Goal: Information Seeking & Learning: Learn about a topic

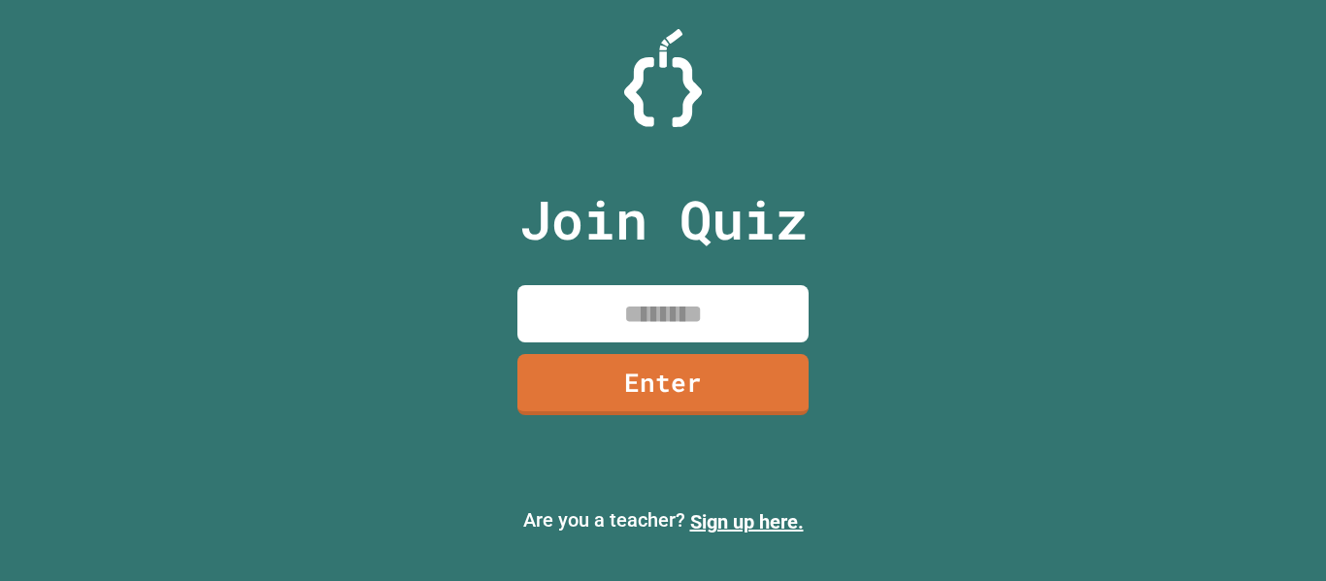
click at [640, 295] on input at bounding box center [662, 313] width 291 height 57
type input "********"
click at [645, 368] on link "Enter" at bounding box center [663, 383] width 300 height 63
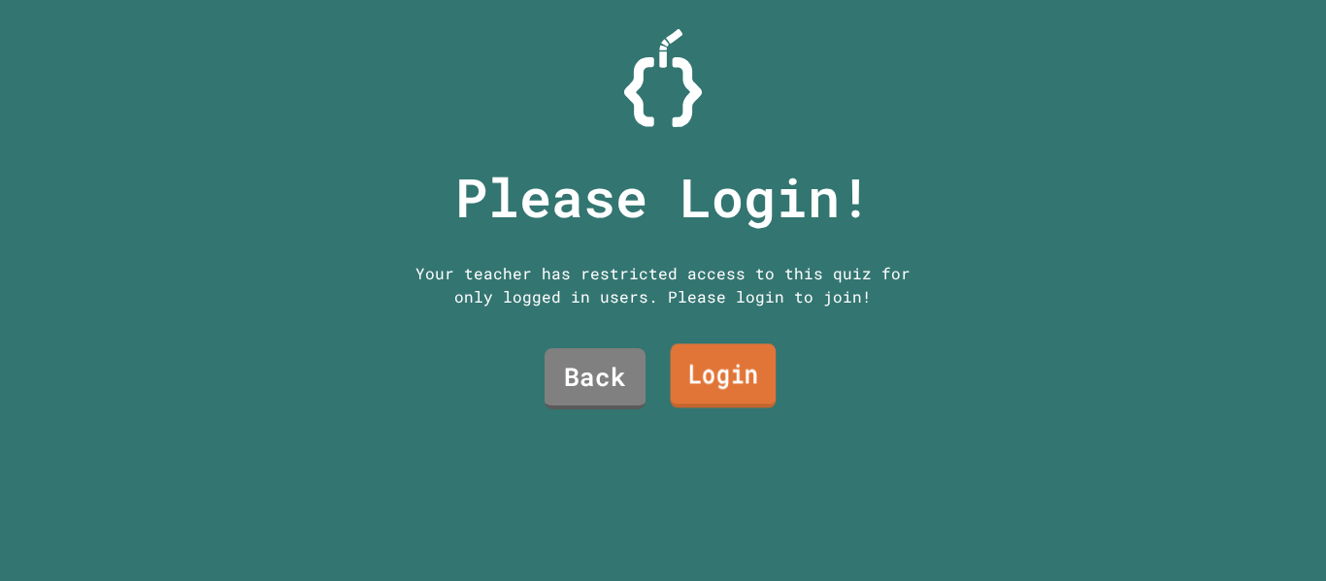
click at [679, 361] on link "Login" at bounding box center [724, 377] width 106 height 64
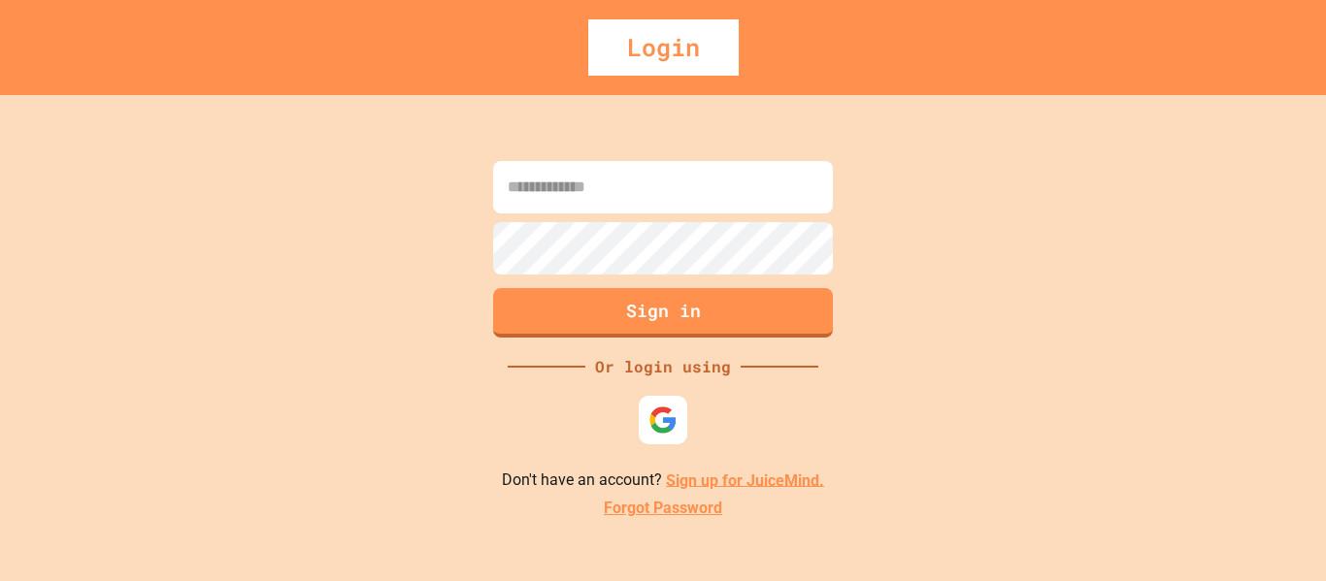
click at [651, 187] on input at bounding box center [663, 187] width 340 height 52
click at [646, 429] on div at bounding box center [663, 419] width 53 height 53
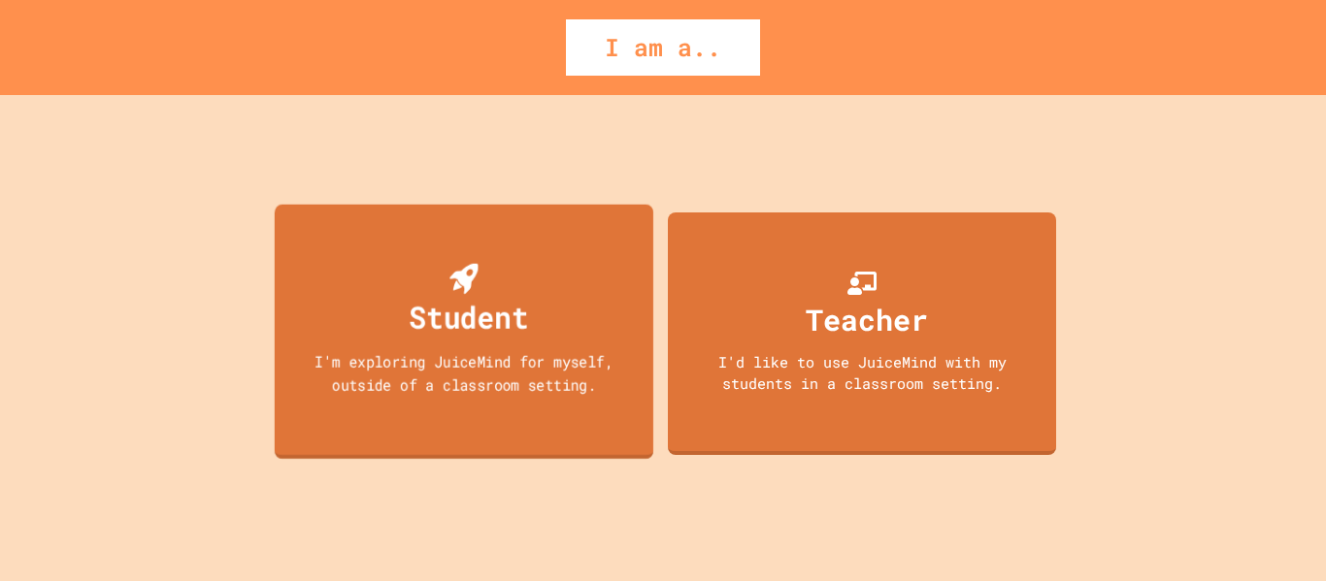
click at [456, 388] on div "I'm exploring JuiceMind for myself, outside of a classroom setting." at bounding box center [463, 372] width 341 height 46
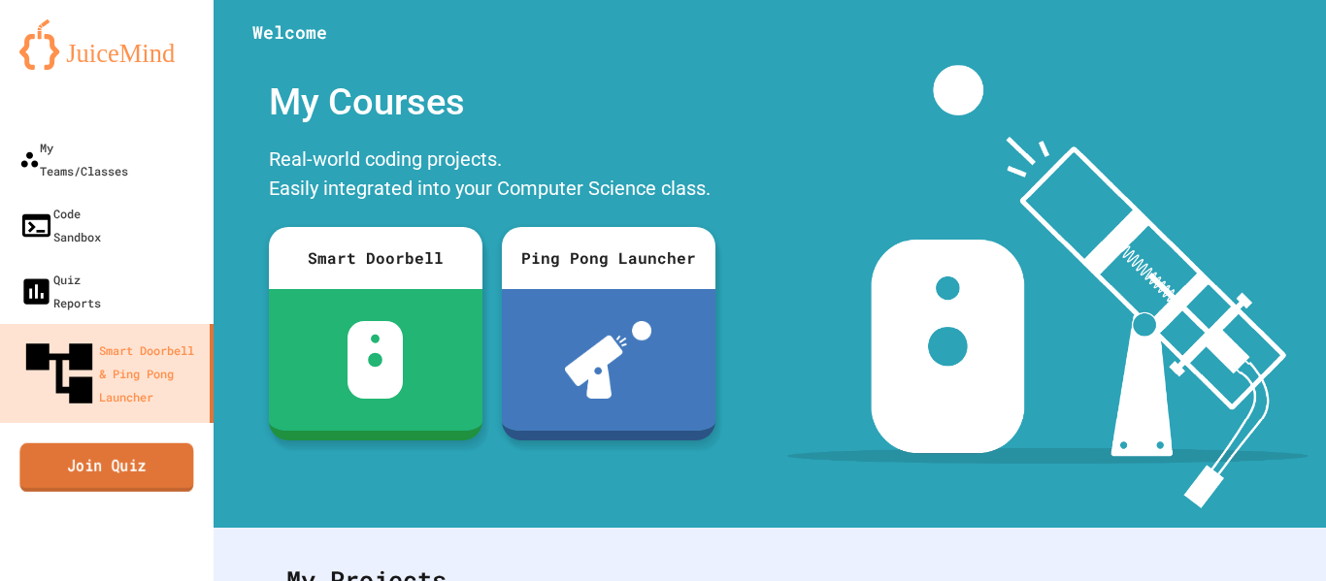
click at [172, 443] on link "Join Quiz" at bounding box center [106, 467] width 174 height 49
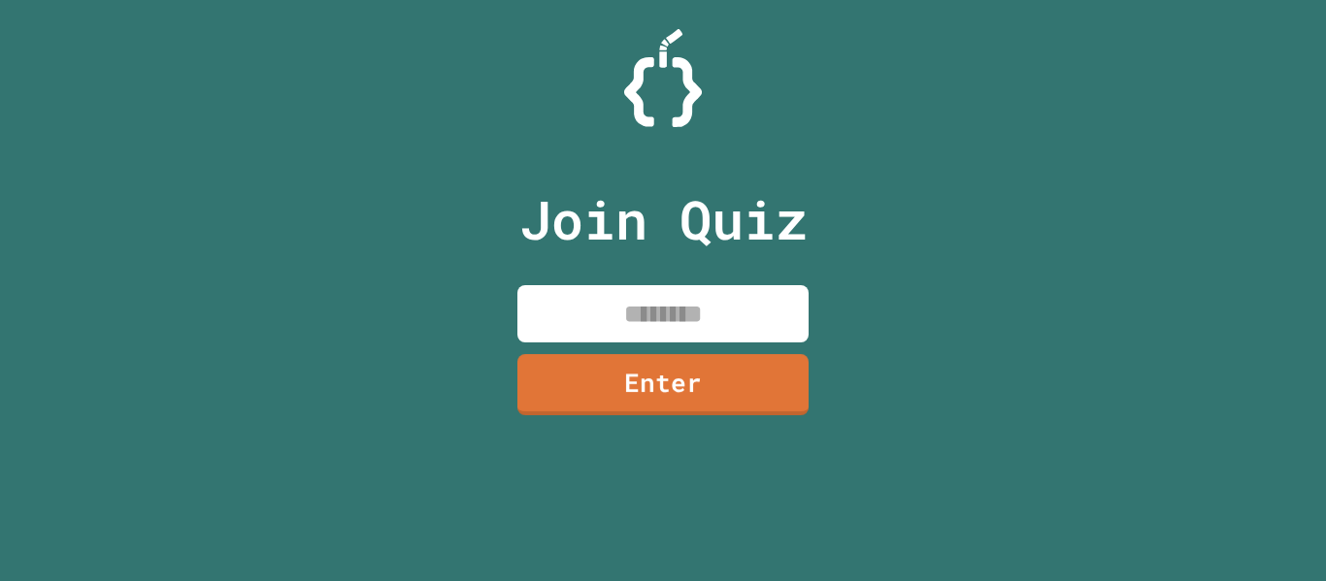
click at [717, 321] on input at bounding box center [662, 313] width 291 height 57
type input "********"
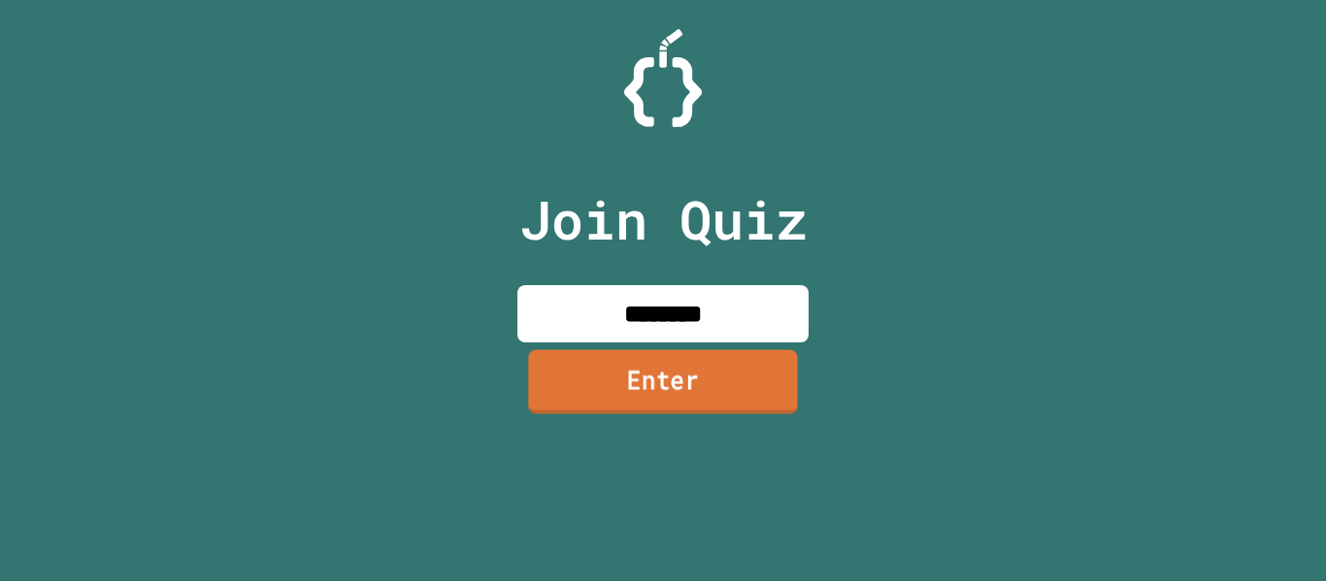
click at [665, 401] on link "Enter" at bounding box center [662, 381] width 269 height 64
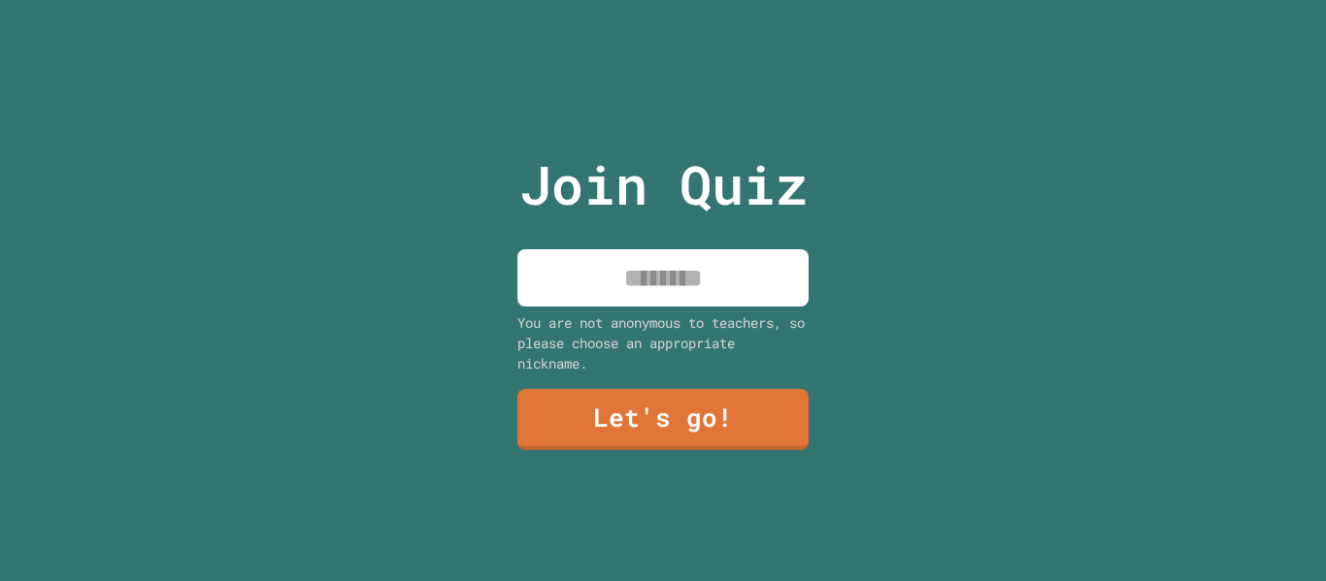
click at [689, 262] on input at bounding box center [662, 277] width 291 height 57
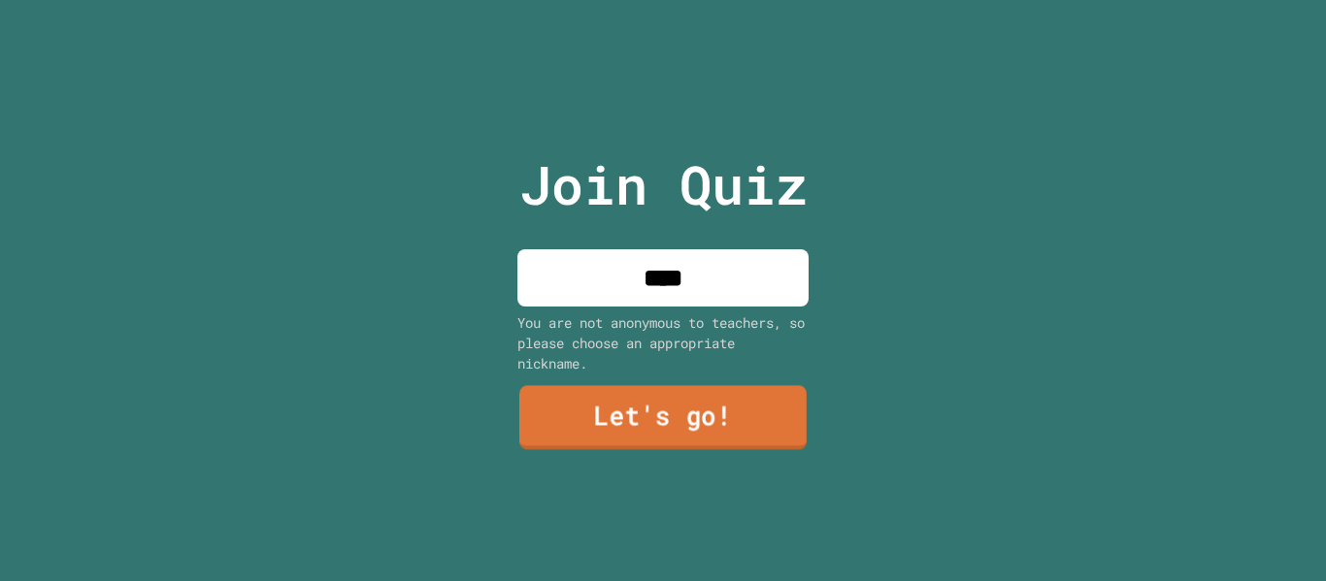
type input "****"
click at [678, 395] on link "Let's go!" at bounding box center [662, 418] width 287 height 64
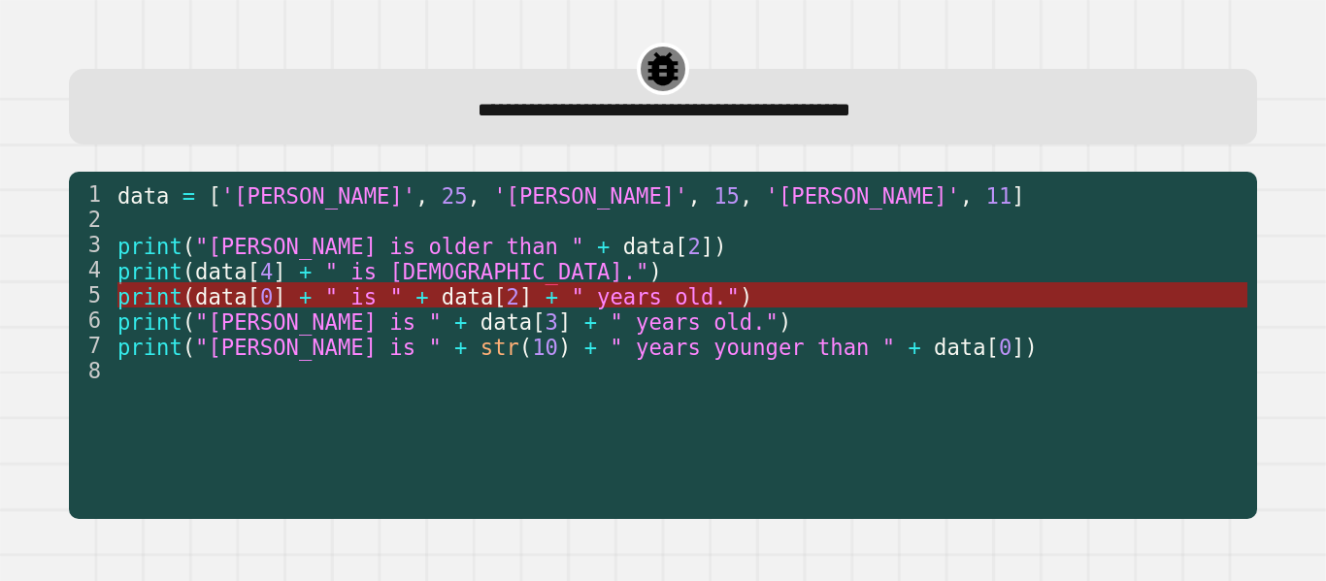
click at [415, 288] on span "+" at bounding box center [421, 295] width 13 height 25
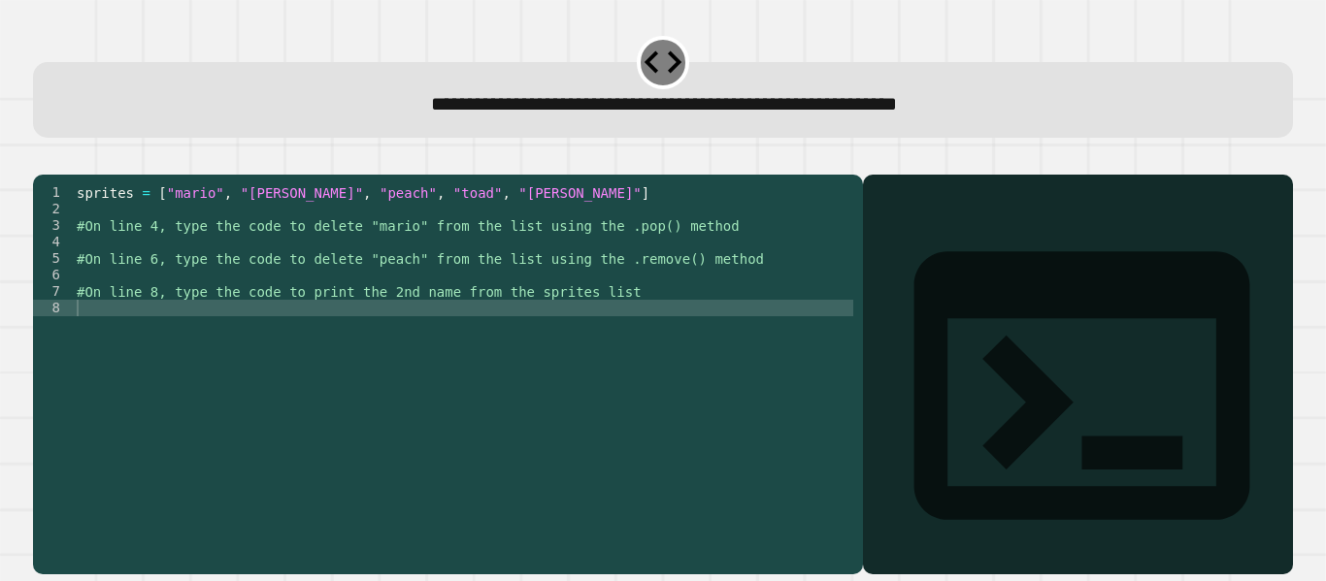
click at [145, 270] on div "sprites = [ "mario" , "[PERSON_NAME]" , "peach" , "toad" , "[PERSON_NAME]" ] #O…" at bounding box center [463, 357] width 780 height 347
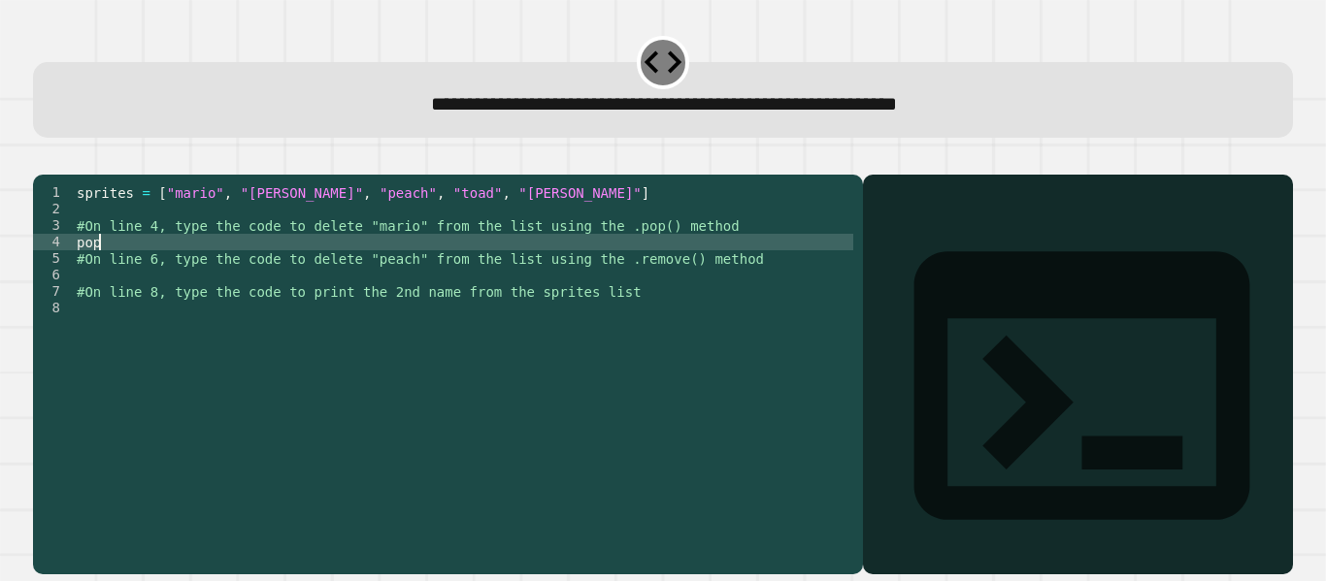
type textarea "*"
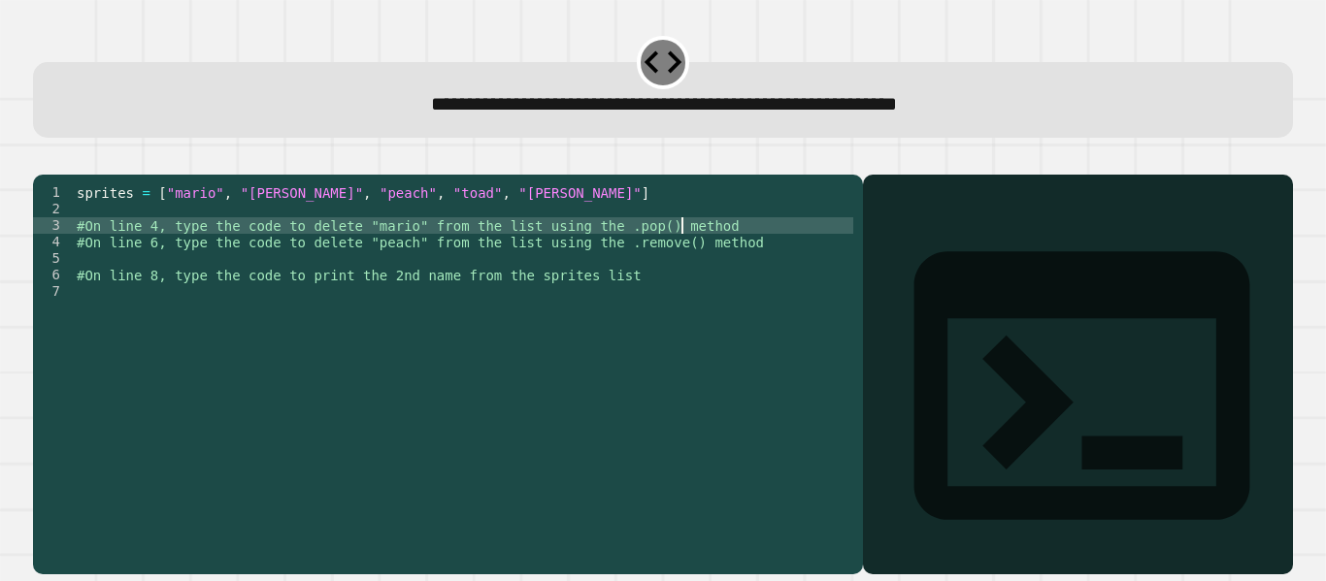
type textarea "**********"
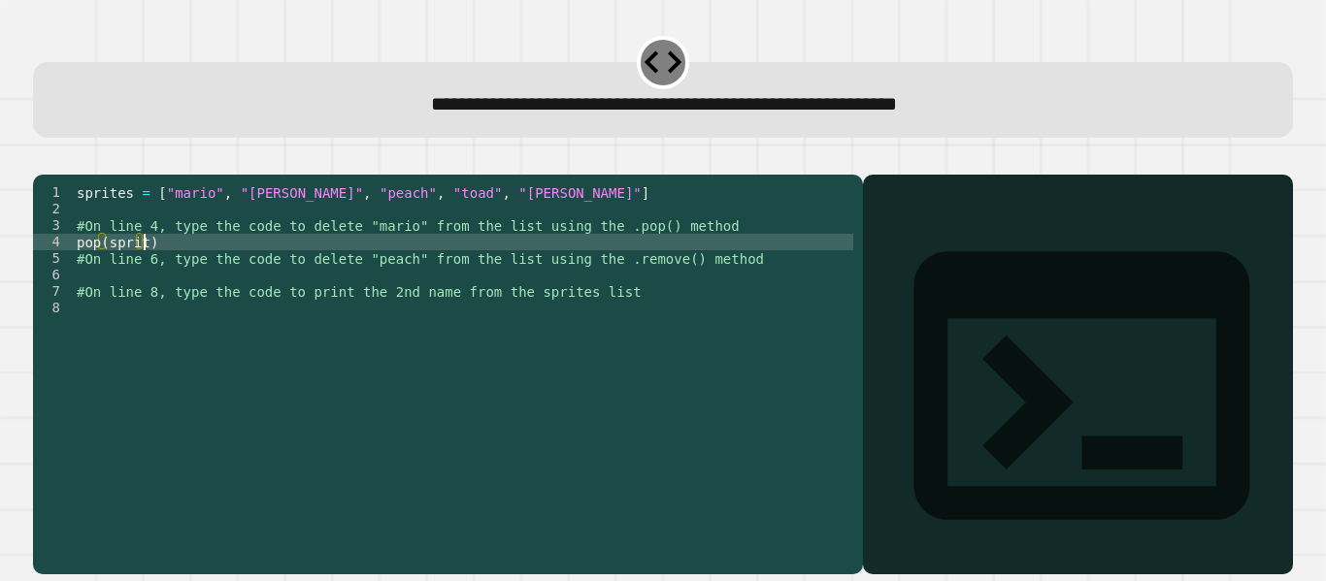
scroll to position [0, 5]
click at [185, 272] on div "sprites = [ "mario" , "[PERSON_NAME]" , "peach" , "toad" , "[PERSON_NAME]" ] #O…" at bounding box center [463, 357] width 780 height 347
drag, startPoint x: 174, startPoint y: 265, endPoint x: 73, endPoint y: 272, distance: 101.2
click at [73, 272] on div "sprites = [ "mario" , "[PERSON_NAME]" , "peach" , "toad" , "[PERSON_NAME]" ] #O…" at bounding box center [463, 357] width 780 height 347
type textarea "**********"
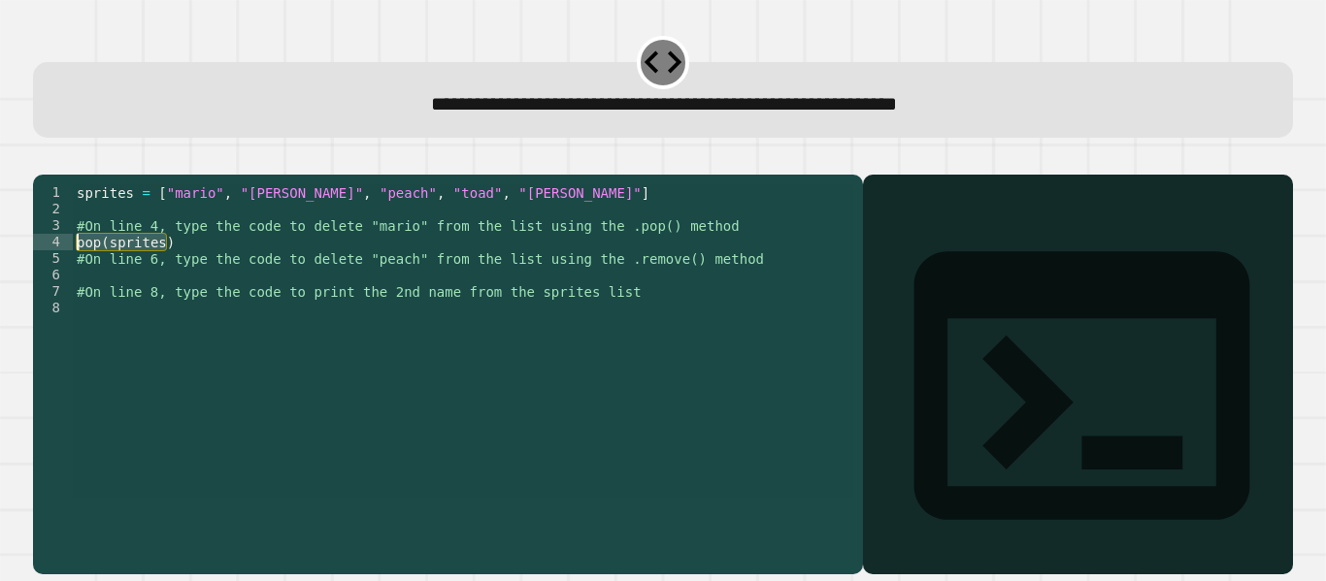
click at [184, 267] on div "sprites = [ "mario" , "[PERSON_NAME]" , "peach" , "toad" , "[PERSON_NAME]" ] #O…" at bounding box center [463, 341] width 780 height 314
drag, startPoint x: 184, startPoint y: 267, endPoint x: 72, endPoint y: 274, distance: 112.8
click at [72, 274] on div "**********" at bounding box center [443, 341] width 820 height 314
type textarea "*"
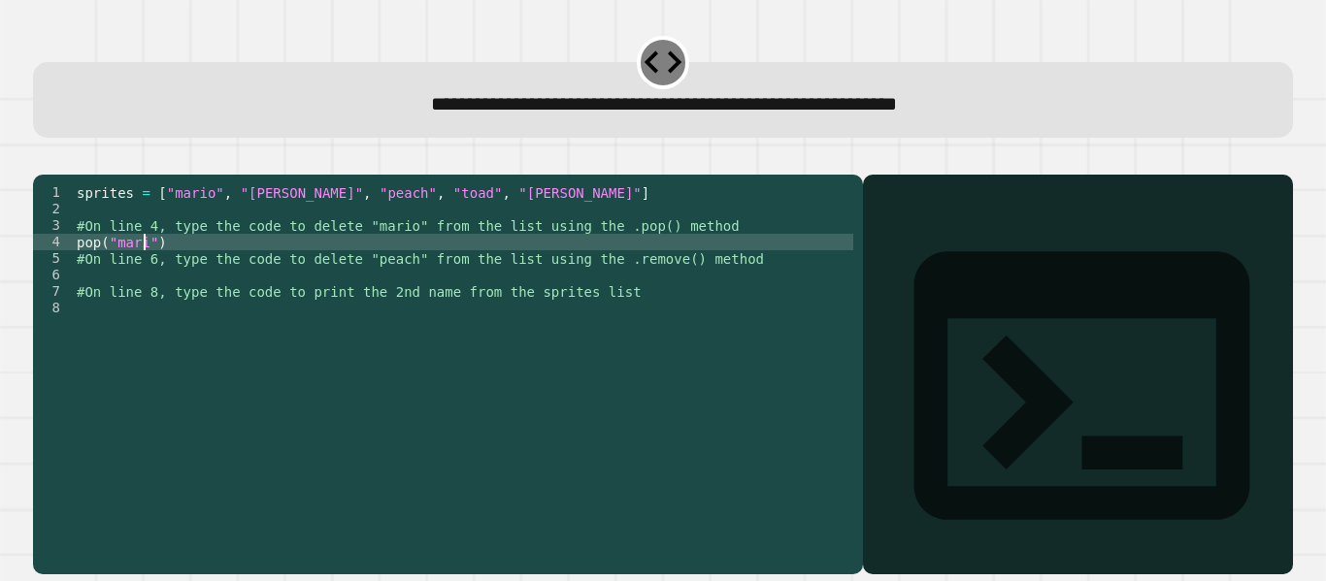
scroll to position [0, 5]
click at [77, 268] on div "sprites = [ "mario" , "[PERSON_NAME]" , "peach" , "toad" , "[PERSON_NAME]" ] #O…" at bounding box center [463, 357] width 780 height 347
click at [230, 271] on div "sprites = [ "mario" , "[PERSON_NAME]" , "peach" , "toad" , "[PERSON_NAME]" ] #O…" at bounding box center [463, 357] width 780 height 347
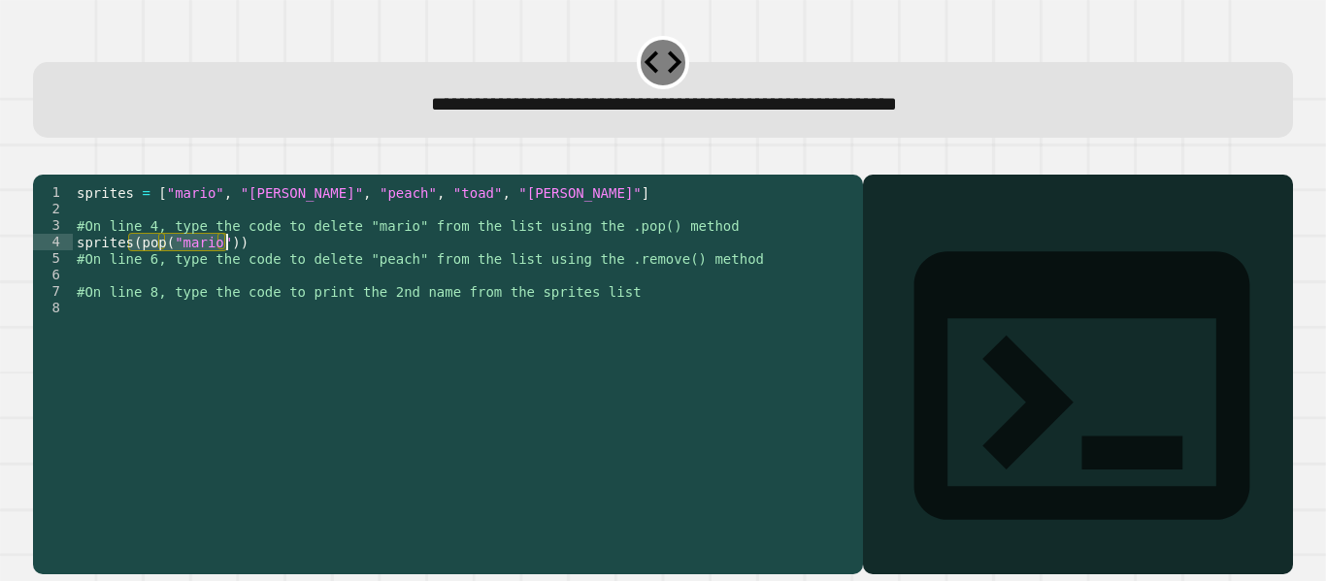
drag, startPoint x: 129, startPoint y: 269, endPoint x: 257, endPoint y: 268, distance: 128.1
click at [257, 268] on div "sprites = [ "mario" , "[PERSON_NAME]" , "peach" , "toad" , "[PERSON_NAME]" ] #O…" at bounding box center [463, 357] width 780 height 347
type textarea "**********"
click at [257, 268] on div "sprites = [ "mario" , "[PERSON_NAME]" , "peach" , "toad" , "[PERSON_NAME]" ] #O…" at bounding box center [463, 341] width 780 height 314
drag, startPoint x: 258, startPoint y: 269, endPoint x: 65, endPoint y: 268, distance: 193.2
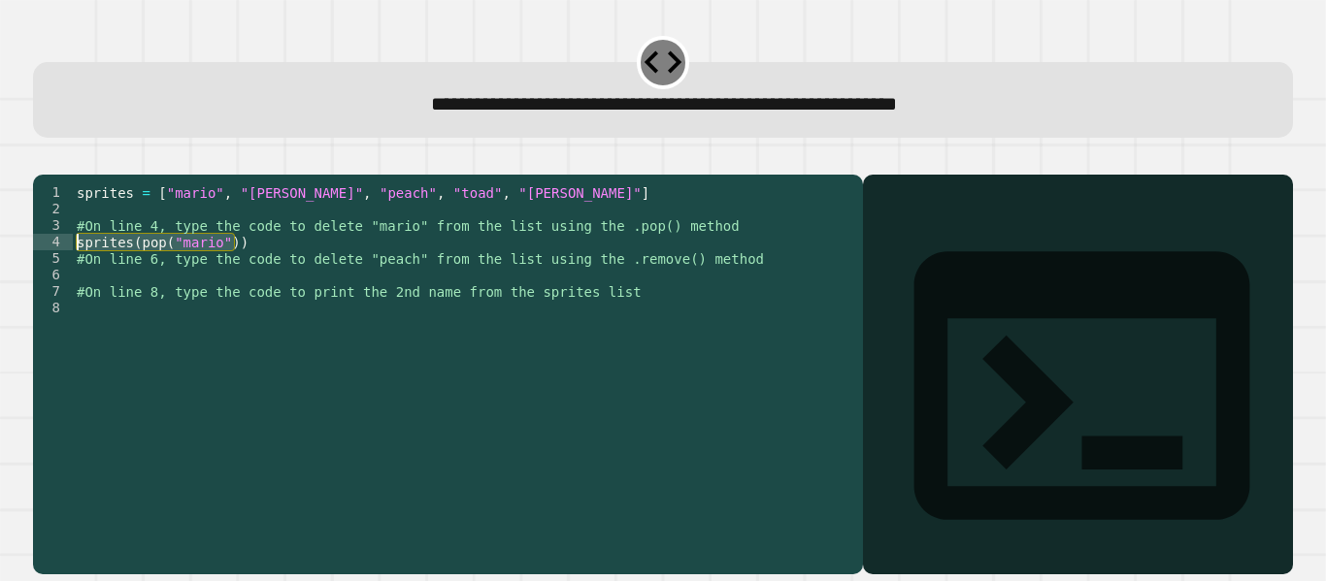
click at [65, 268] on div "**********" at bounding box center [443, 341] width 820 height 314
type textarea "**********"
click at [162, 299] on div "sprites = [ "mario" , "[PERSON_NAME]" , "peach" , "toad" , "[PERSON_NAME]" ] #O…" at bounding box center [463, 357] width 780 height 347
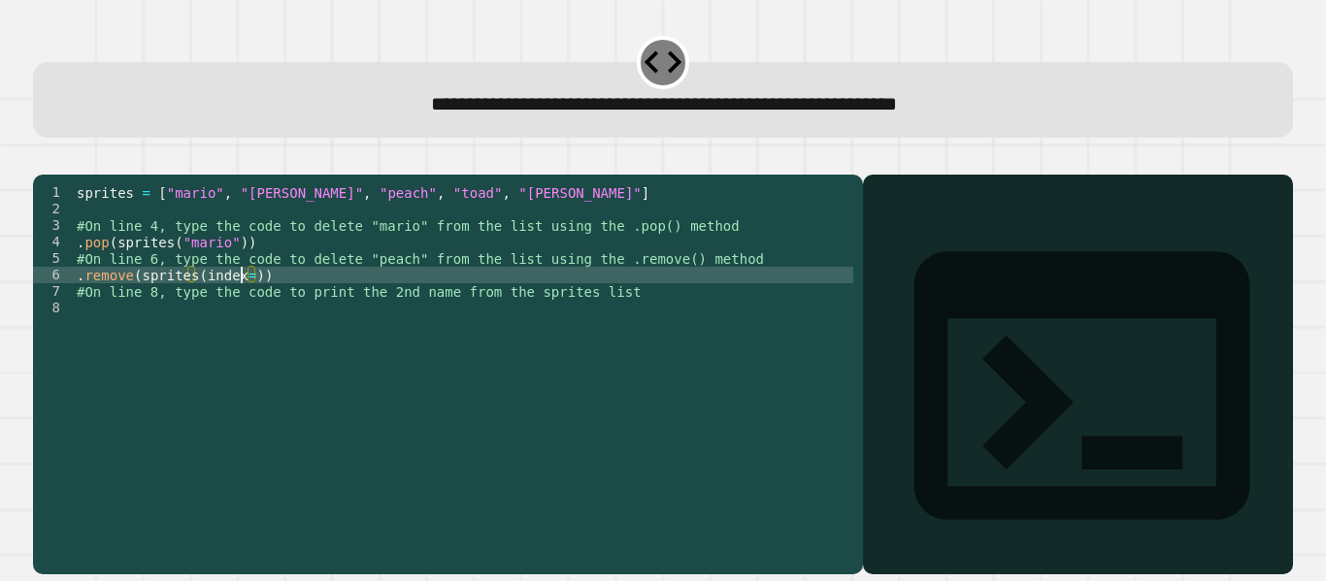
scroll to position [0, 13]
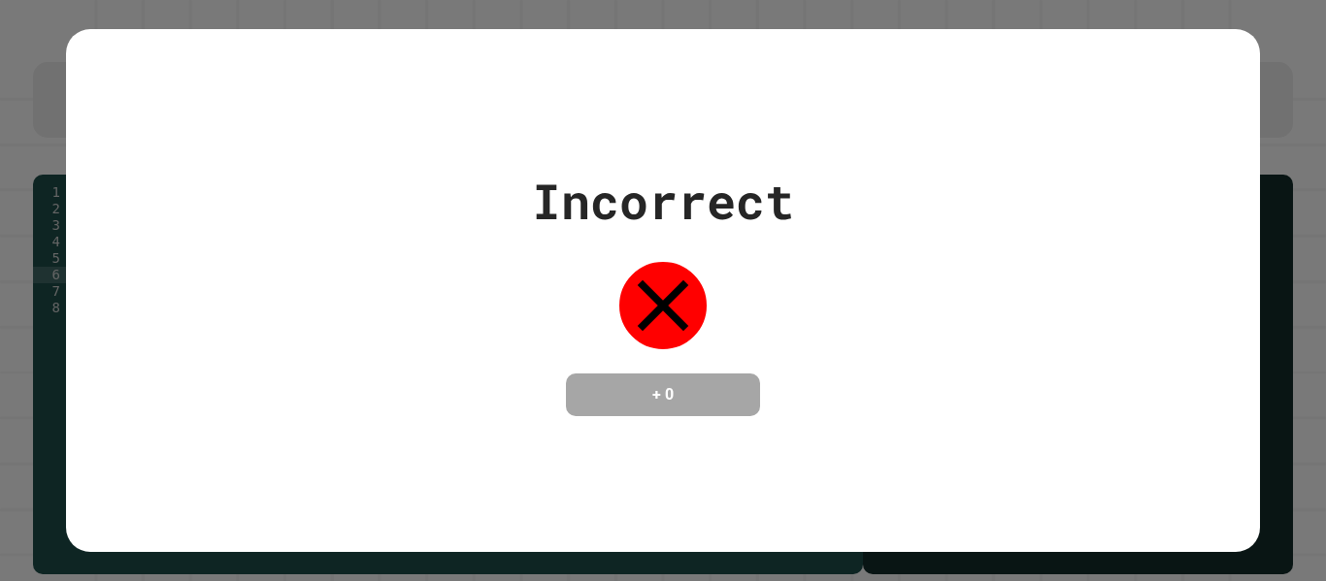
type textarea "**********"
click at [35, 248] on div "Incorrect + 0" at bounding box center [663, 290] width 1326 height 581
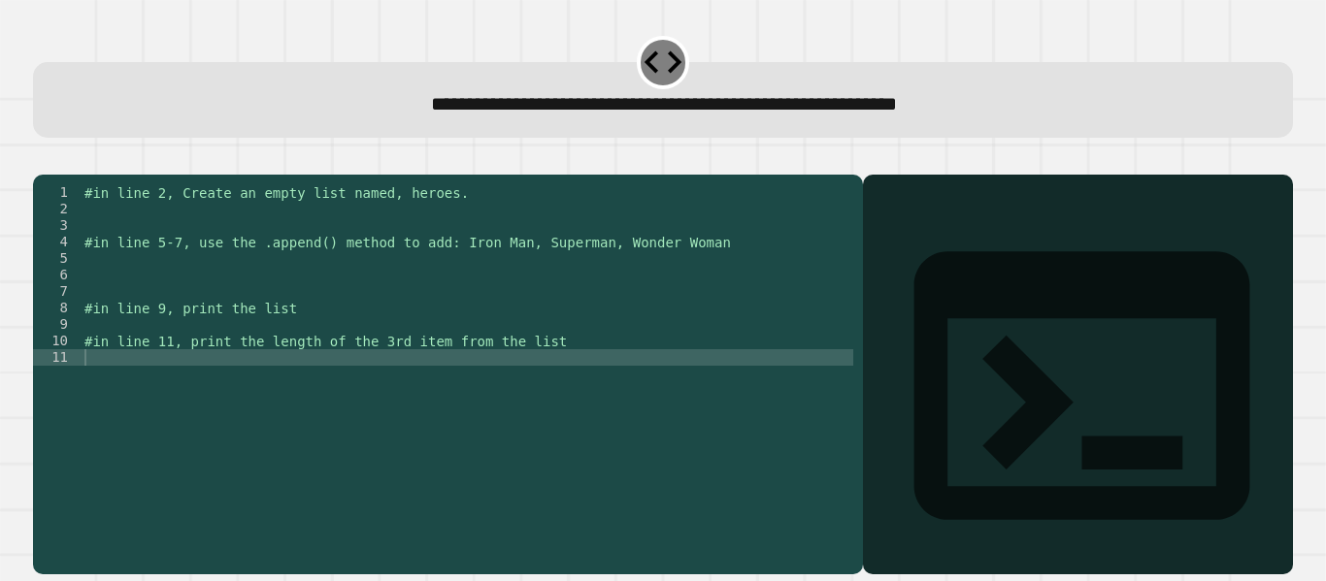
click at [100, 244] on div "#in line 2, Create an empty list named, heroes. #in line 5-7, use the .append()…" at bounding box center [468, 357] width 774 height 347
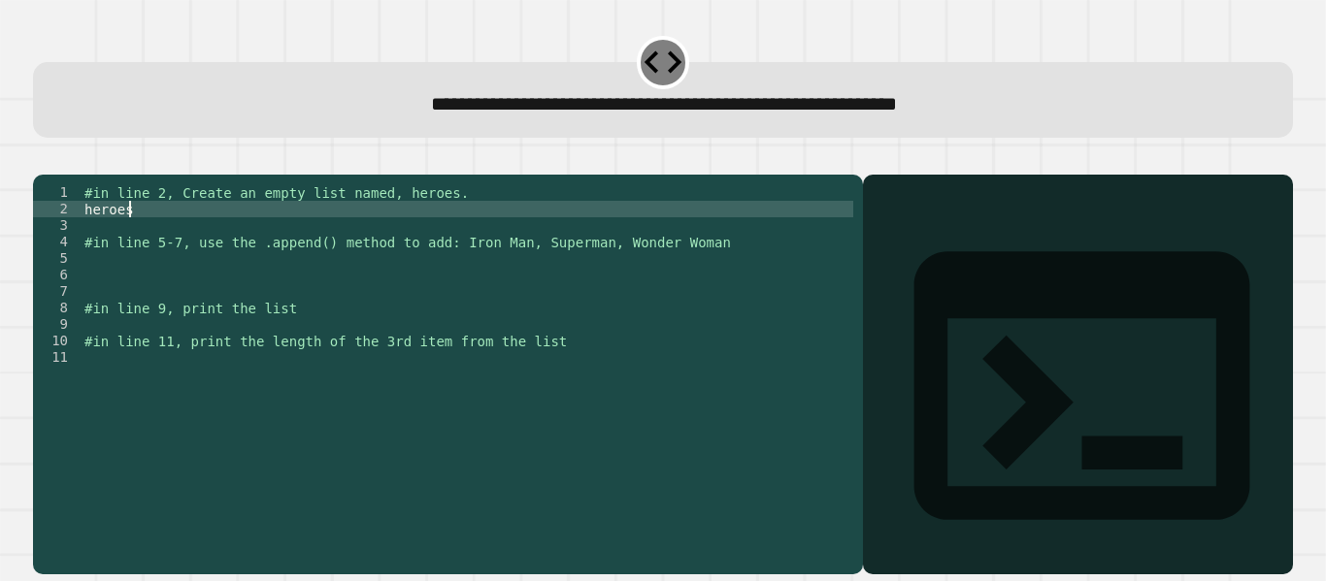
scroll to position [0, 3]
type textarea "********"
click at [158, 301] on div "#in line 2, Create an empty list named, heroes. heroes = [ ] #in line 5-7, use …" at bounding box center [468, 357] width 774 height 347
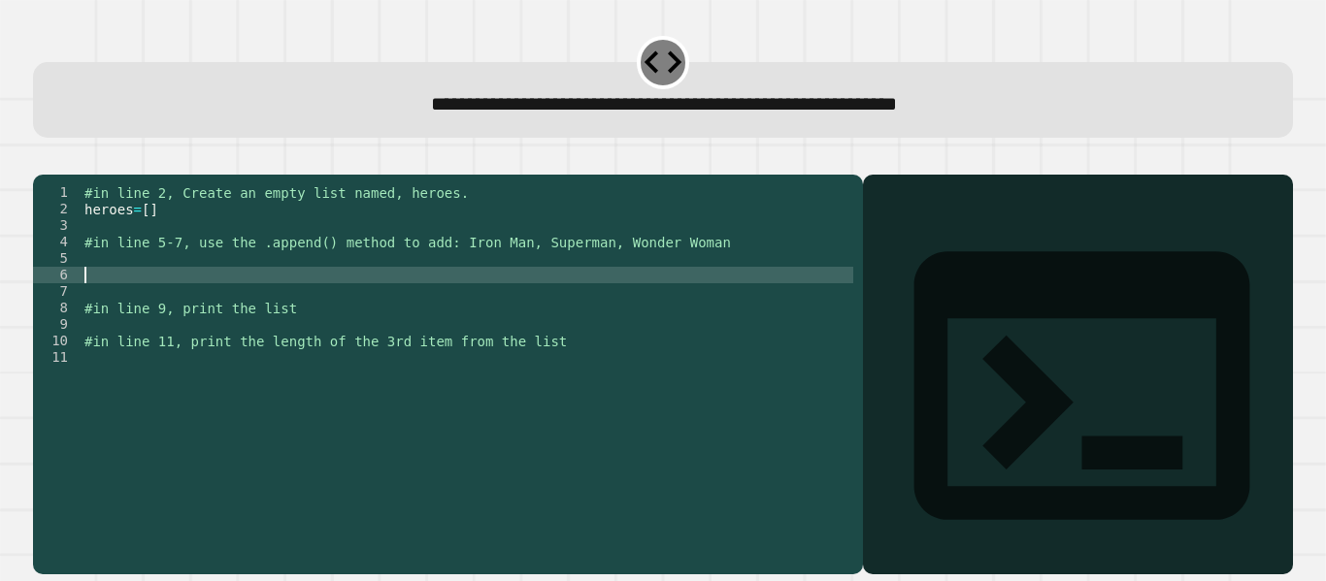
scroll to position [0, 0]
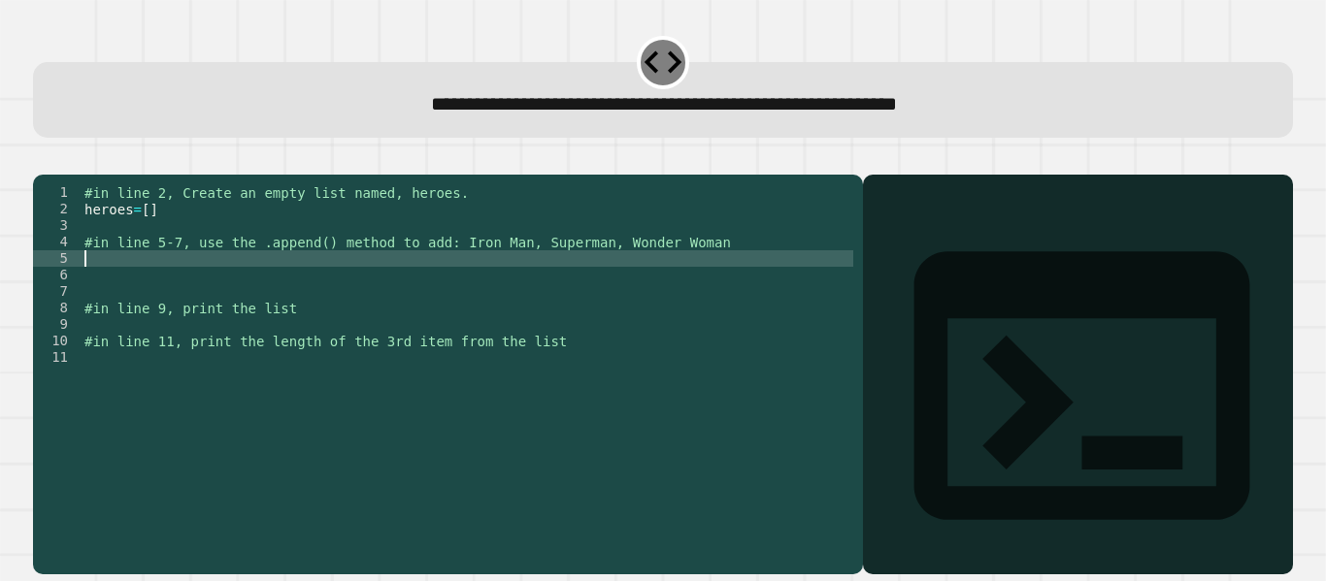
click at [160, 281] on div "#in line 2, Create an empty list named, heroes. heroes = [ ] #in line 5-7, use …" at bounding box center [468, 357] width 774 height 347
click at [328, 285] on div "#in line 2, Create an empty list named, heroes. heroes = [ ] #in line 5-7, use …" at bounding box center [468, 357] width 774 height 347
type textarea "**********"
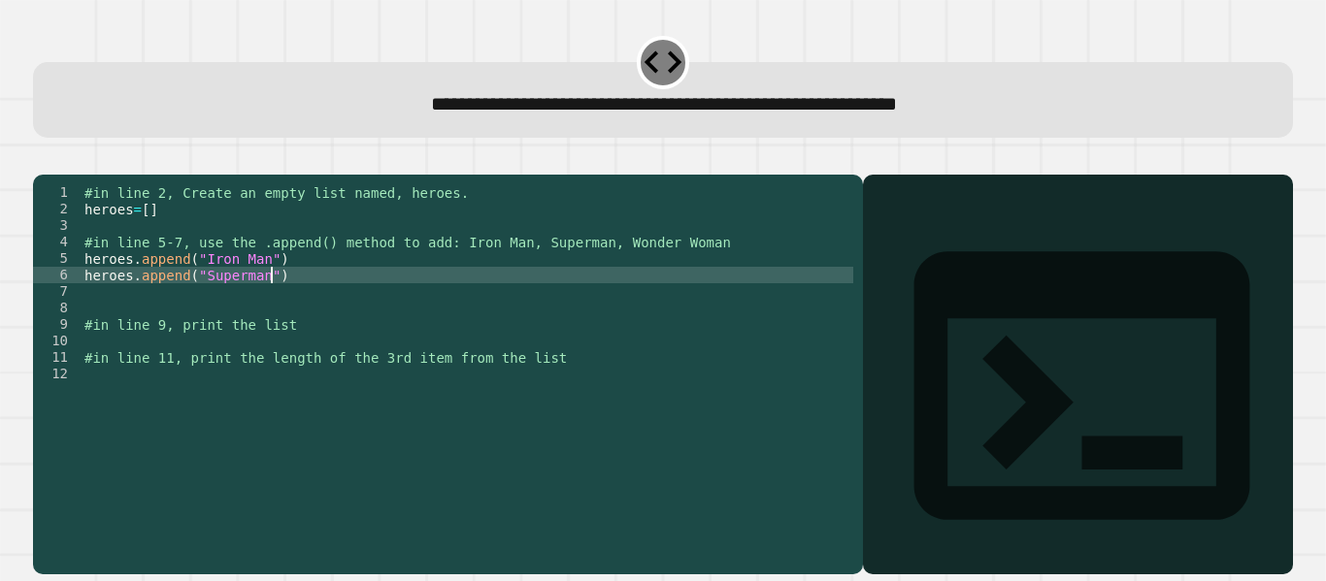
click at [315, 303] on div "#in line 2, Create an empty list named, heroes. heroes = [ ] #in line 5-7, use …" at bounding box center [468, 357] width 774 height 347
type textarea "**********"
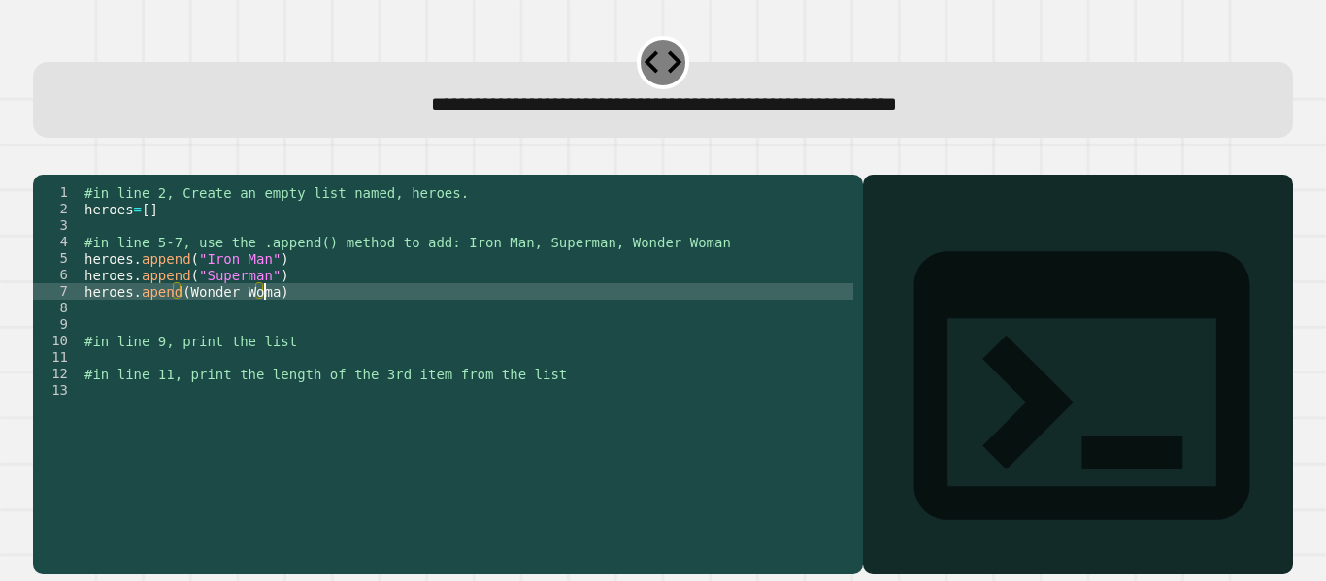
scroll to position [0, 13]
click at [183, 318] on div "#in line 2, Create an empty list named, heroes. heroes = [ ] #in line 5-7, use …" at bounding box center [468, 357] width 774 height 347
type textarea "**********"
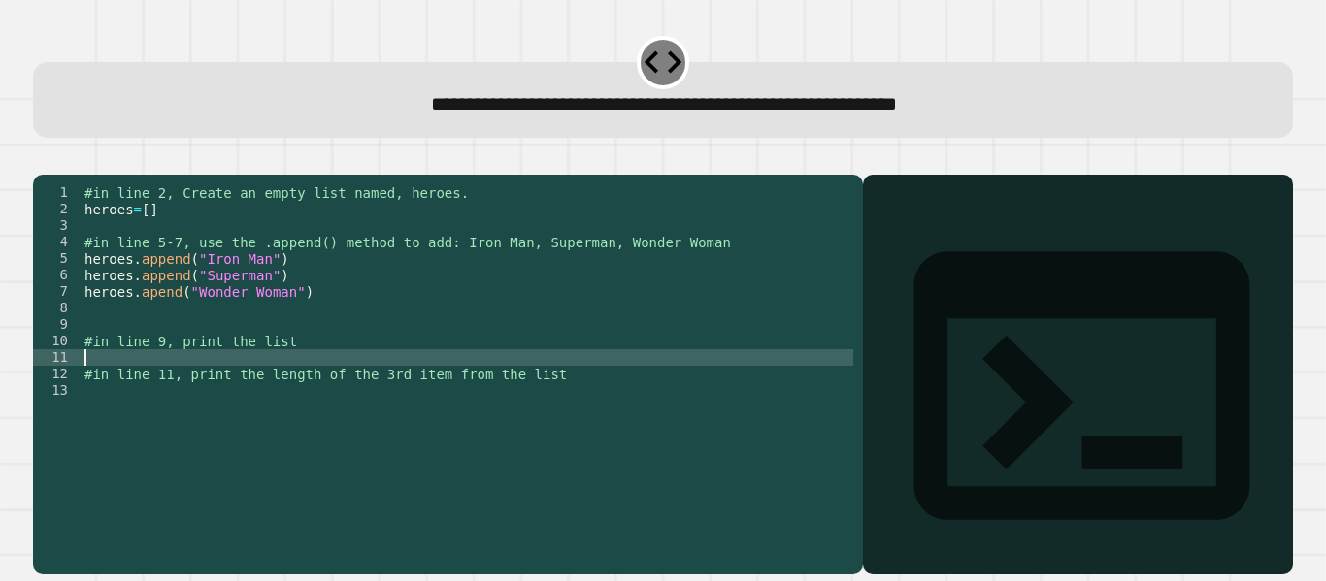
click at [208, 382] on div "#in line 2, Create an empty list named, heroes. heroes = [ ] #in line 5-7, use …" at bounding box center [468, 357] width 774 height 347
click at [263, 354] on div "#in line 2, Create an empty list named, heroes. heroes = [ ] #in line 5-7, use …" at bounding box center [468, 357] width 774 height 347
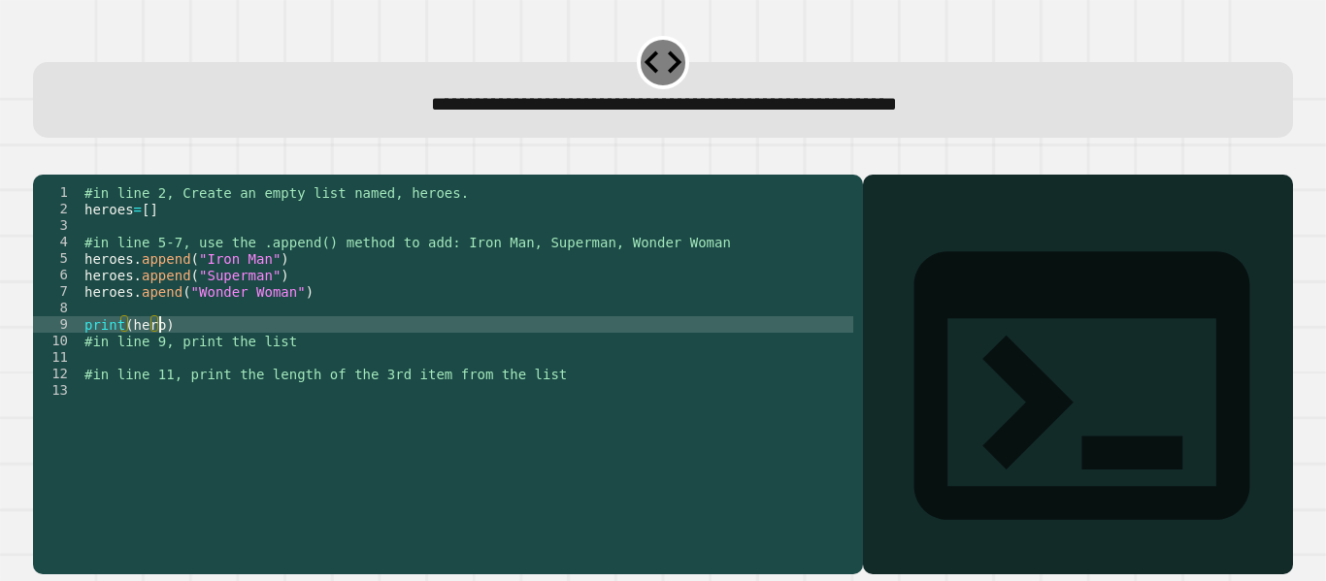
scroll to position [0, 6]
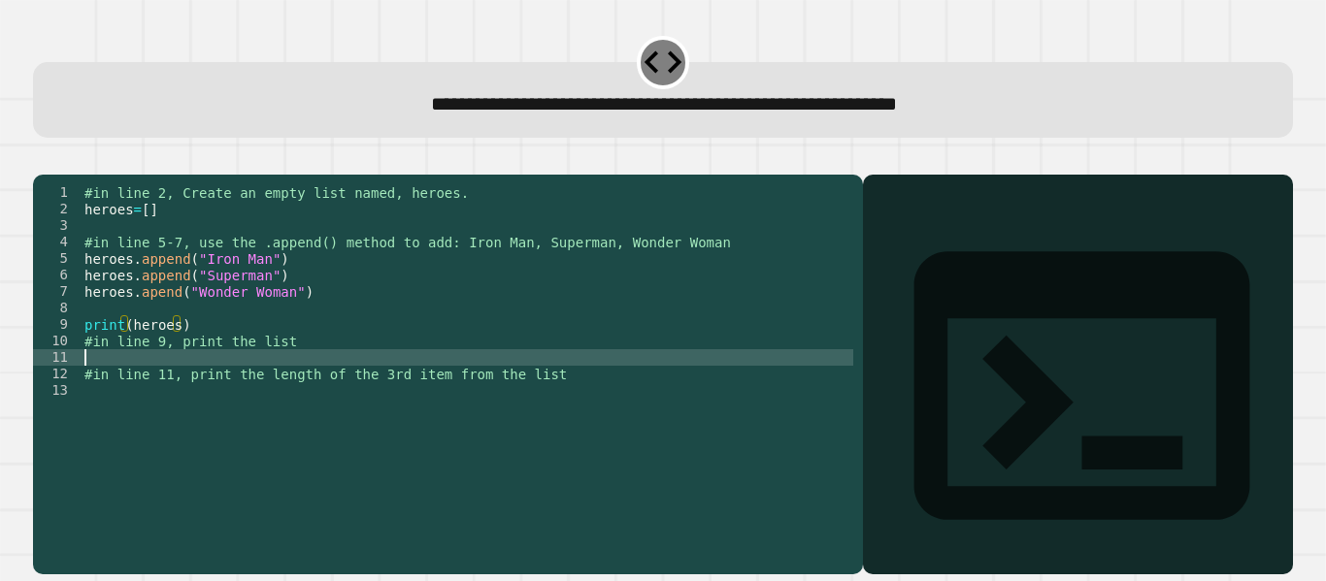
click at [303, 377] on div "#in line 2, Create an empty list named, heroes. heroes = [ ] #in line 5-7, use …" at bounding box center [468, 357] width 774 height 347
click at [43, 159] on icon "button" at bounding box center [43, 159] width 0 height 0
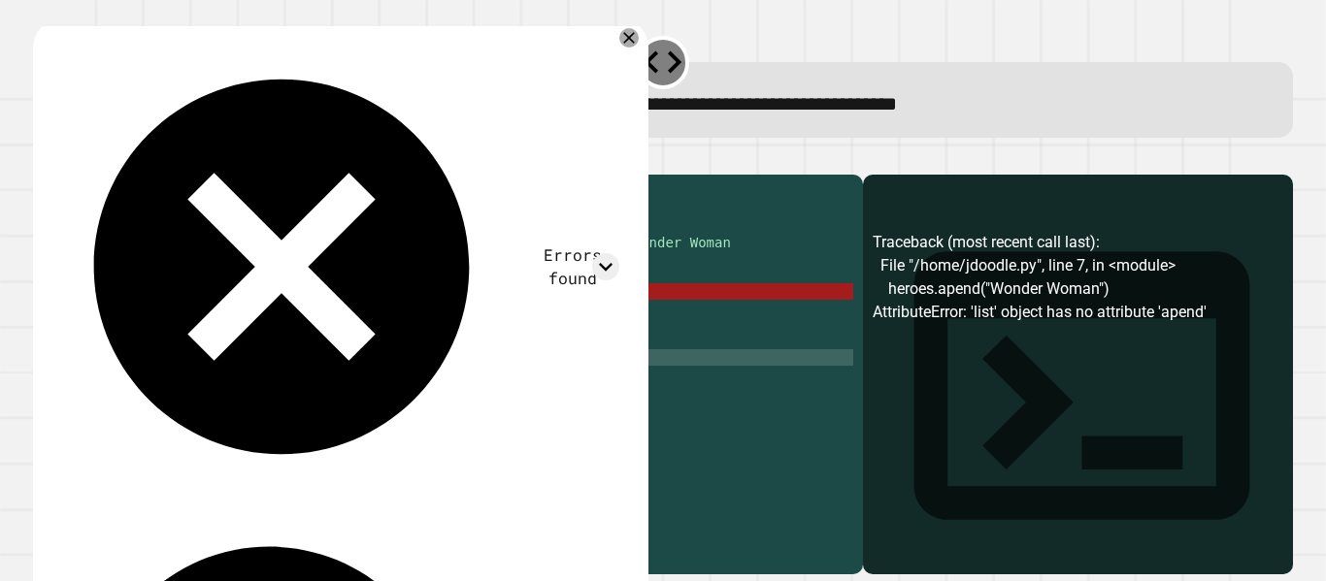
click at [153, 318] on div "#in line 2, Create an empty list named, heroes. heroes = [ ] #in line 5-7, use …" at bounding box center [468, 357] width 774 height 347
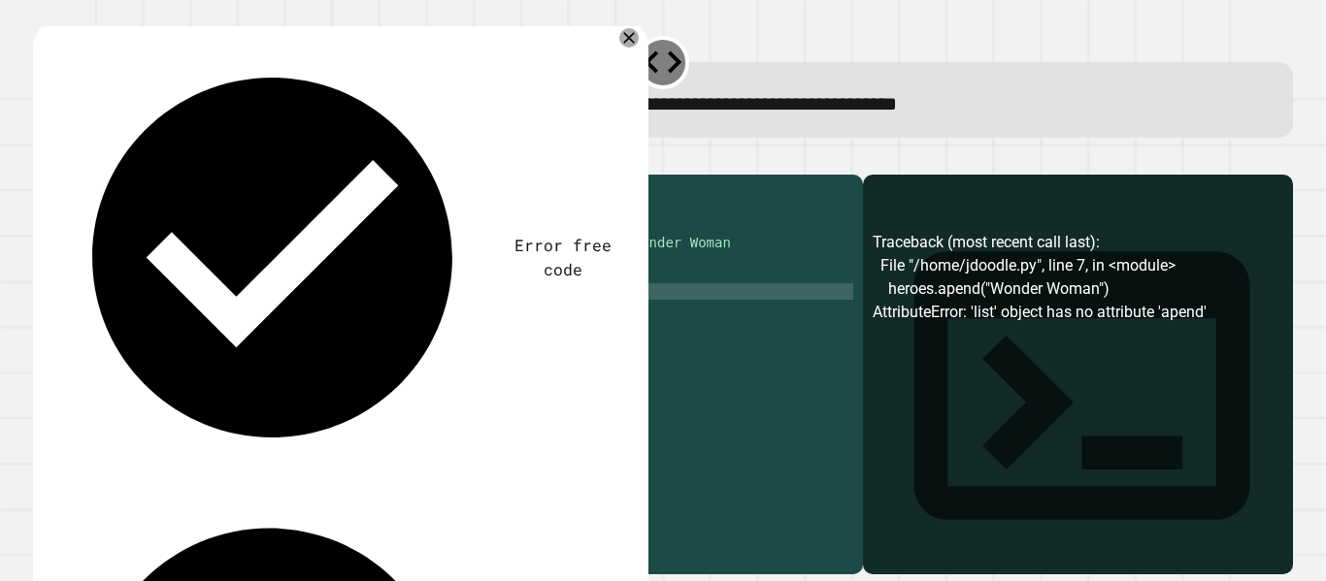
scroll to position [0, 6]
type textarea "**********"
click at [43, 159] on icon "button" at bounding box center [43, 159] width 0 height 0
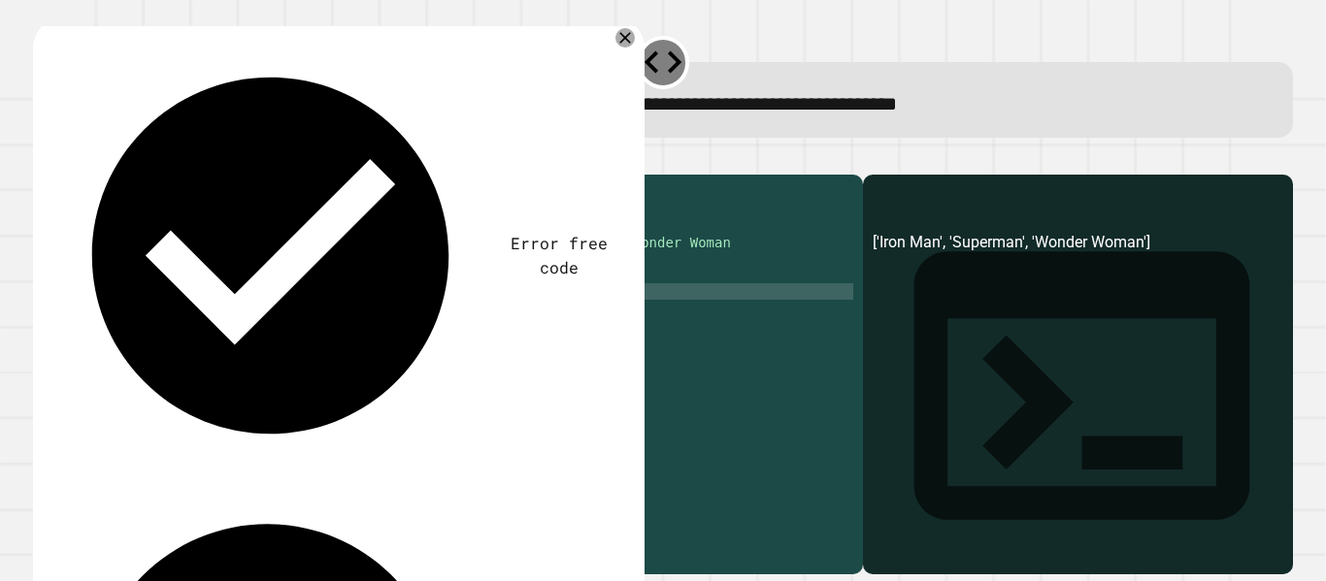
click at [191, 393] on div "#in line 2, Create an empty list named, heroes. heroes = [ ] #in line 5-7, use …" at bounding box center [468, 357] width 774 height 347
click at [202, 380] on div "#in line 2, Create an empty list named, heroes. heroes = [ ] #in line 5-7, use …" at bounding box center [468, 357] width 774 height 347
click at [129, 381] on div "#in line 2, Create an empty list named, heroes. heroes = [ ] #in line 5-7, use …" at bounding box center [468, 357] width 774 height 347
click at [129, 383] on div "#in line 2, Create an empty list named, heroes. heroes = [ ] #in line 5-7, use …" at bounding box center [468, 357] width 774 height 347
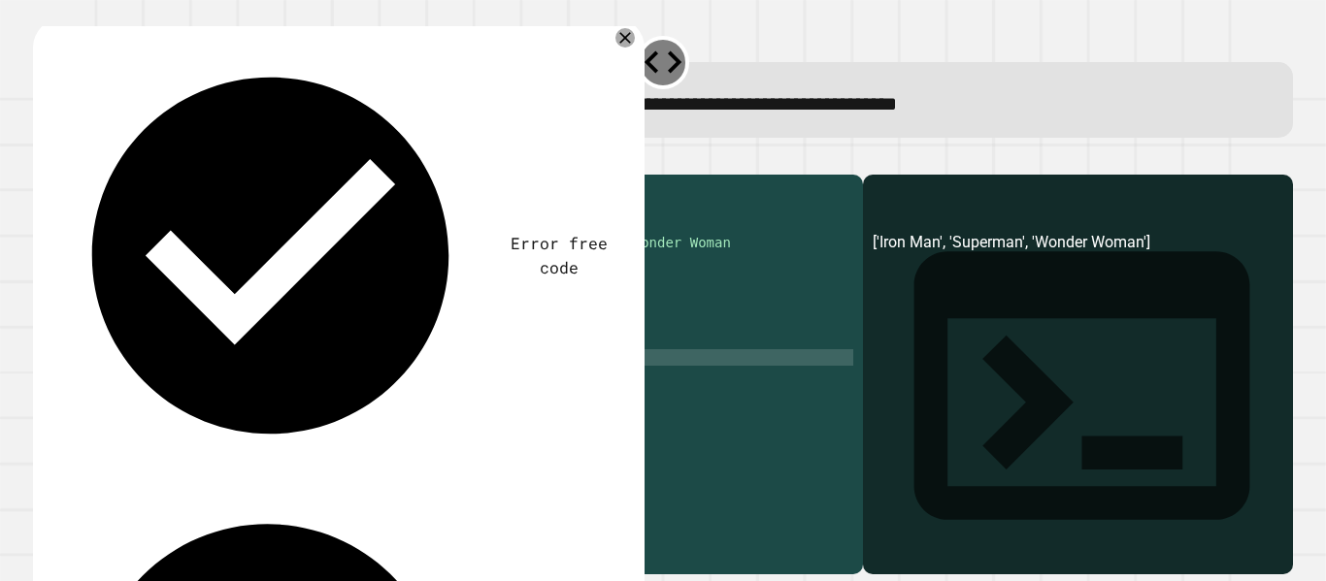
click at [144, 386] on div "#in line 2, Create an empty list named, heroes. heroes = [ ] #in line 5-7, use …" at bounding box center [468, 357] width 774 height 347
click at [123, 385] on div "#in line 2, Create an empty list named, heroes. heroes = [ ] #in line 5-7, use …" at bounding box center [468, 357] width 774 height 347
click at [211, 383] on div "#in line 2, Create an empty list named, heroes. heroes = [ ] #in line 5-7, use …" at bounding box center [468, 357] width 774 height 347
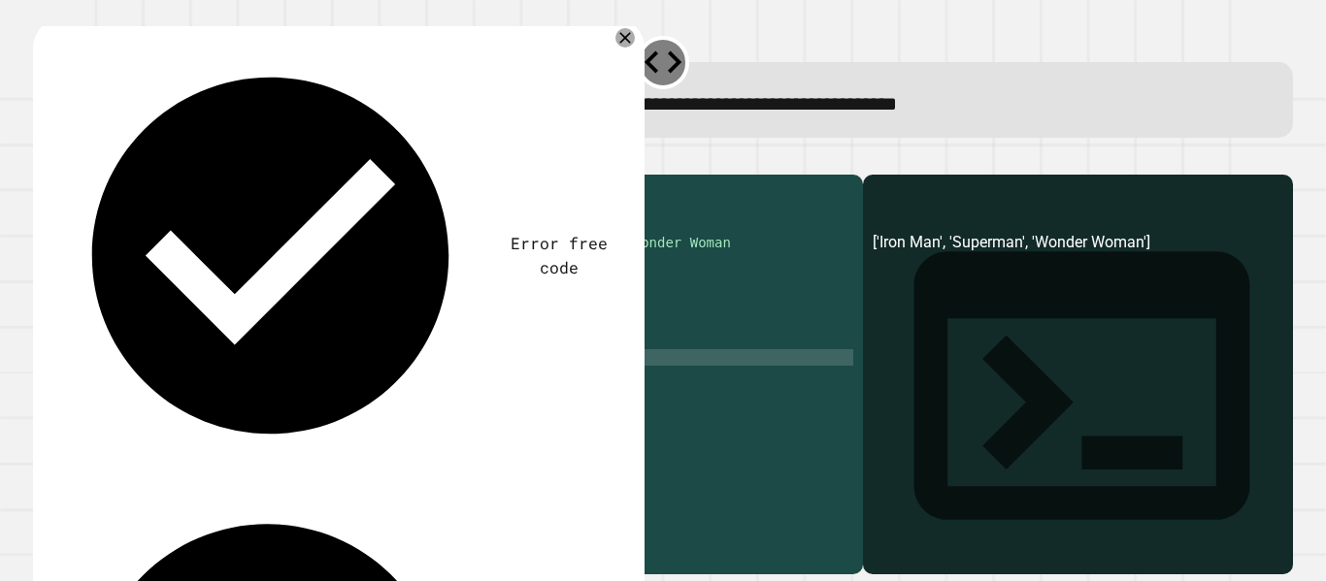
scroll to position [0, 14]
click at [43, 159] on icon "button" at bounding box center [43, 159] width 0 height 0
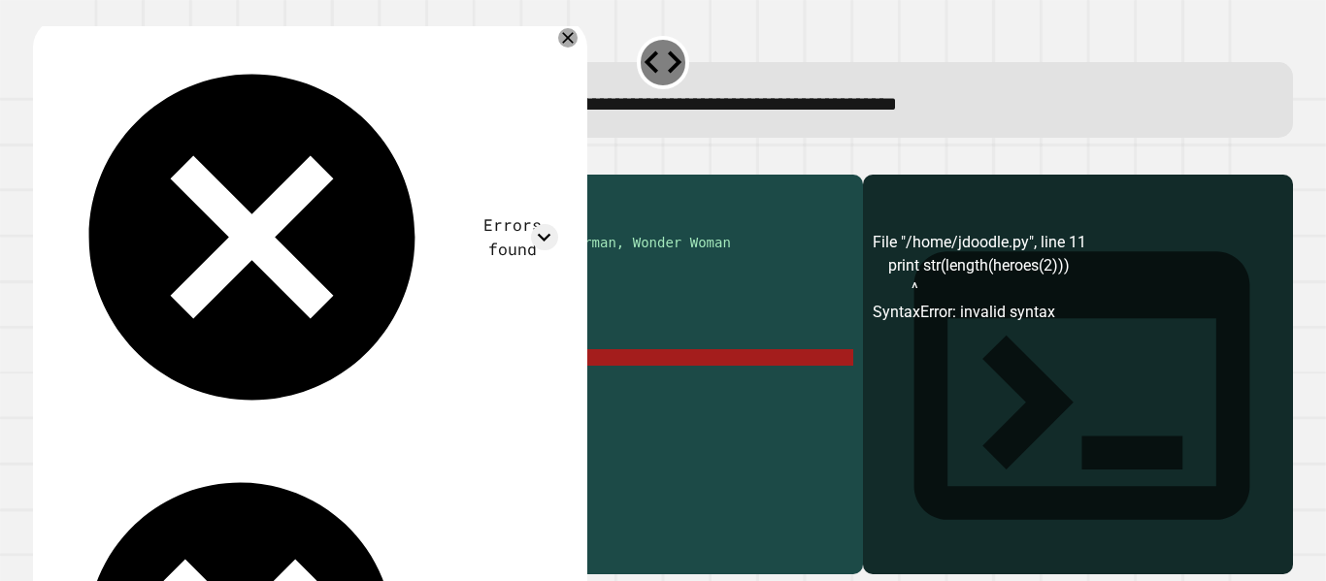
drag, startPoint x: 200, startPoint y: 382, endPoint x: 185, endPoint y: 385, distance: 14.8
click at [185, 385] on div "#in line 2, Create an empty list named, heroes. heroes = [ ] #in line 5-7, use …" at bounding box center [468, 357] width 774 height 347
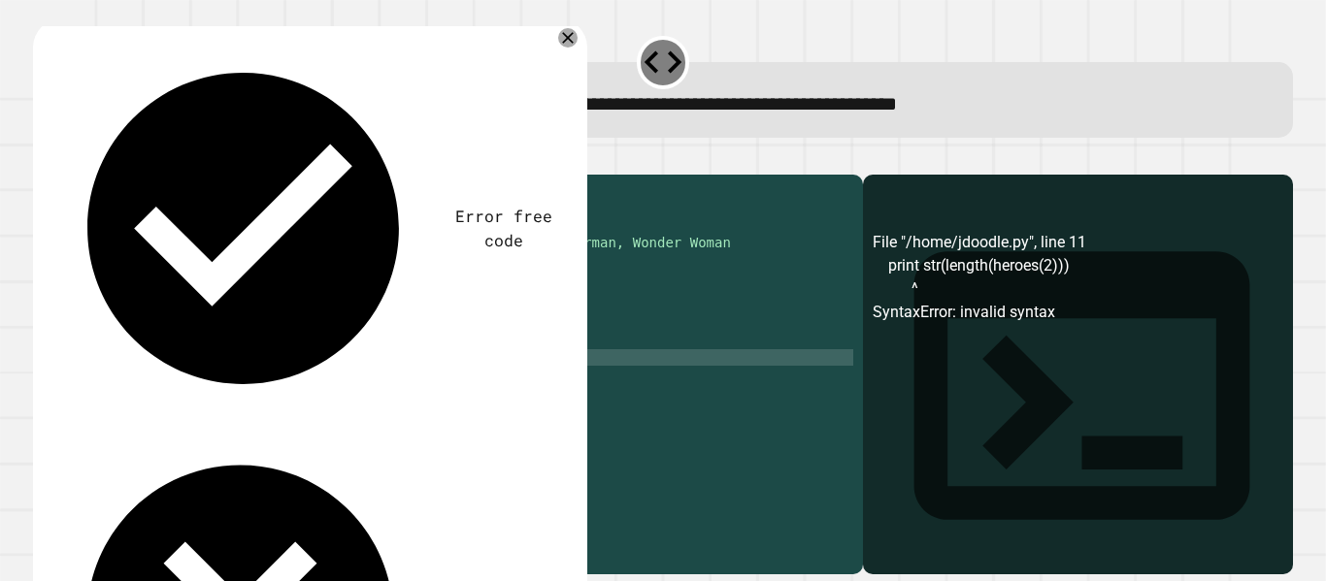
click at [43, 159] on icon "button" at bounding box center [43, 159] width 0 height 0
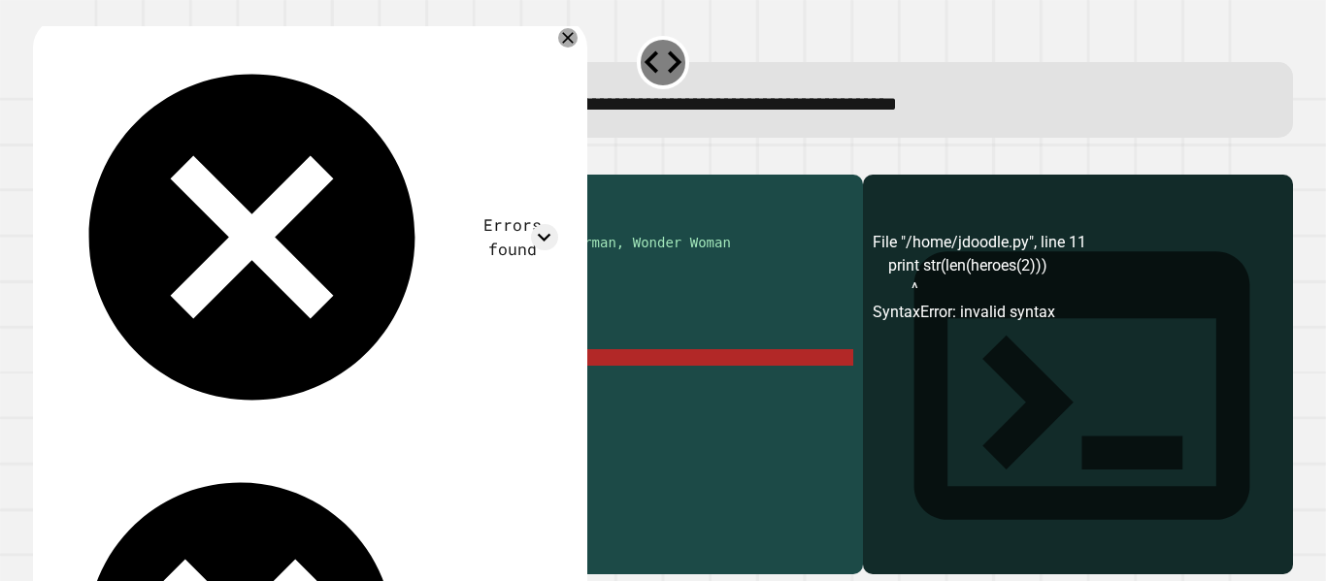
click at [277, 380] on div "#in line 2, Create an empty list named, heroes. heroes = [ ] #in line 5-7, use …" at bounding box center [468, 357] width 774 height 347
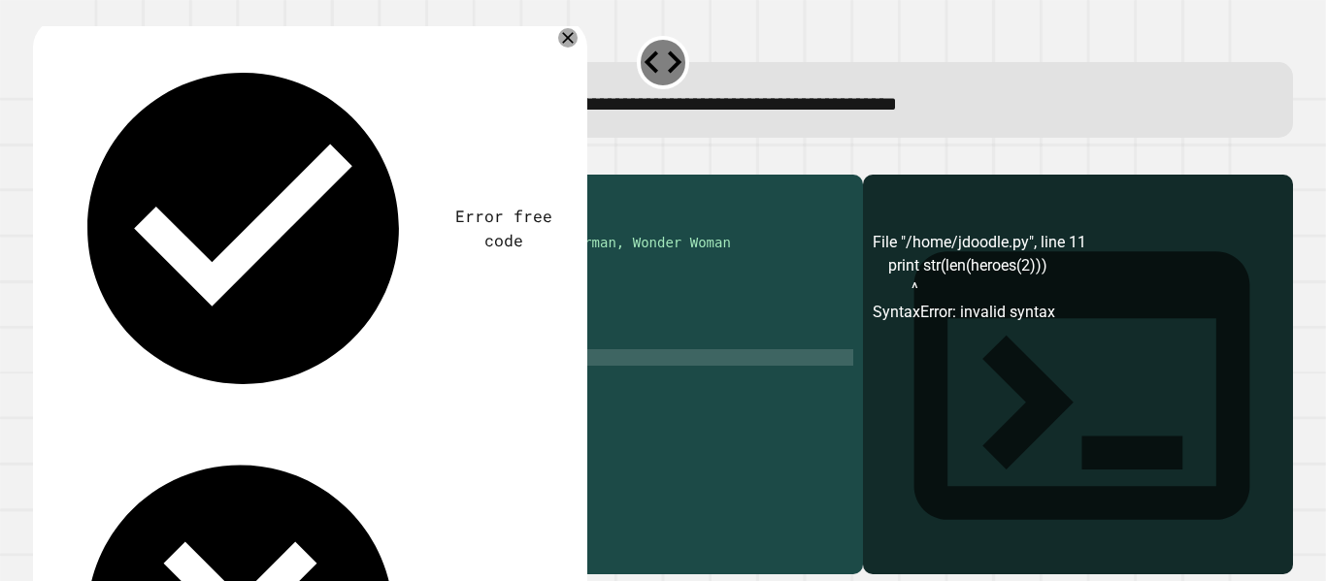
click at [43, 159] on icon "button" at bounding box center [43, 159] width 0 height 0
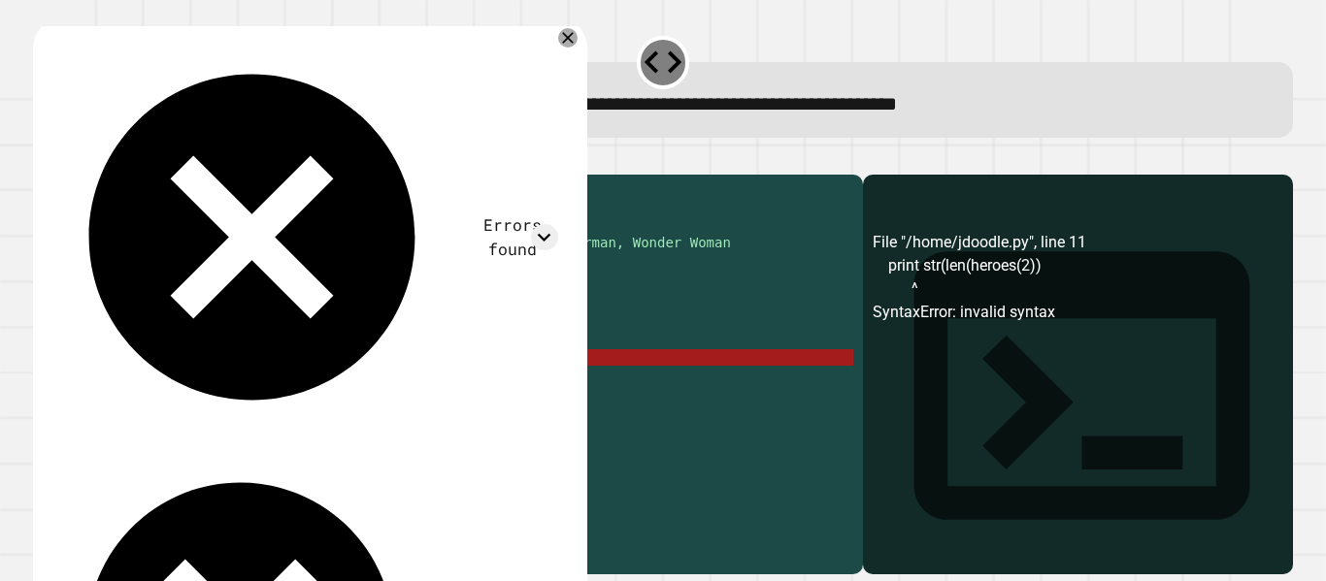
drag, startPoint x: 160, startPoint y: 381, endPoint x: 133, endPoint y: 385, distance: 27.5
click at [133, 385] on div "#in line 2, Create an empty list named, heroes. heroes = [ ] #in line 5-7, use …" at bounding box center [468, 357] width 774 height 347
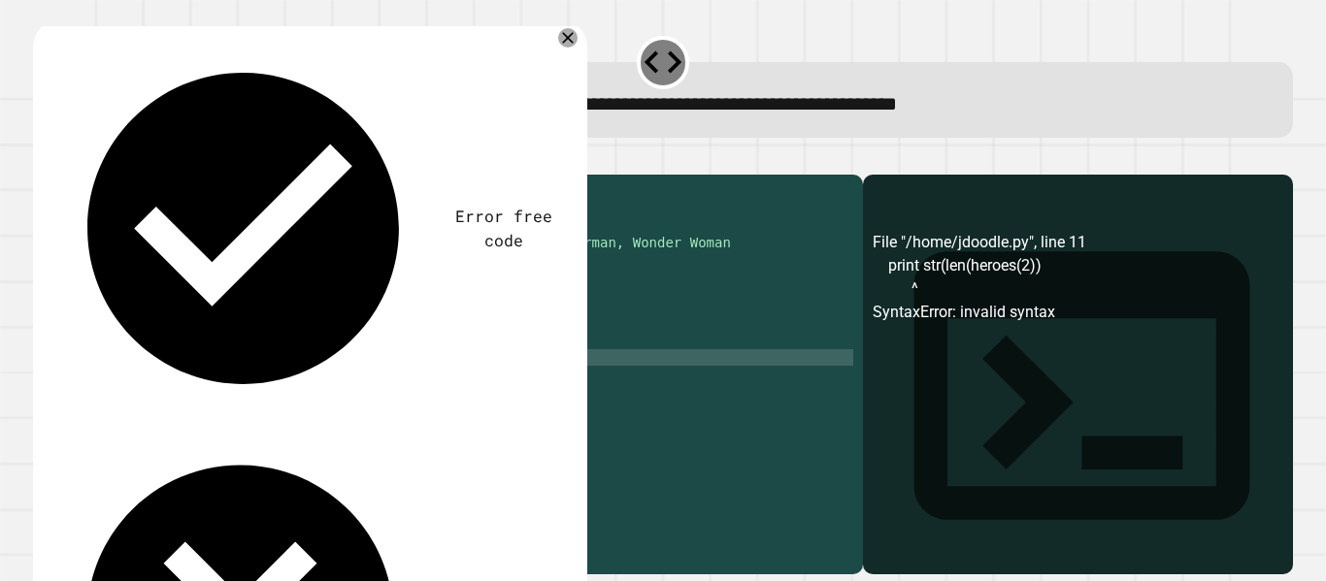
scroll to position [0, 10]
click at [253, 376] on div "#in line 2, Create an empty list named, heroes. heroes = [ ] #in line 5-7, use …" at bounding box center [468, 357] width 774 height 347
click at [253, 387] on div "#in line 2, Create an empty list named, heroes. heroes = [ ] #in line 5-7, use …" at bounding box center [468, 357] width 774 height 347
type textarea "**********"
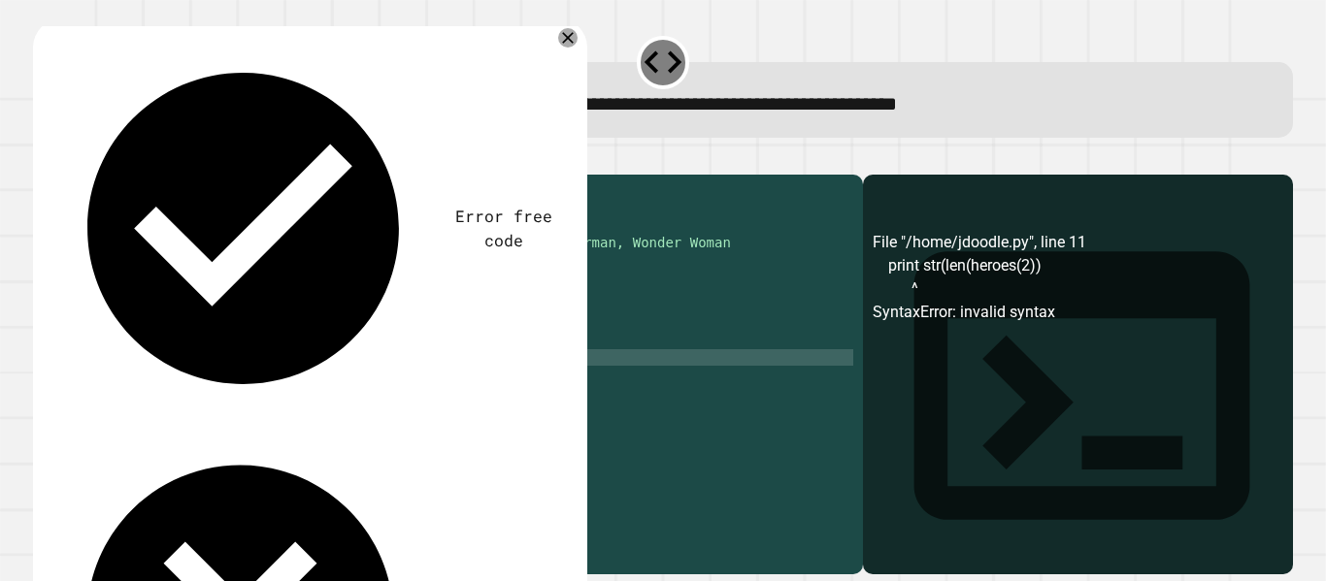
click at [43, 159] on icon "button" at bounding box center [43, 159] width 0 height 0
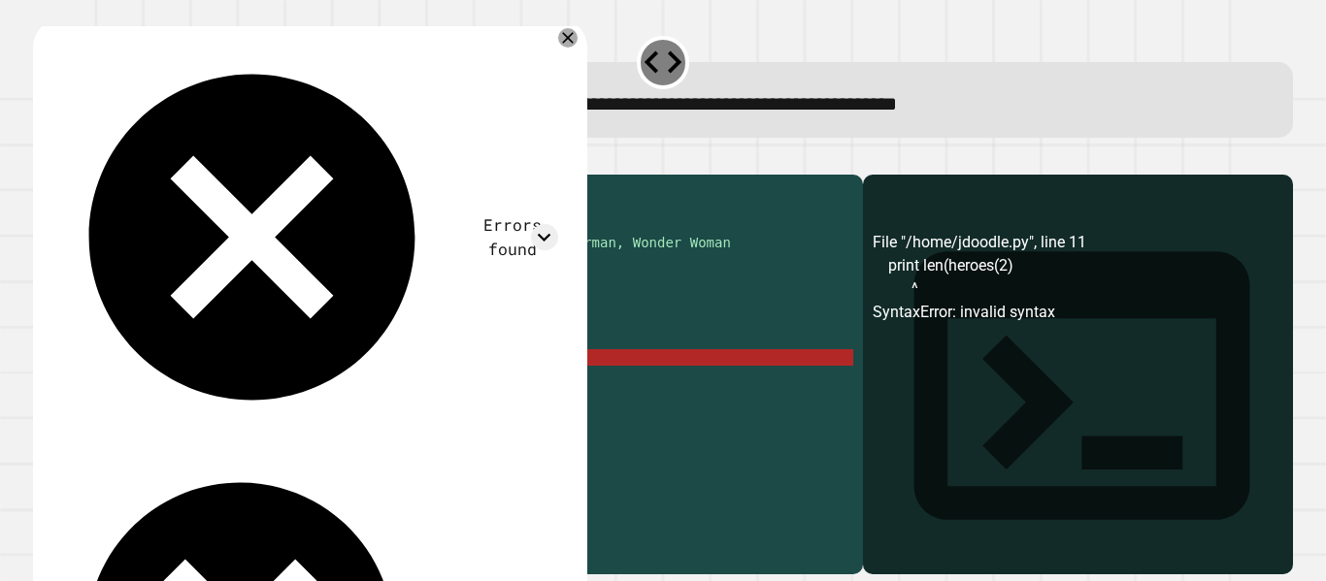
click at [209, 380] on div "#in line 2, Create an empty list named, heroes. heroes = [ ] #in line 5-7, use …" at bounding box center [468, 357] width 774 height 347
click at [222, 386] on div "#in line 2, Create an empty list named, heroes. heroes = [ ] #in line 5-7, use …" at bounding box center [468, 357] width 774 height 347
click at [218, 386] on div "#in line 2, Create an empty list named, heroes. heroes = [ ] #in line 5-7, use …" at bounding box center [468, 357] width 774 height 347
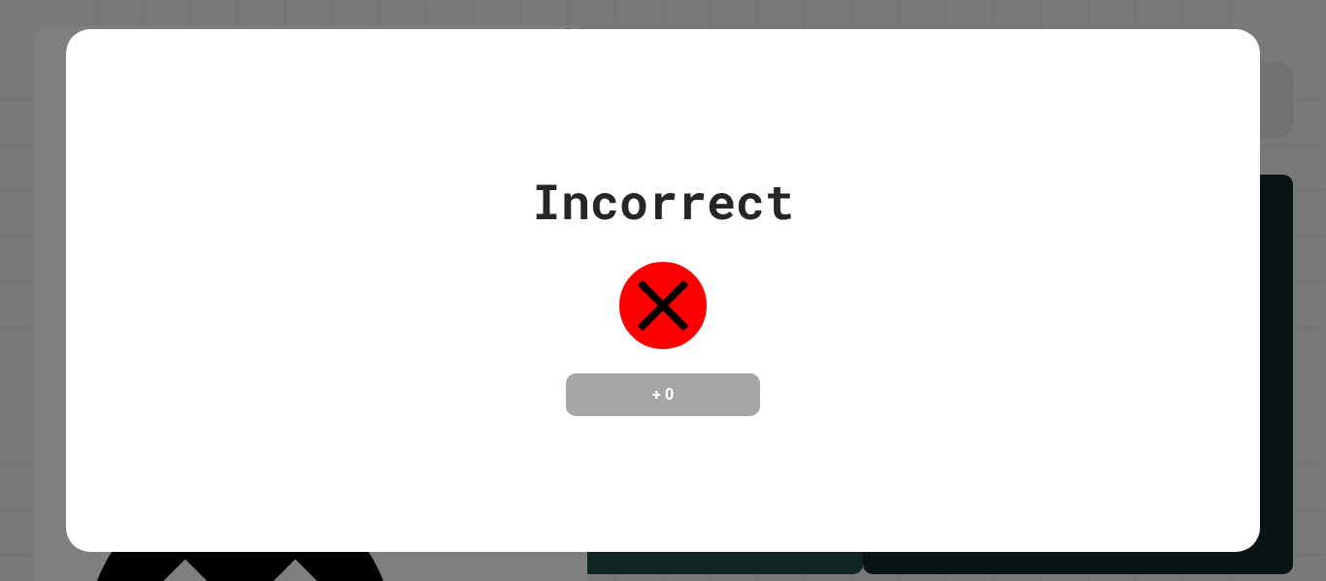
click at [37, 329] on div "Incorrect + 0" at bounding box center [663, 290] width 1326 height 581
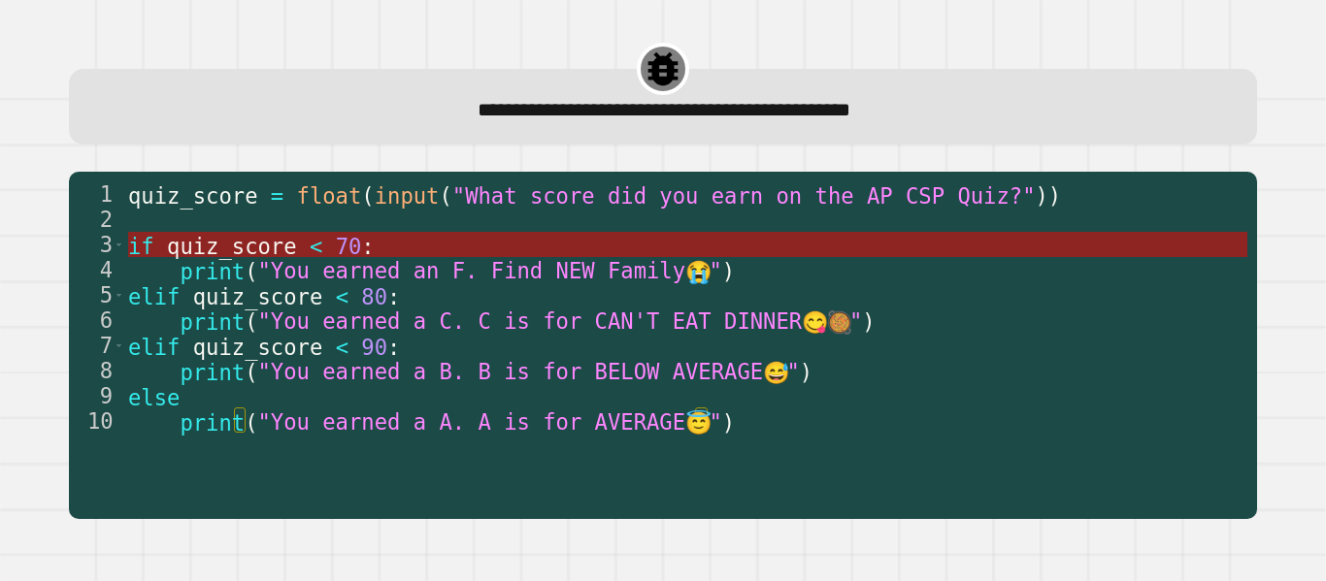
click at [228, 246] on span "quiz_score" at bounding box center [232, 245] width 130 height 25
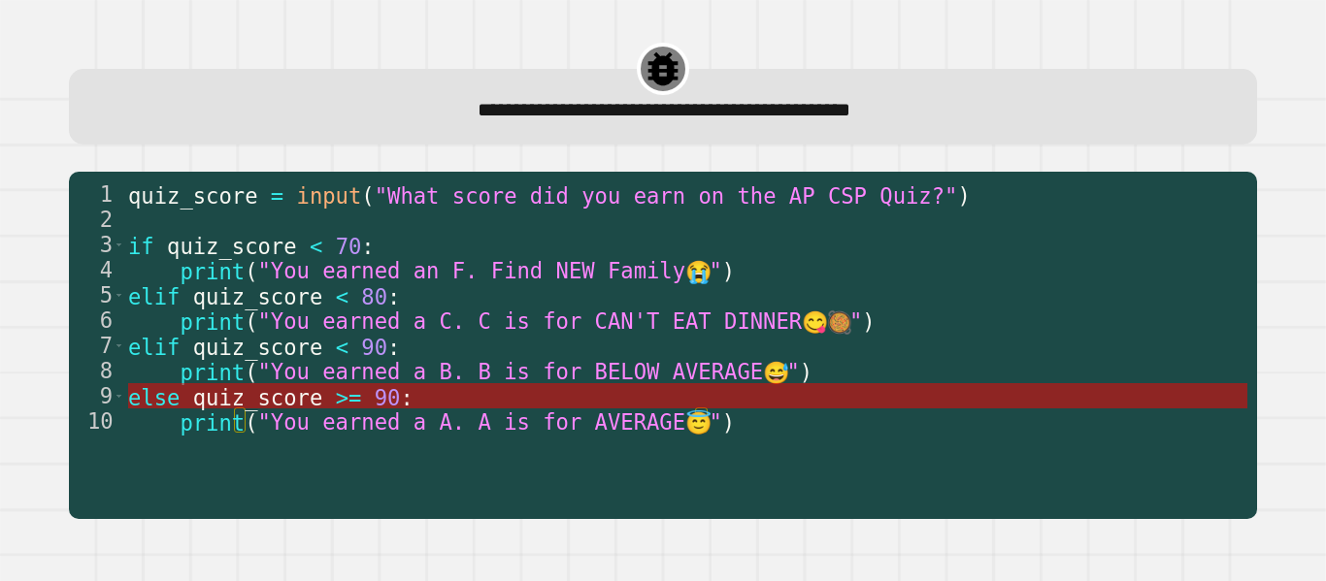
click at [232, 395] on span "quiz_score" at bounding box center [258, 396] width 130 height 25
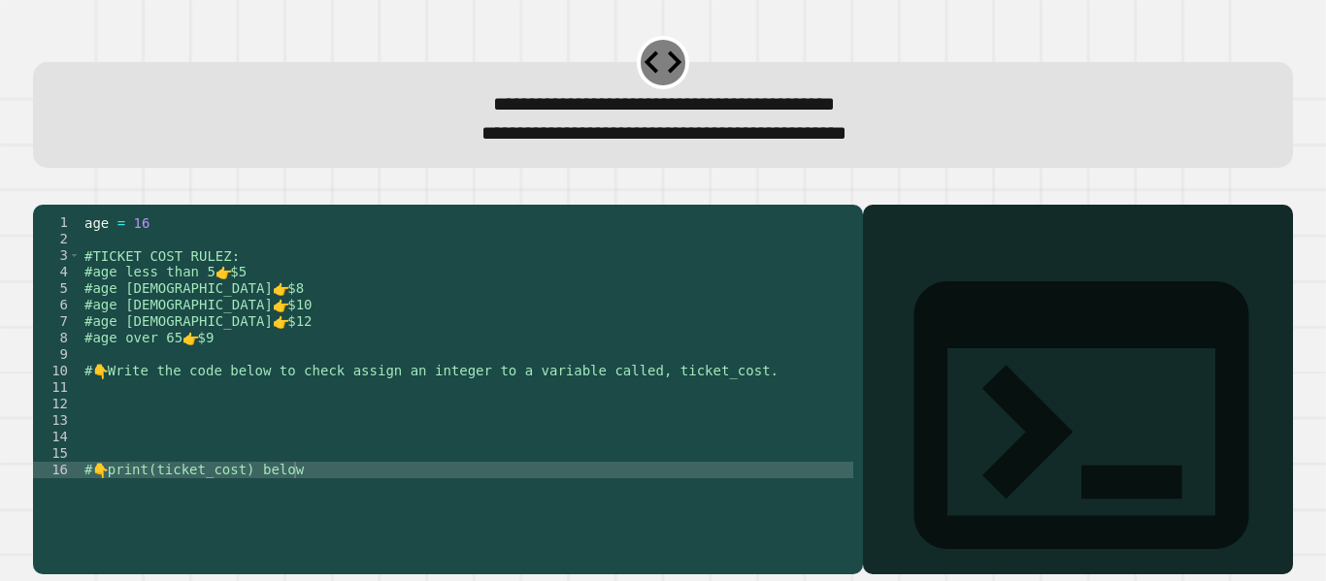
click at [322, 417] on div "age = [DEMOGRAPHIC_DATA] #TICKET COST RULEZ: #age less than 5 👉 $5 #age [DEMOGR…" at bounding box center [467, 372] width 773 height 314
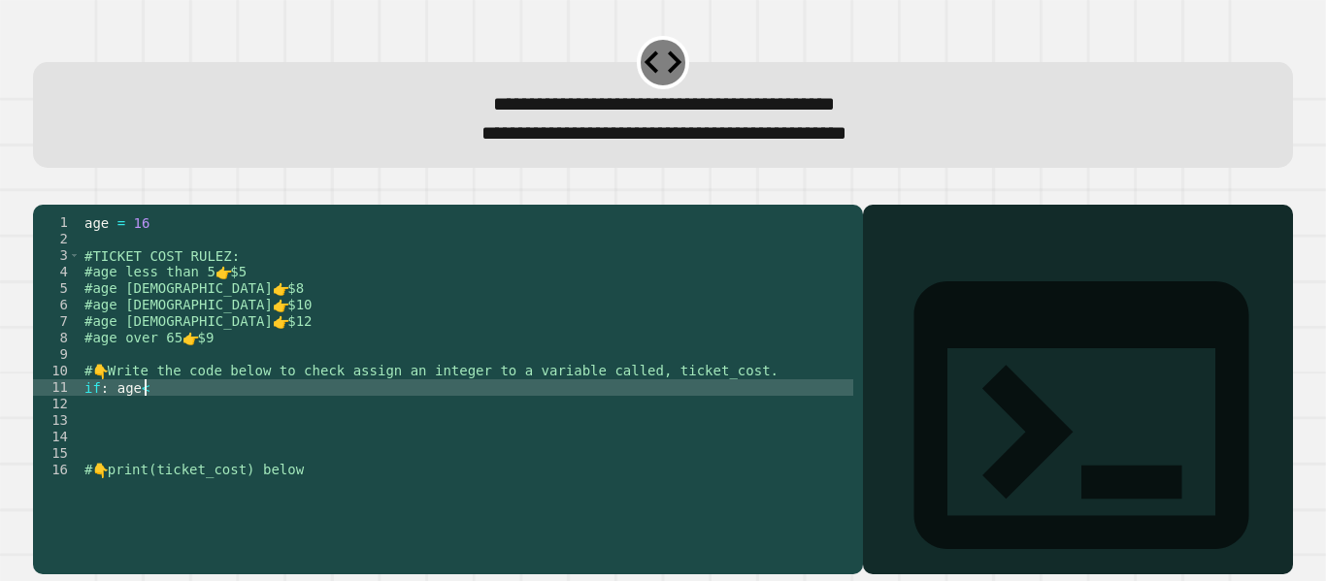
scroll to position [0, 4]
type textarea "**********"
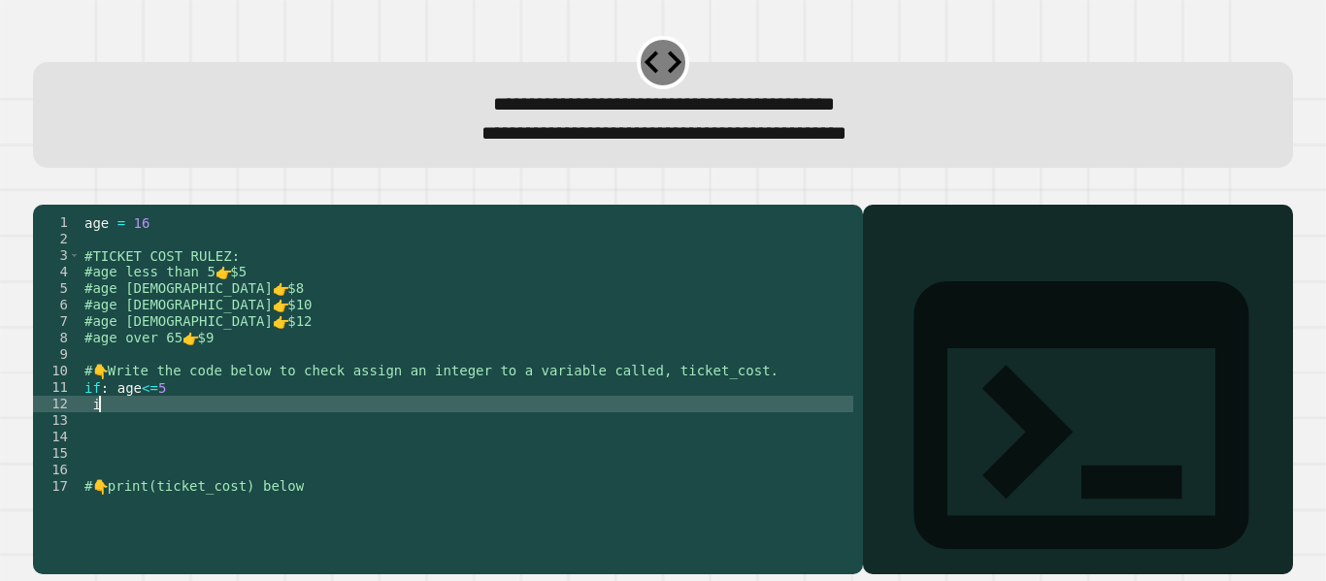
scroll to position [0, 1]
type textarea "*"
click at [181, 430] on div "age = [DEMOGRAPHIC_DATA] #TICKET COST RULEZ: #age less than 5 👉 $5 #age [DEMOGR…" at bounding box center [467, 372] width 773 height 314
click at [204, 428] on div "age = [DEMOGRAPHIC_DATA] #TICKET COST RULEZ: #age less than 5 👉 $5 #age [DEMOGR…" at bounding box center [467, 372] width 773 height 314
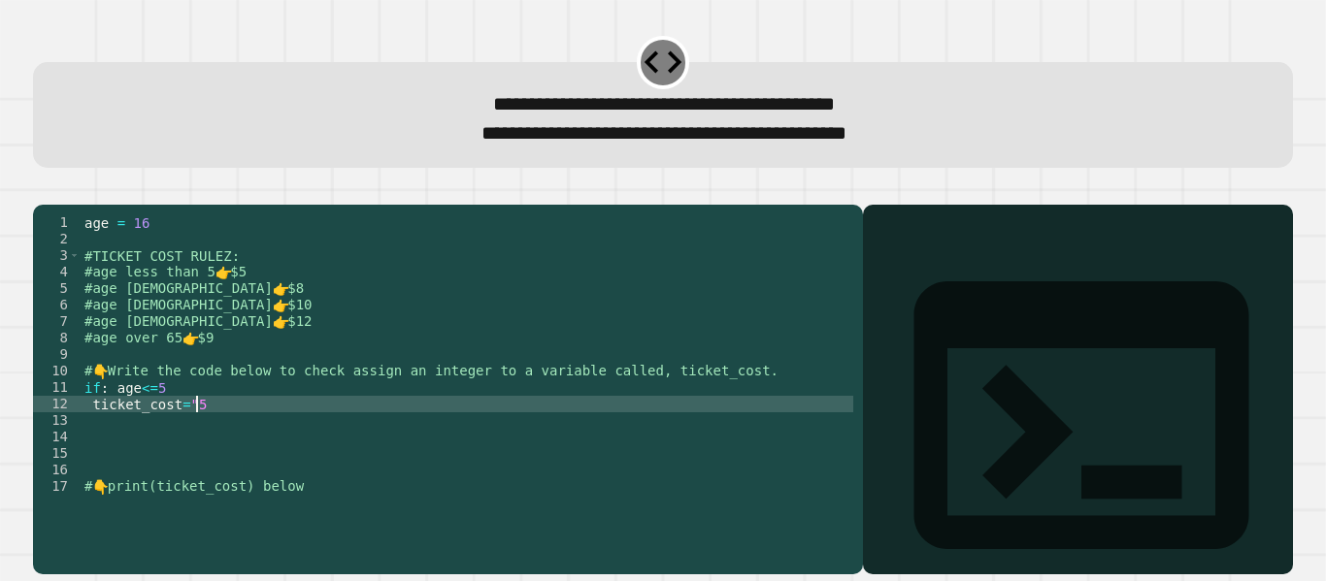
type textarea "**********"
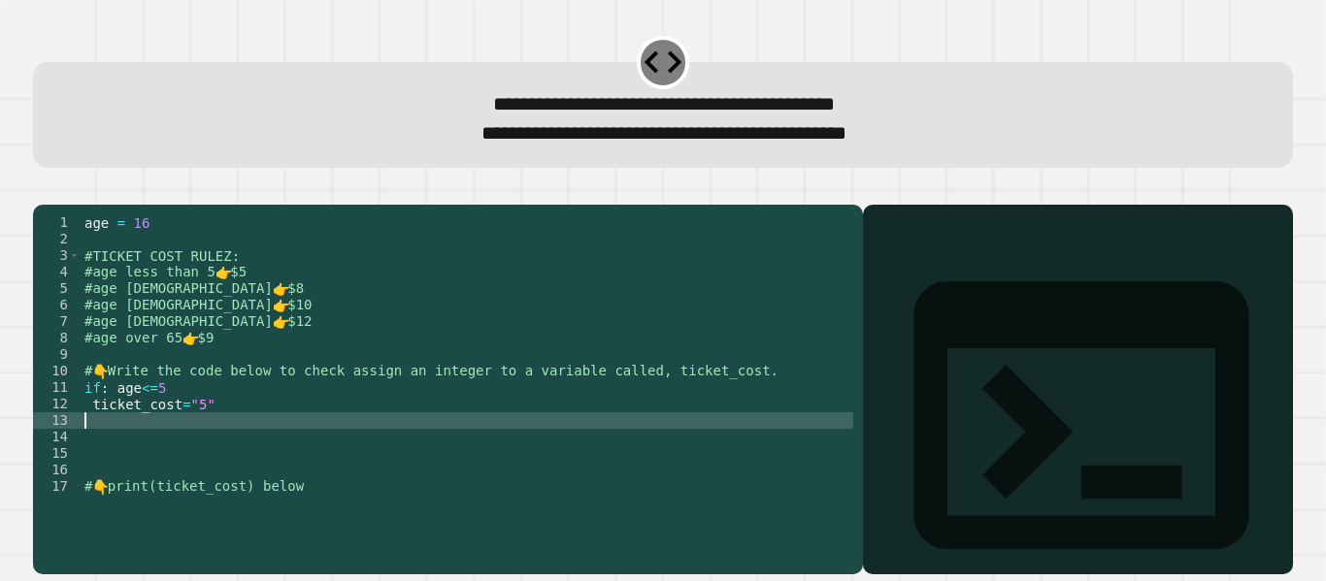
click at [155, 451] on div "age = [DEMOGRAPHIC_DATA] #TICKET COST RULEZ: #age less than 5 👉 $5 #age [DEMOGR…" at bounding box center [467, 372] width 773 height 314
click at [149, 415] on div "age = [DEMOGRAPHIC_DATA] #TICKET COST RULEZ: #age less than 5 👉 $5 #age [DEMOGR…" at bounding box center [467, 372] width 773 height 314
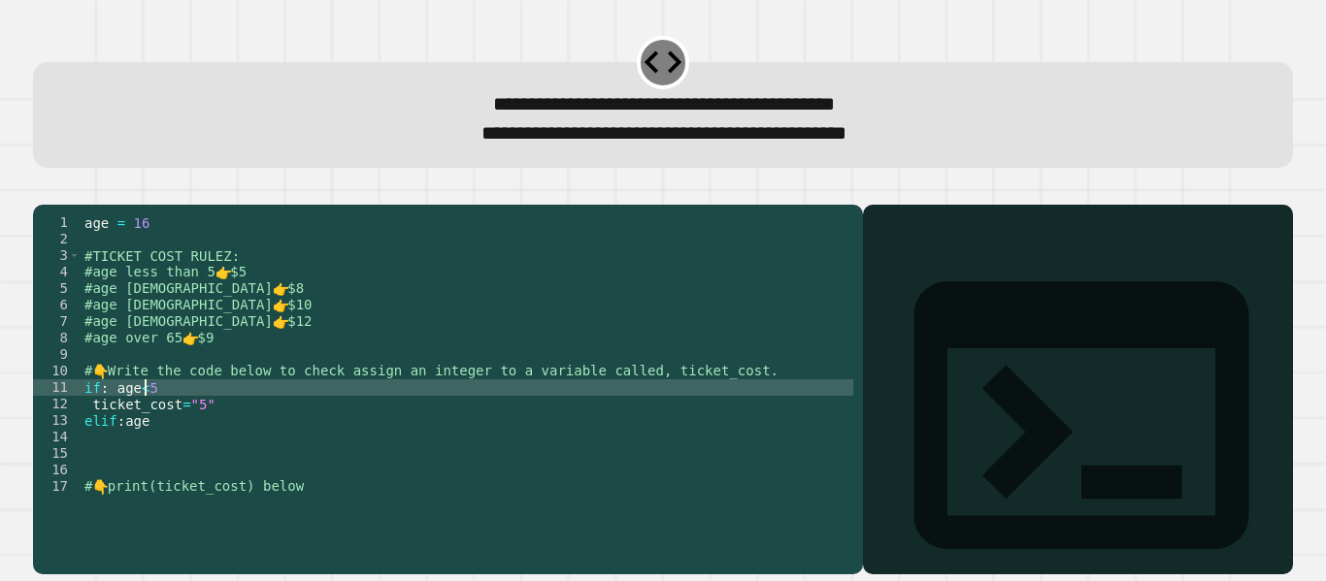
click at [157, 456] on div "age = [DEMOGRAPHIC_DATA] #TICKET COST RULEZ: #age less than 5 👉 $5 #age [DEMOGR…" at bounding box center [467, 372] width 773 height 314
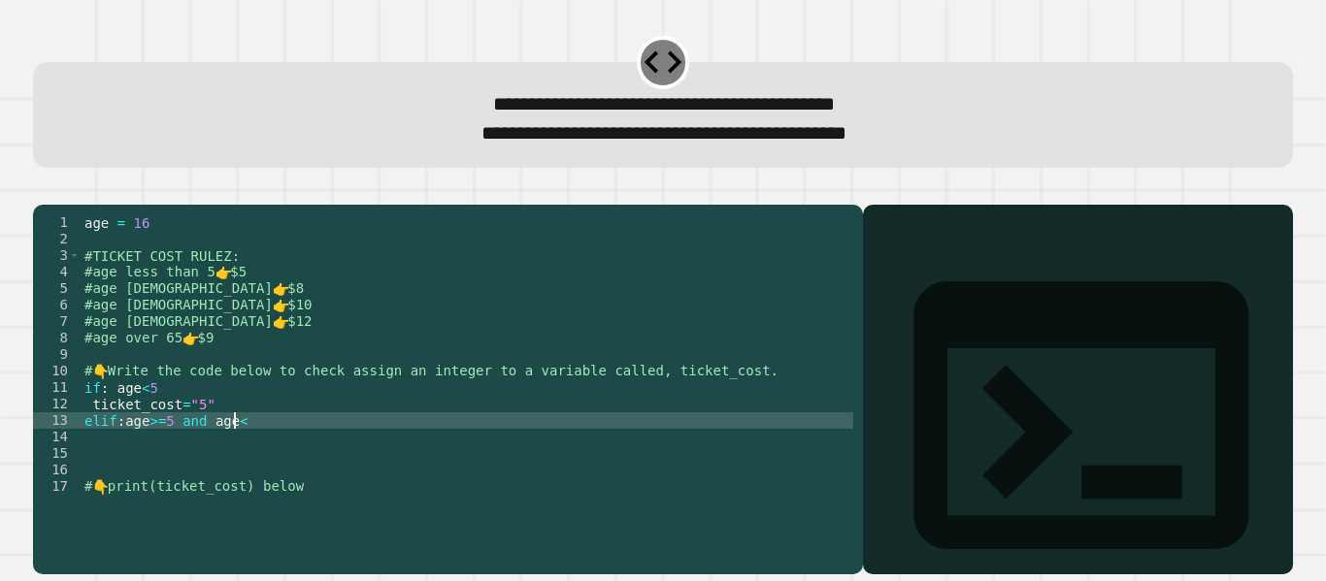
scroll to position [0, 11]
type textarea "**********"
click at [190, 474] on div "age = [DEMOGRAPHIC_DATA] #TICKET COST RULEZ: #age less than 5 👉 $5 #age [DEMOGR…" at bounding box center [467, 372] width 773 height 314
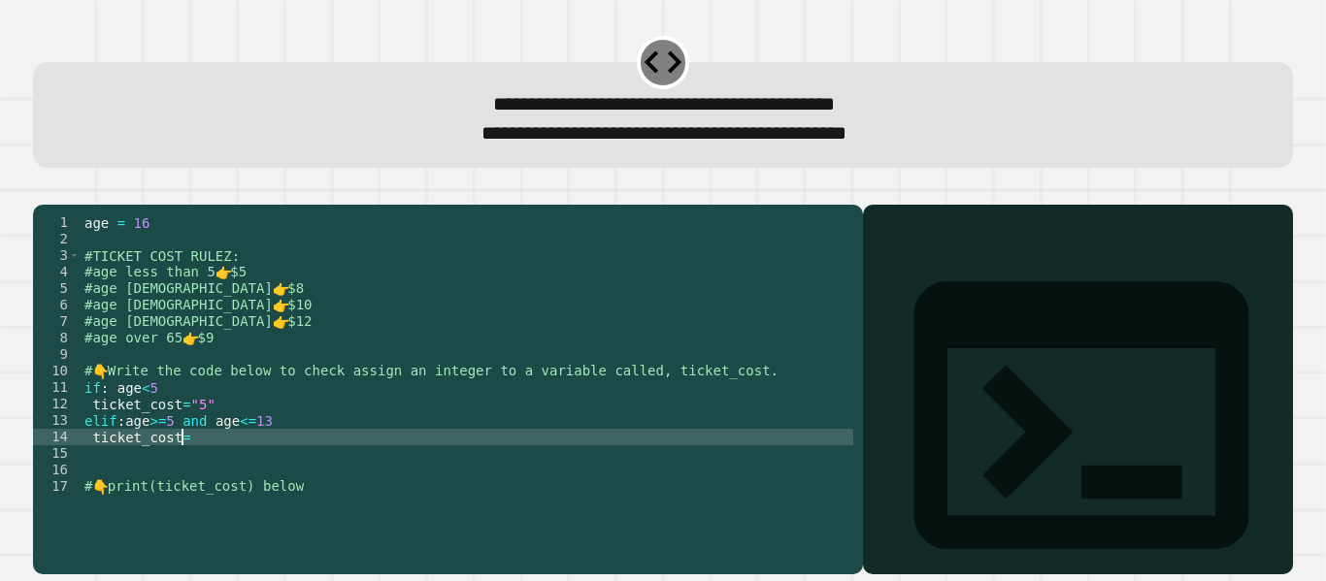
scroll to position [0, 7]
click at [235, 467] on div "age = [DEMOGRAPHIC_DATA] #TICKET COST RULEZ: #age less than 5 👉 $5 #age [DEMOGR…" at bounding box center [467, 372] width 773 height 314
type textarea "**********"
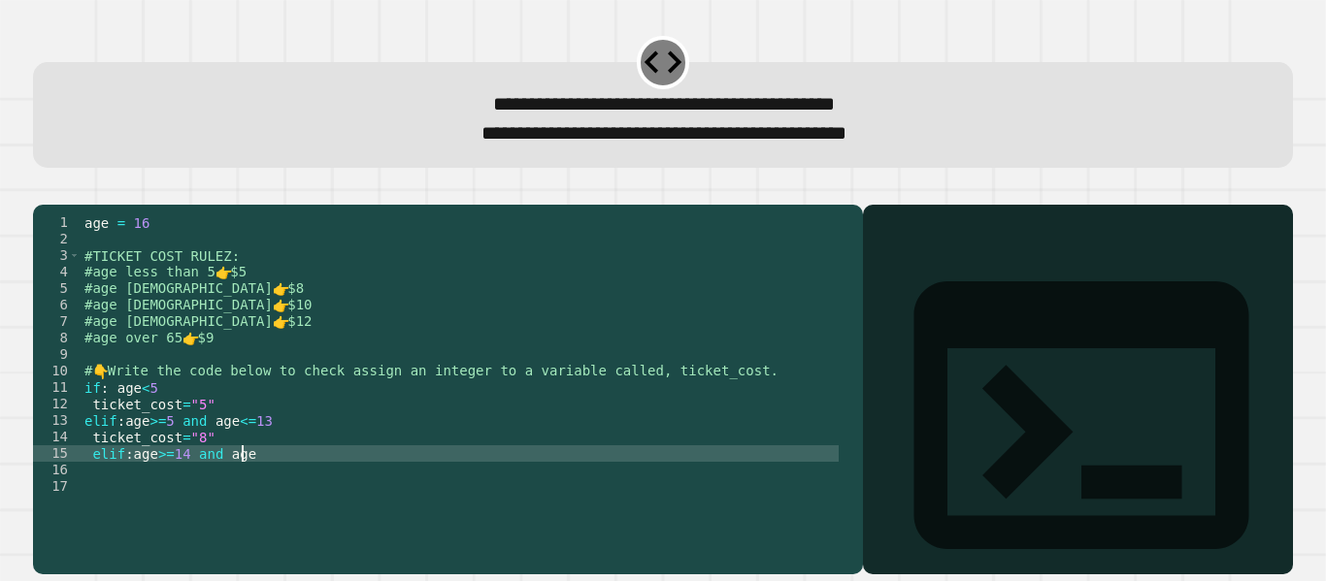
scroll to position [0, 11]
type textarea "**********"
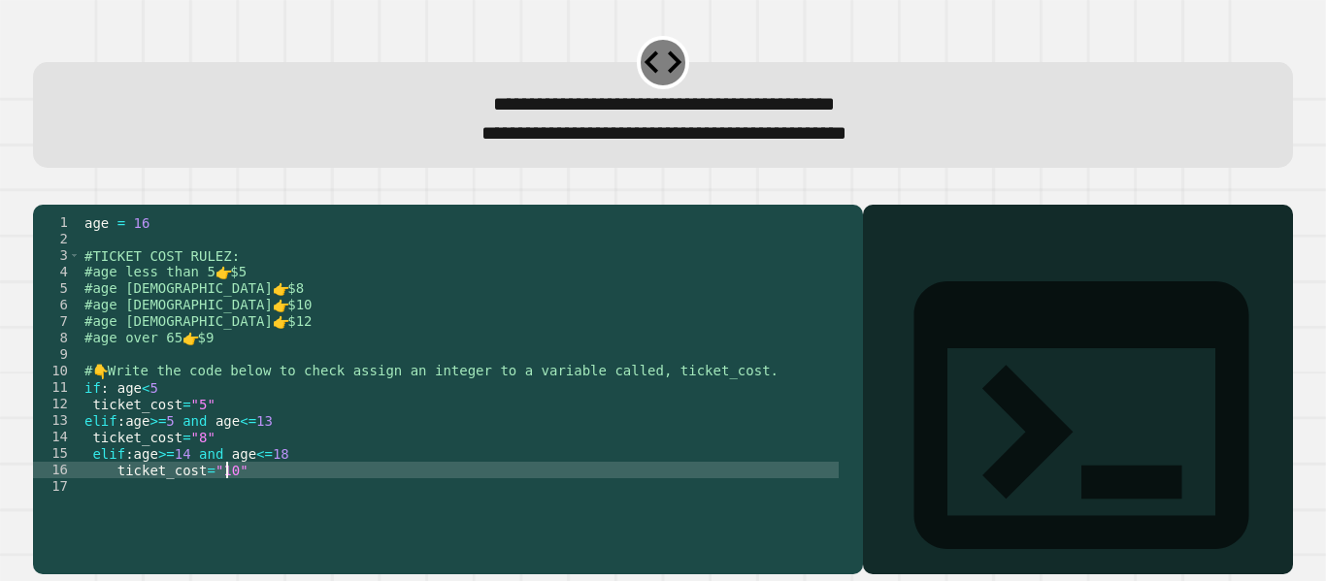
scroll to position [0, 10]
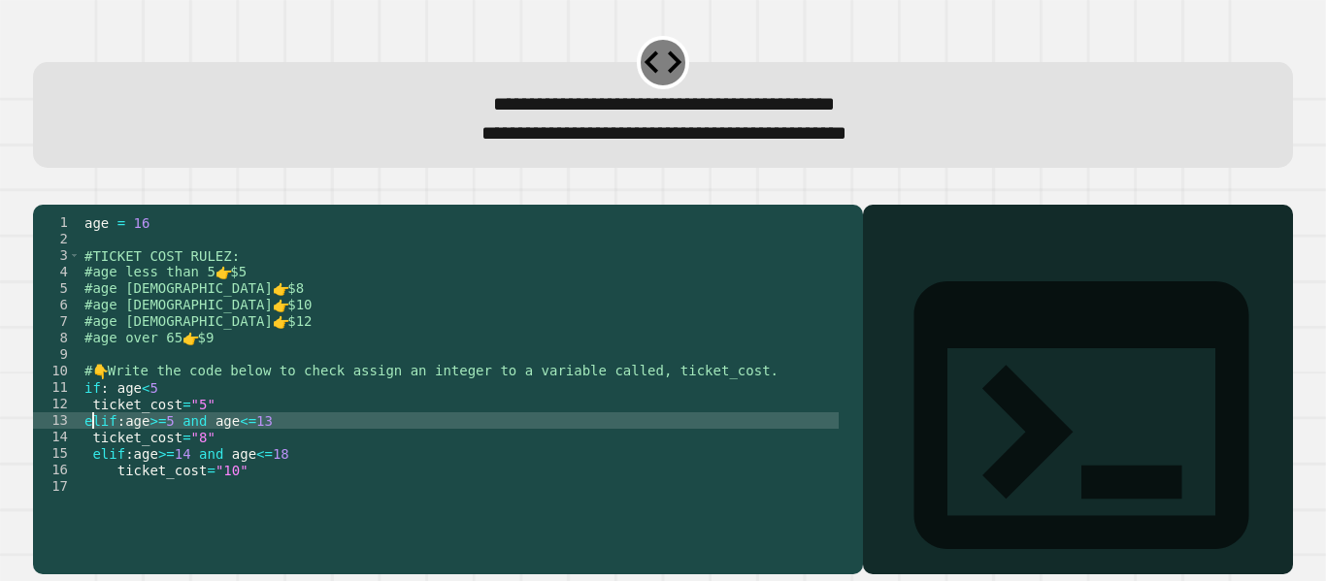
click at [91, 457] on div "age = [DEMOGRAPHIC_DATA] #TICKET COST RULEZ: #age less than 5 👉 $5 #age [DEMOGR…" at bounding box center [460, 372] width 758 height 314
click at [89, 469] on div "age = [DEMOGRAPHIC_DATA] #TICKET COST RULEZ: #age less than 5 👉 $5 #age [DEMOGR…" at bounding box center [460, 372] width 758 height 314
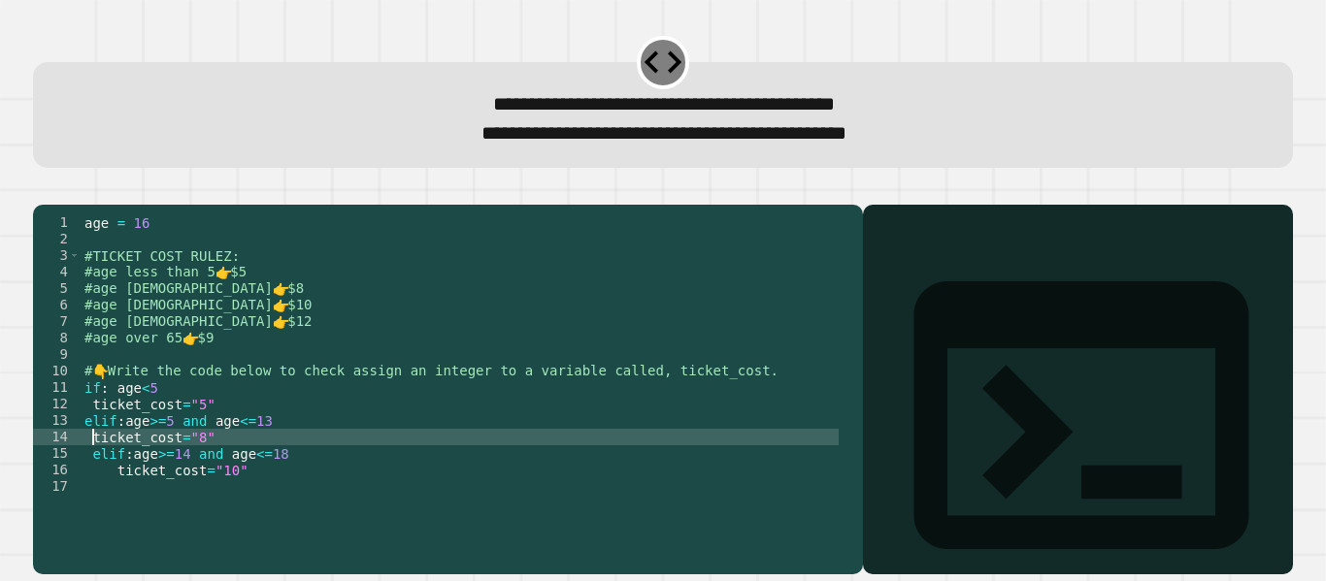
scroll to position [0, 8]
click at [91, 431] on div "age = [DEMOGRAPHIC_DATA] #TICKET COST RULEZ: #age less than 5 👉 $5 #age [DEMOGR…" at bounding box center [460, 372] width 758 height 314
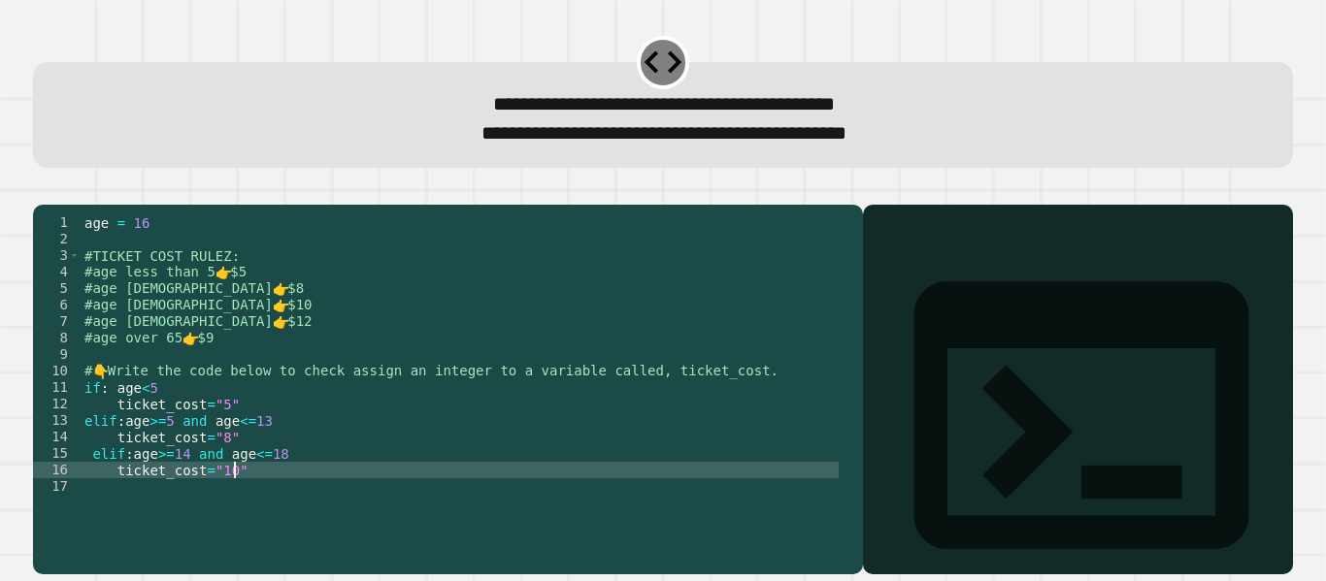
click at [249, 499] on div "age = [DEMOGRAPHIC_DATA] #TICKET COST RULEZ: #age less than 5 👉 $5 #age [DEMOGR…" at bounding box center [460, 372] width 758 height 314
type textarea "**********"
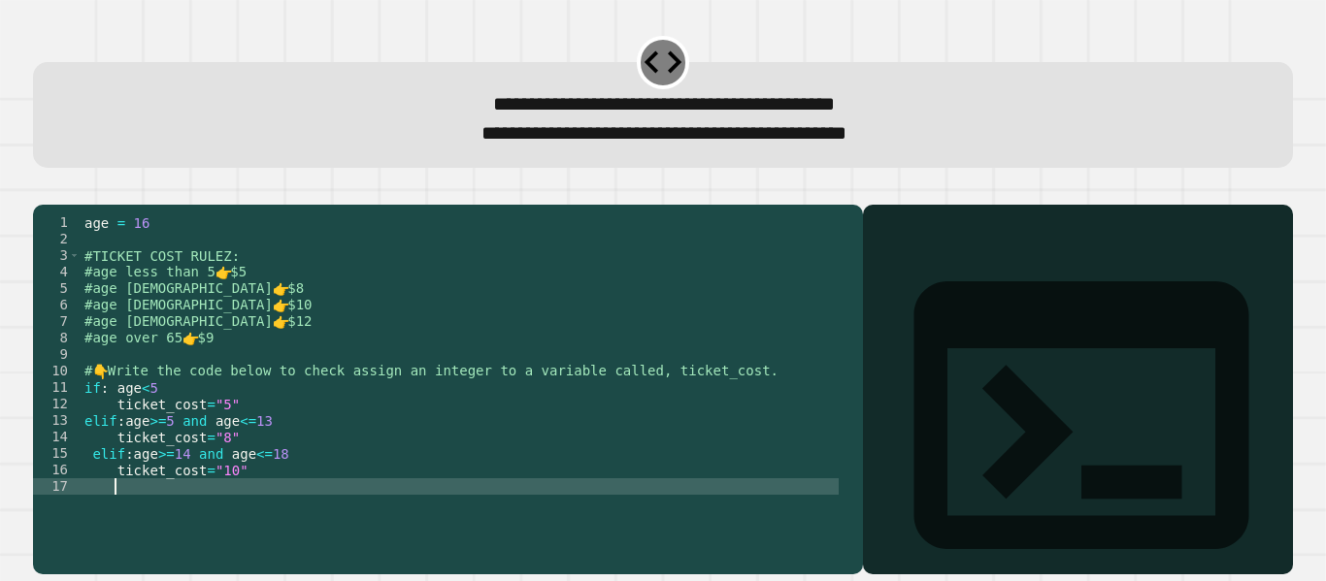
scroll to position [0, 1]
type textarea "*"
type textarea "**********"
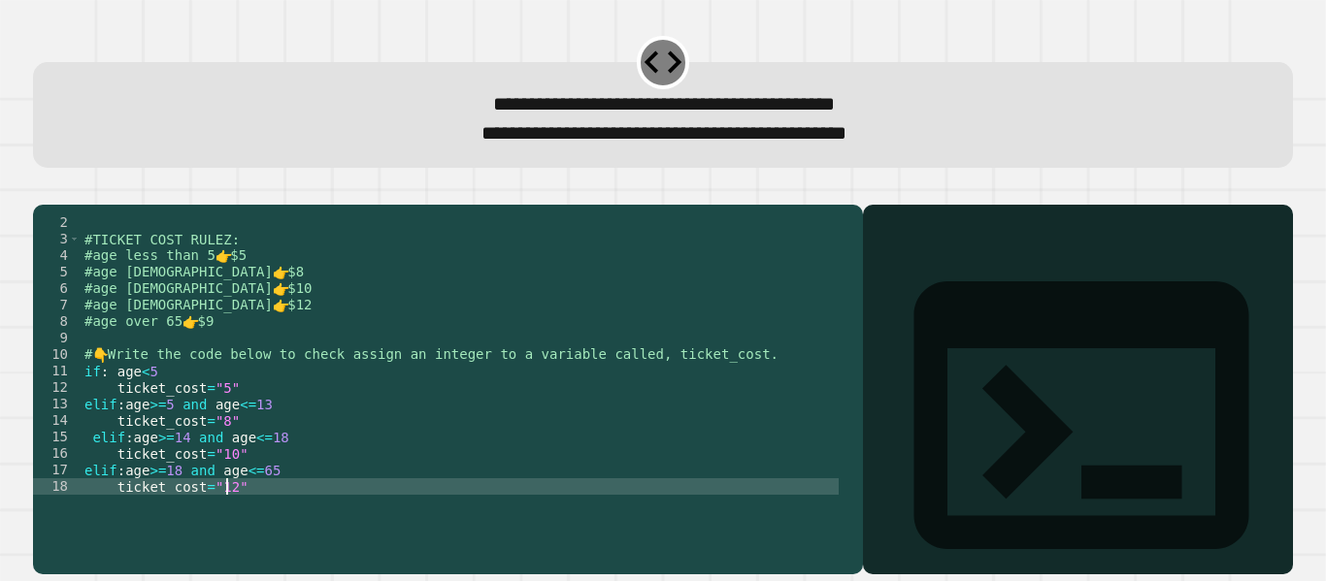
scroll to position [0, 11]
click at [223, 481] on div "#TICKET COST RULEZ: #age less than 5 👉 $5 #age [DEMOGRAPHIC_DATA] 👉 $8 #age [DE…" at bounding box center [460, 372] width 758 height 314
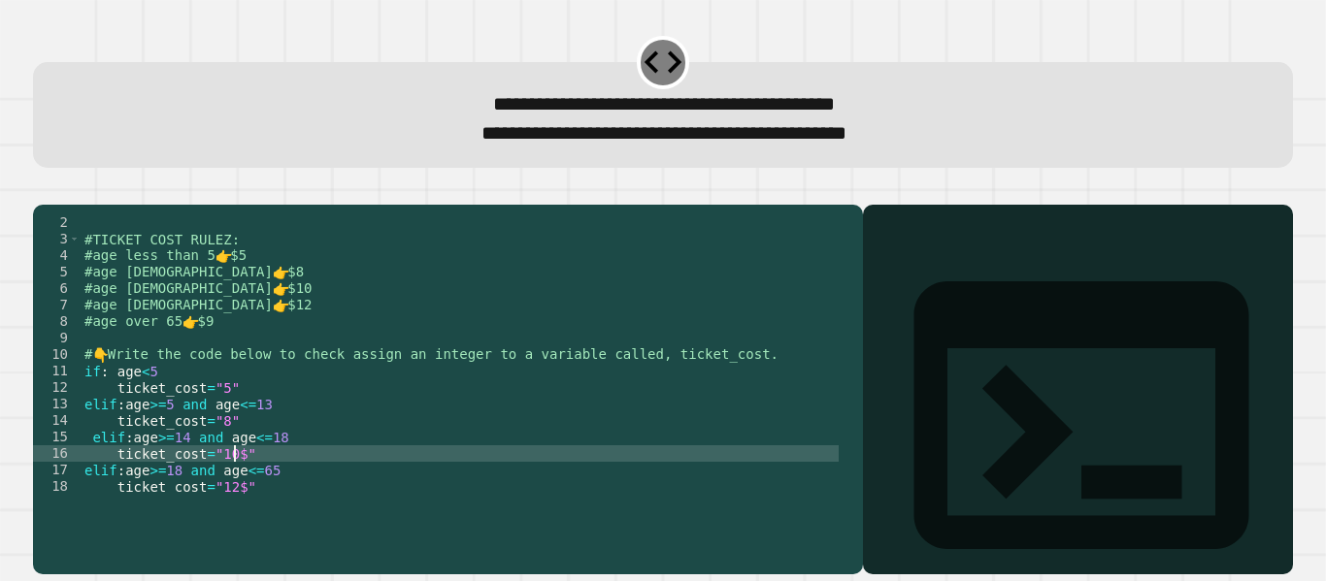
click at [219, 448] on div "#TICKET COST RULEZ: #age less than 5 👉 $5 #age [DEMOGRAPHIC_DATA] 👉 $8 #age [DE…" at bounding box center [460, 372] width 758 height 314
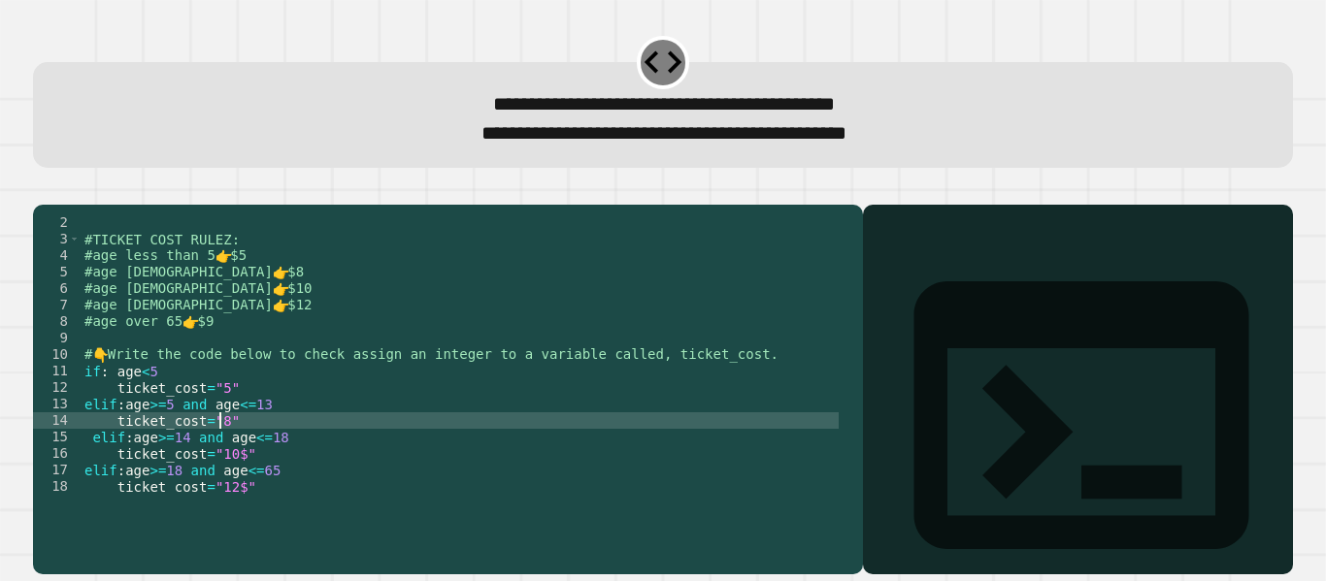
scroll to position [0, 10]
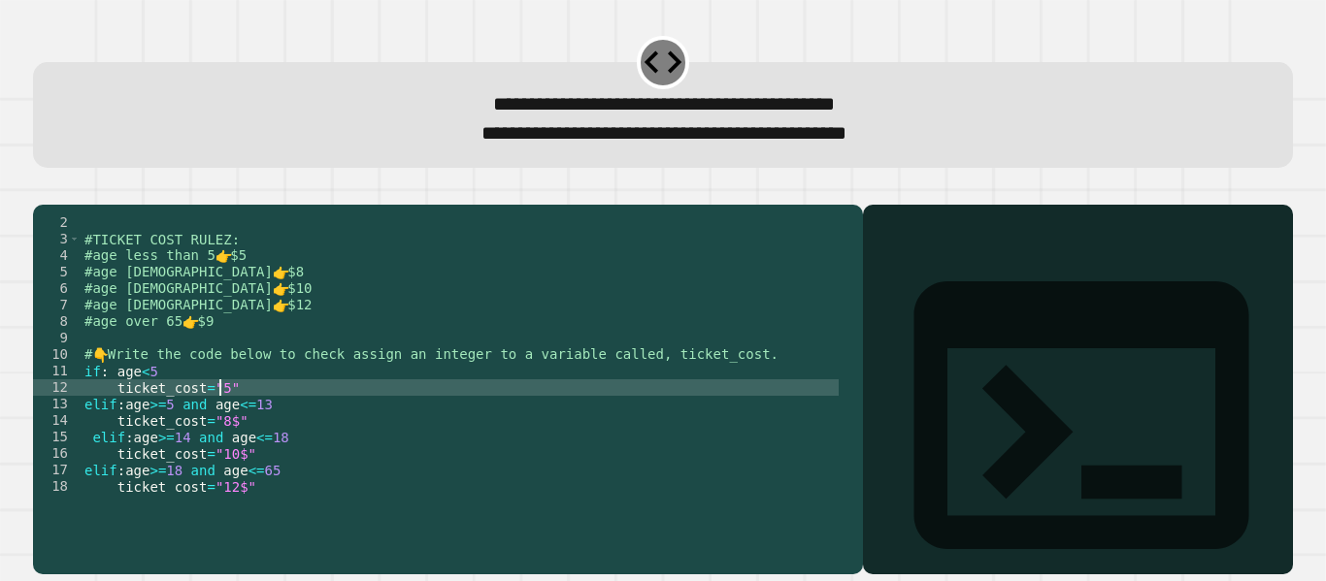
click at [217, 415] on div "#TICKET COST RULEZ: #age less than 5 👉 $5 #age [DEMOGRAPHIC_DATA] 👉 $8 #age [DE…" at bounding box center [460, 372] width 758 height 314
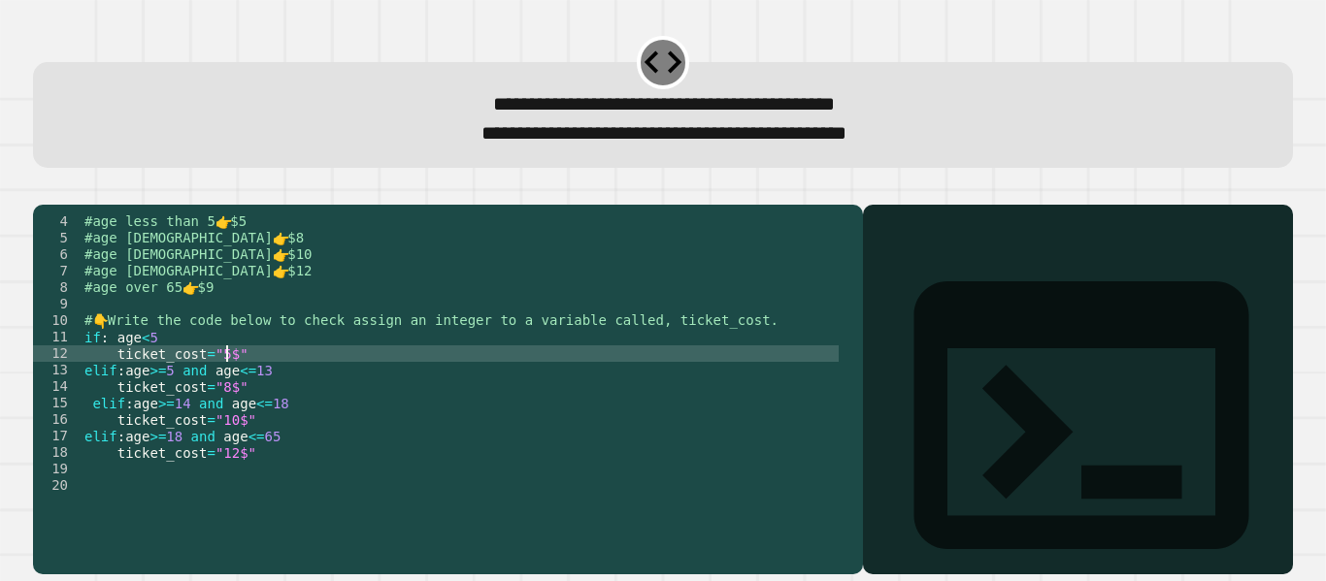
scroll to position [66, 0]
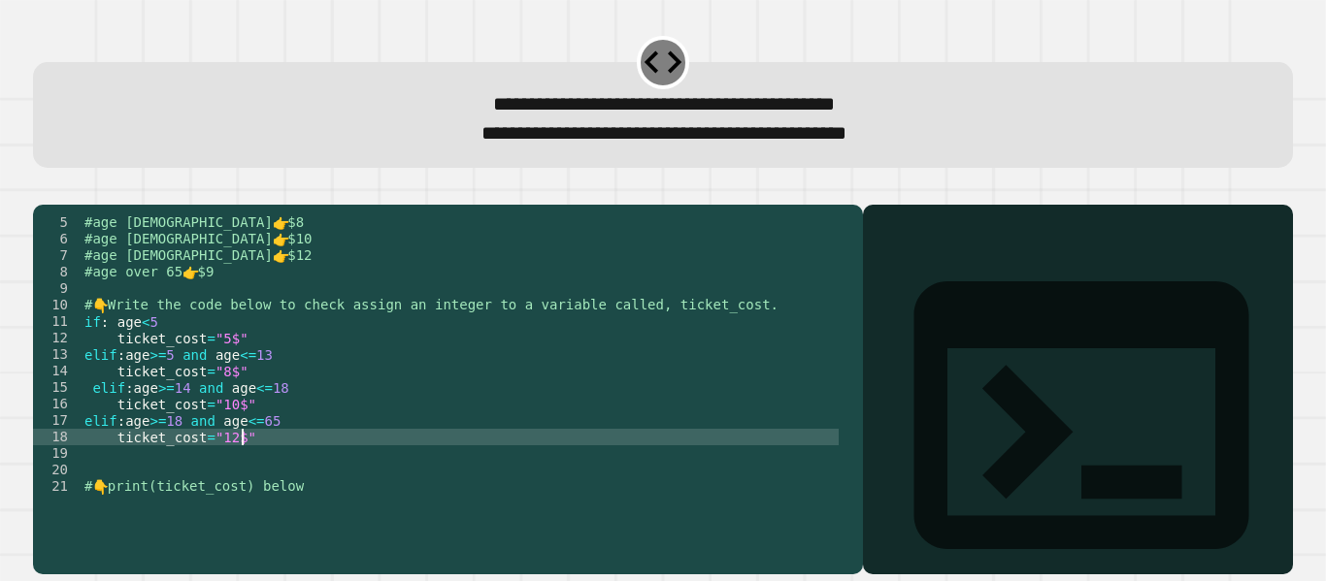
click at [268, 469] on div "#age [DEMOGRAPHIC_DATA] 👉 $8 #age [DEMOGRAPHIC_DATA] 👉 $10 #age [DEMOGRAPHIC_DA…" at bounding box center [460, 372] width 758 height 314
type textarea "**********"
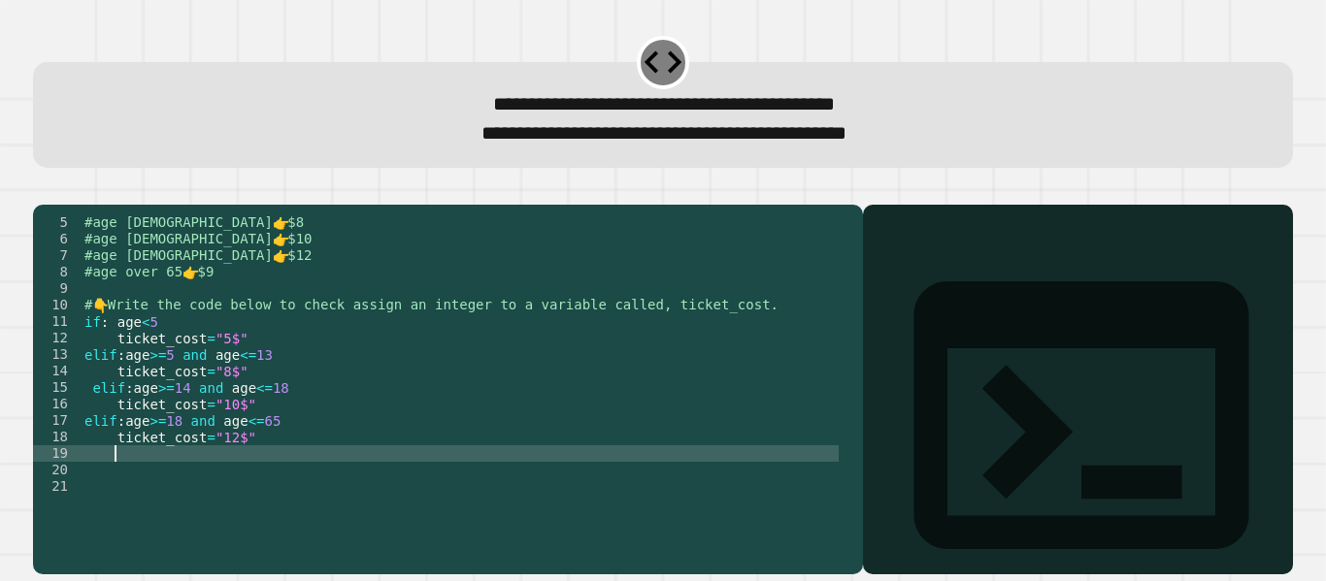
scroll to position [0, 1]
click at [98, 485] on div "#age [DEMOGRAPHIC_DATA] 👉 $8 #age [DEMOGRAPHIC_DATA] 👉 $10 #age [DEMOGRAPHIC_DA…" at bounding box center [460, 372] width 758 height 314
click at [86, 488] on div "#age [DEMOGRAPHIC_DATA] 👉 $8 #age [DEMOGRAPHIC_DATA] 👉 $10 #age [DEMOGRAPHIC_DA…" at bounding box center [460, 372] width 758 height 314
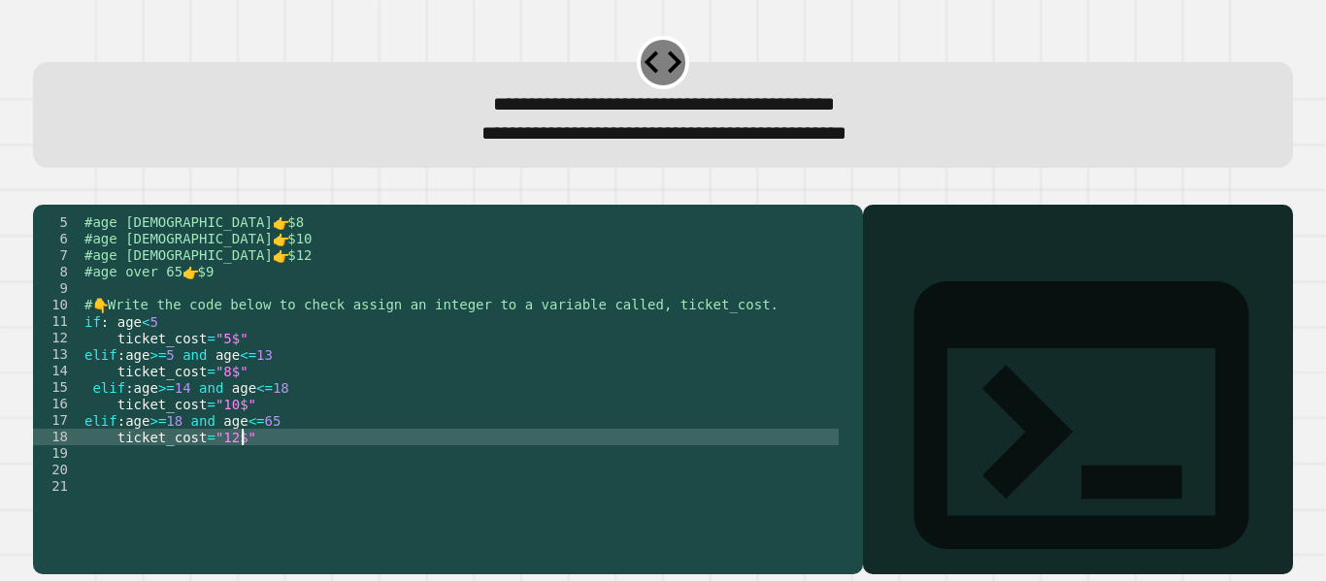
click at [261, 462] on div "#age [DEMOGRAPHIC_DATA] 👉 $8 #age [DEMOGRAPHIC_DATA] 👉 $10 #age [DEMOGRAPHIC_DA…" at bounding box center [460, 372] width 758 height 314
type textarea "**********"
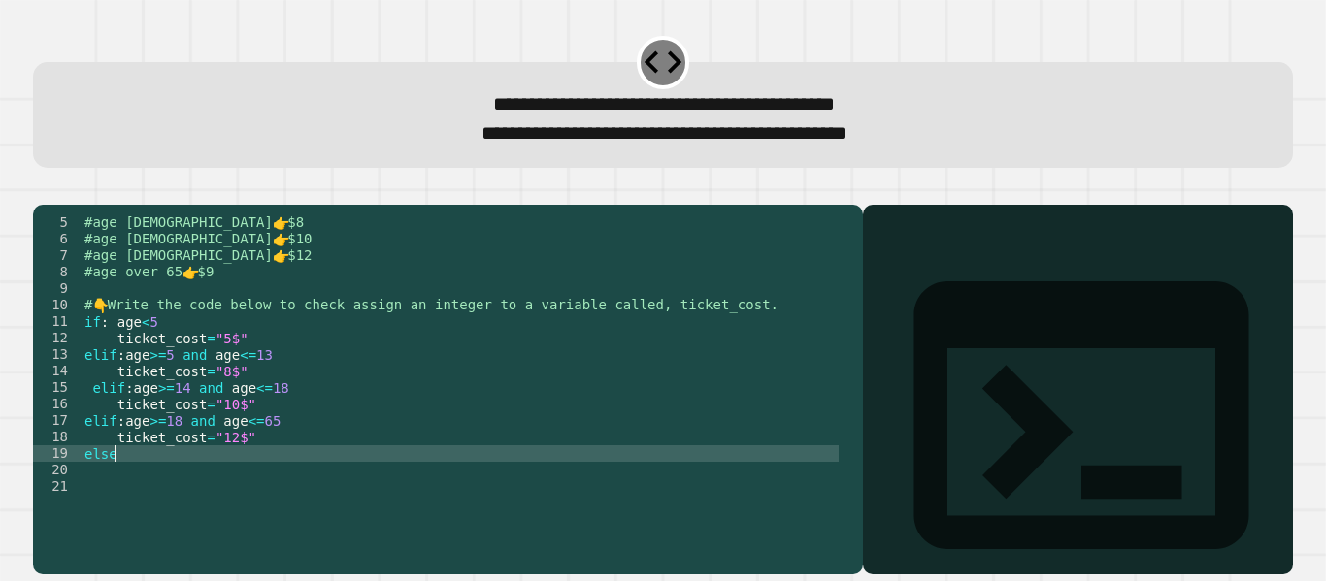
type textarea "*****"
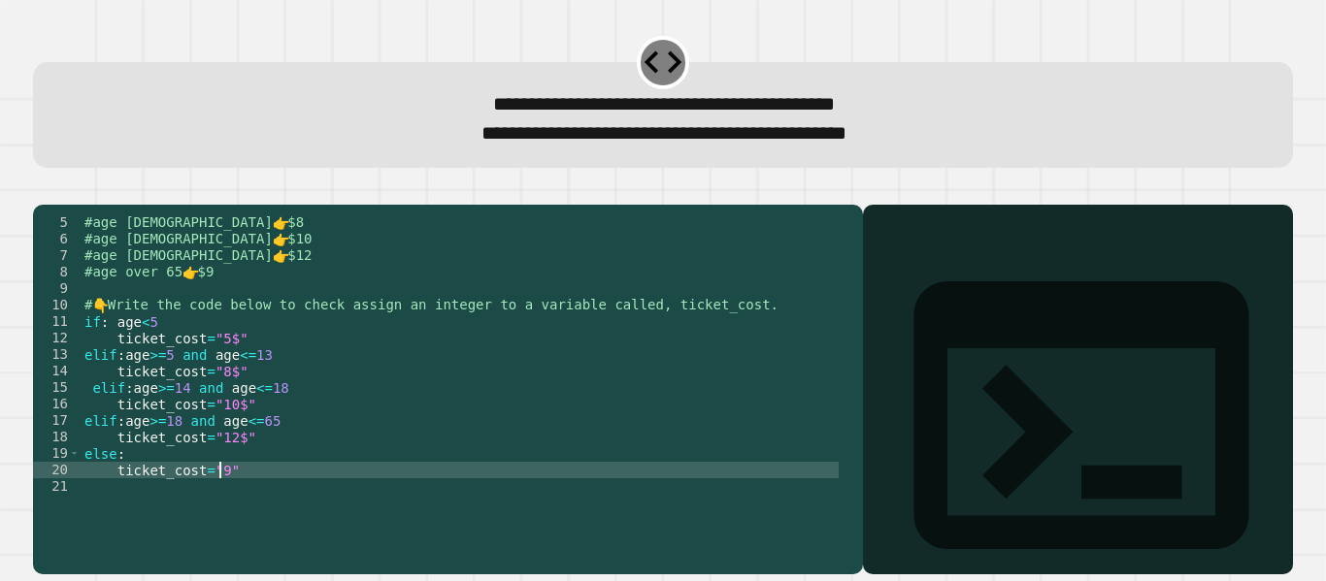
scroll to position [0, 9]
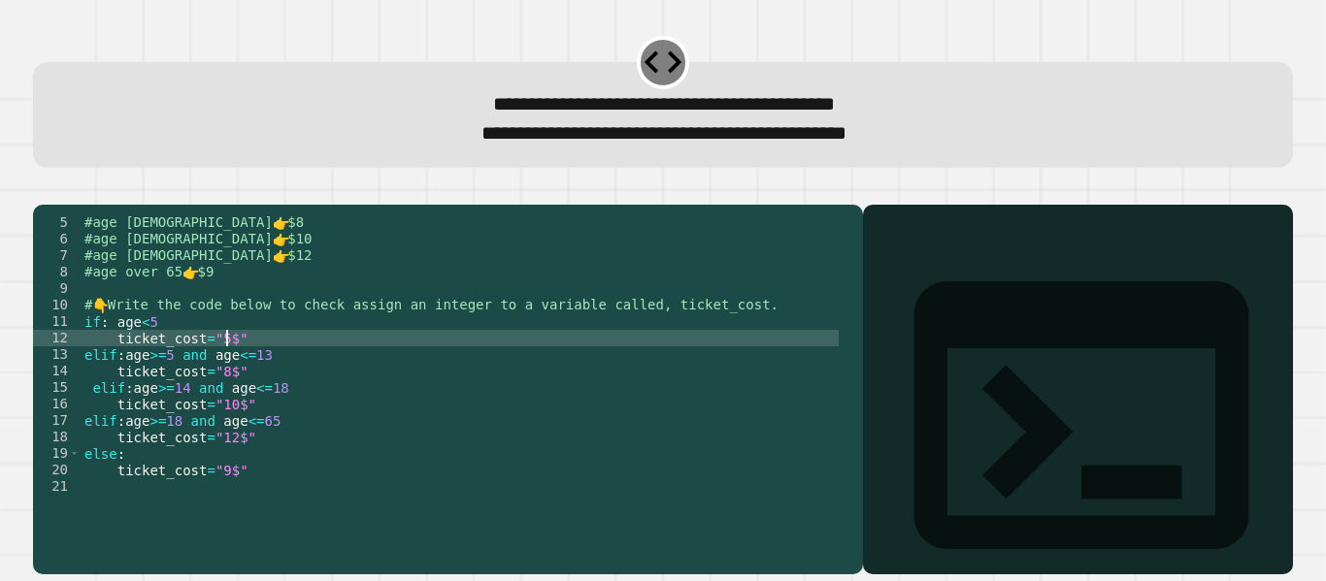
click at [227, 364] on div "#age [DEMOGRAPHIC_DATA] 👉 $8 #age [DEMOGRAPHIC_DATA] 👉 $10 #age [DEMOGRAPHIC_DA…" at bounding box center [460, 372] width 758 height 314
click at [224, 401] on div "#age [DEMOGRAPHIC_DATA] 👉 $8 #age [DEMOGRAPHIC_DATA] 👉 $10 #age [DEMOGRAPHIC_DA…" at bounding box center [460, 372] width 758 height 314
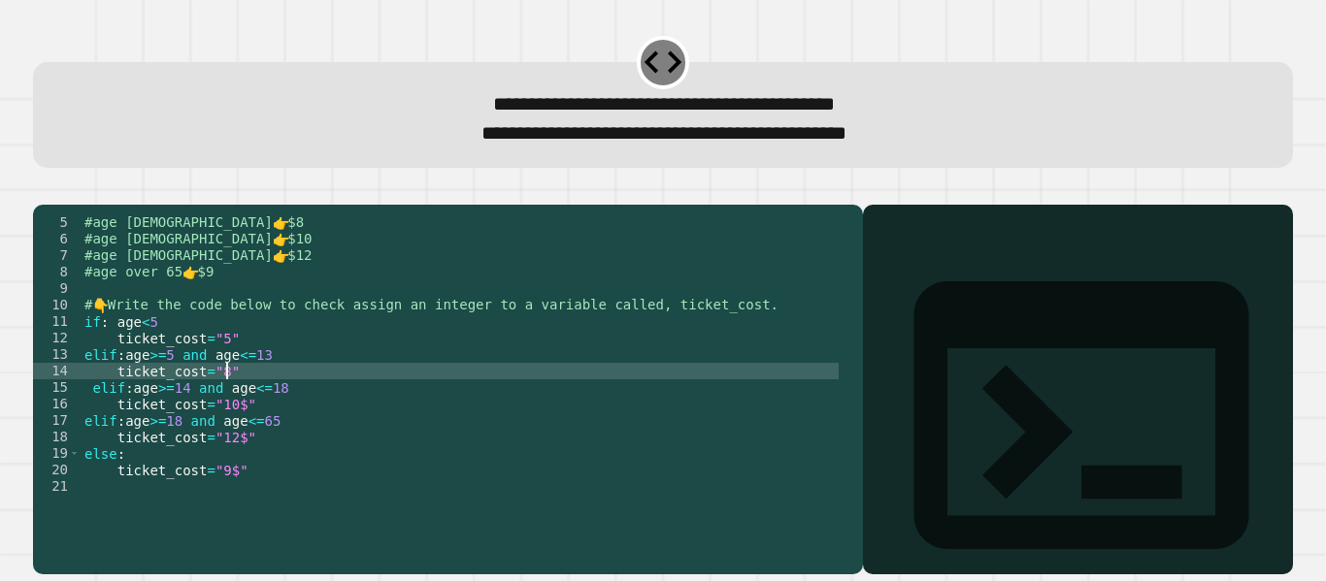
click at [224, 401] on div "#age [DEMOGRAPHIC_DATA] 👉 $8 #age [DEMOGRAPHIC_DATA] 👉 $10 #age [DEMOGRAPHIC_DA…" at bounding box center [460, 372] width 758 height 314
click at [231, 434] on div "#age [DEMOGRAPHIC_DATA] 👉 $8 #age [DEMOGRAPHIC_DATA] 👉 $10 #age [DEMOGRAPHIC_DA…" at bounding box center [460, 372] width 758 height 314
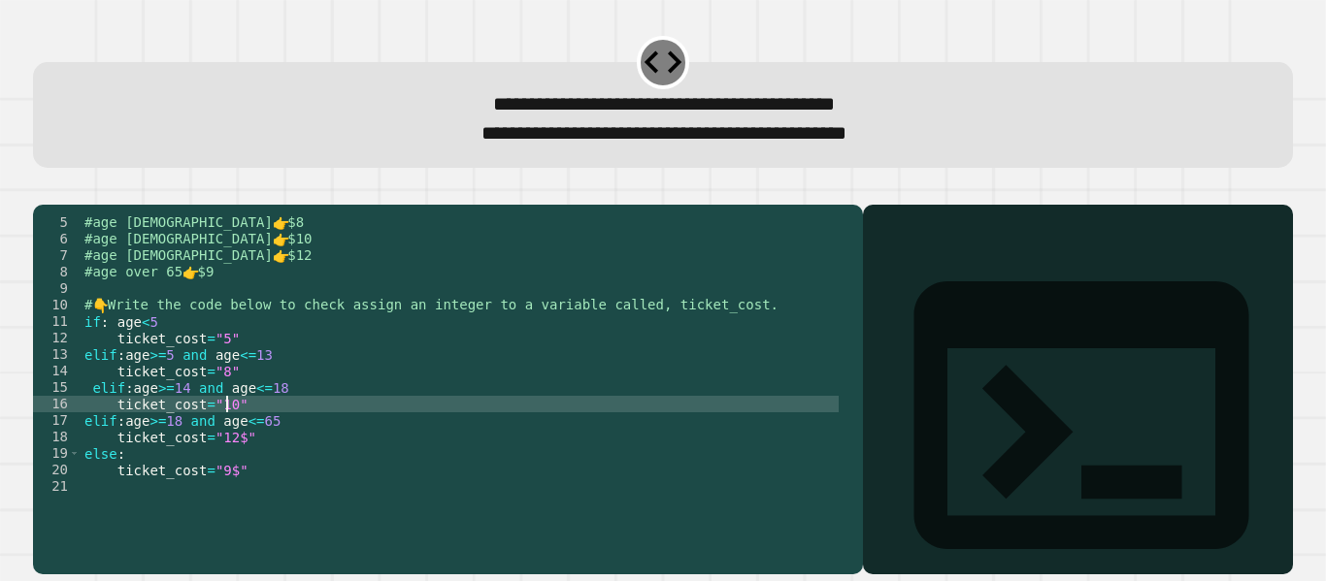
click at [234, 470] on div "#age [DEMOGRAPHIC_DATA] 👉 $8 #age [DEMOGRAPHIC_DATA] 👉 $10 #age [DEMOGRAPHIC_DA…" at bounding box center [460, 372] width 758 height 314
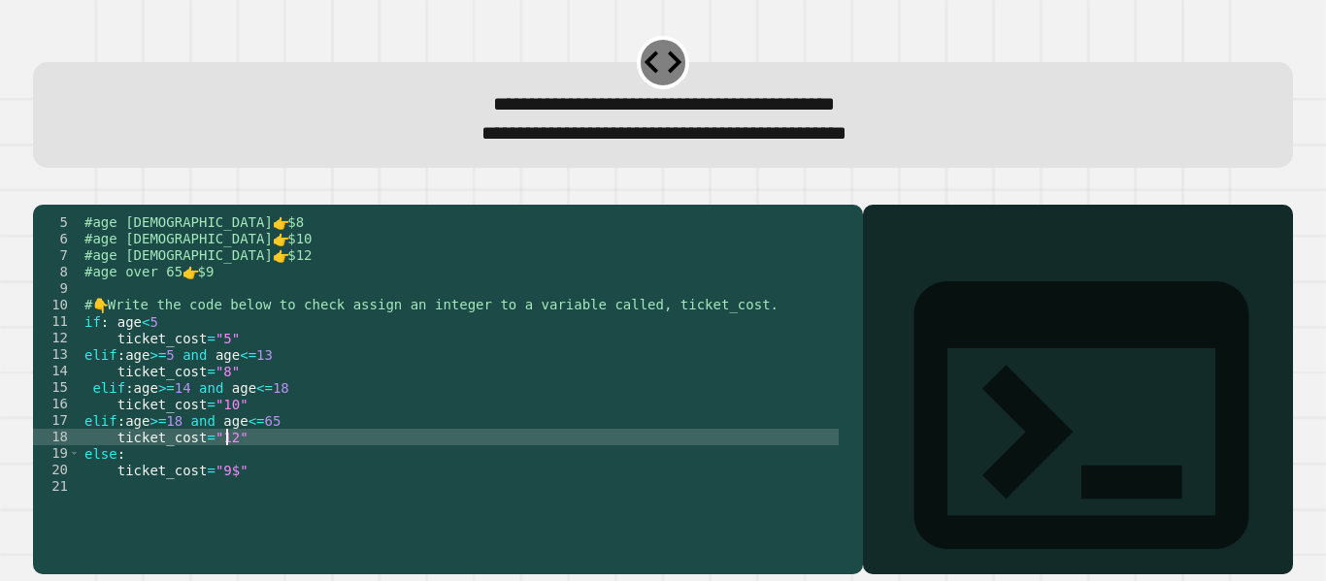
click at [232, 496] on div "#age [DEMOGRAPHIC_DATA] 👉 $8 #age [DEMOGRAPHIC_DATA] 👉 $10 #age [DEMOGRAPHIC_DA…" at bounding box center [460, 372] width 758 height 314
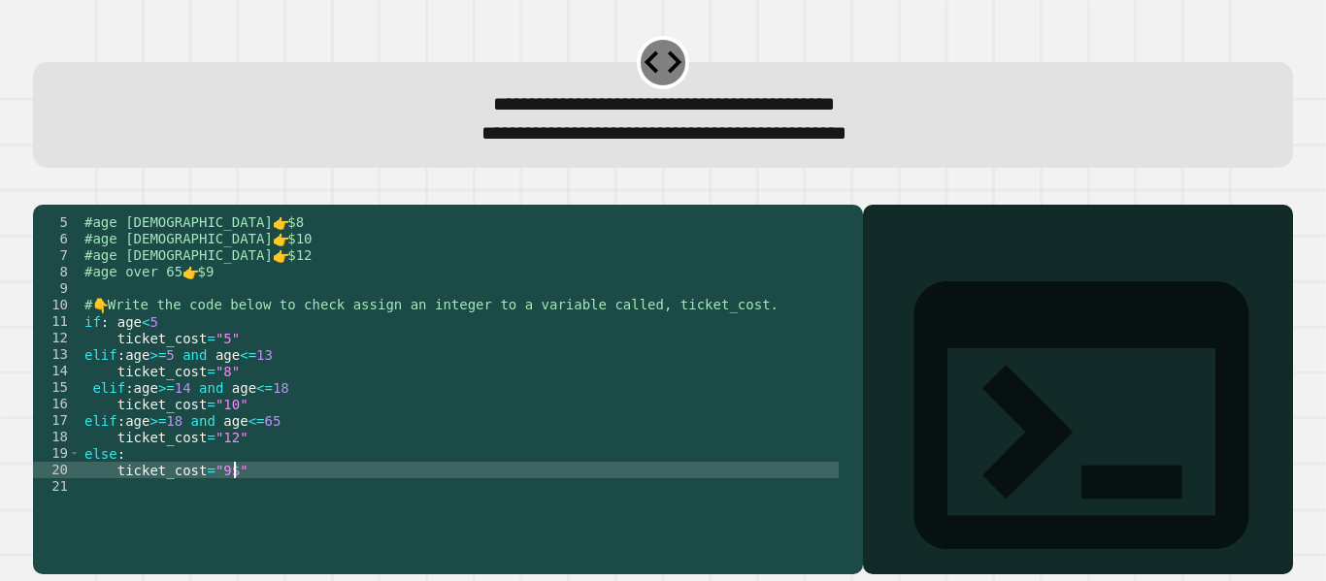
click at [224, 496] on div "#age [DEMOGRAPHIC_DATA] 👉 $8 #age [DEMOGRAPHIC_DATA] 👉 $10 #age [DEMOGRAPHIC_DA…" at bounding box center [460, 372] width 758 height 314
click at [214, 499] on div "#age [DEMOGRAPHIC_DATA] 👉 $8 #age [DEMOGRAPHIC_DATA] 👉 $10 #age [DEMOGRAPHIC_DA…" at bounding box center [460, 372] width 758 height 314
click at [210, 467] on div "#age [DEMOGRAPHIC_DATA] 👉 $8 #age [DEMOGRAPHIC_DATA] 👉 $10 #age [DEMOGRAPHIC_DA…" at bounding box center [460, 372] width 758 height 314
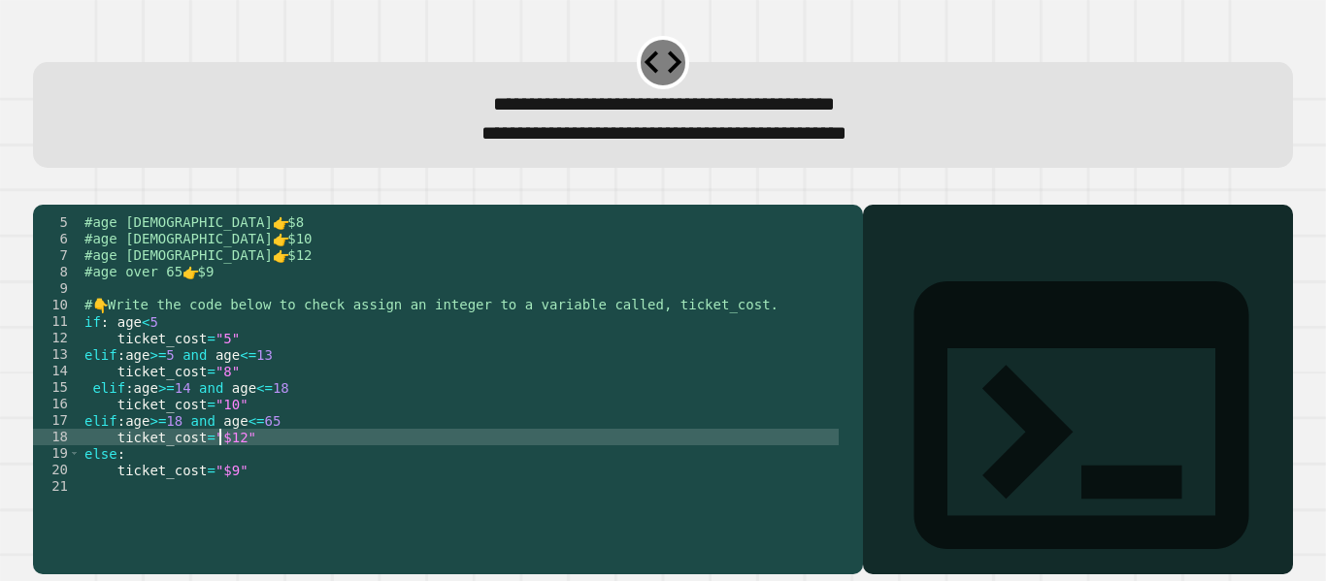
click at [212, 431] on div "#age [DEMOGRAPHIC_DATA] 👉 $8 #age [DEMOGRAPHIC_DATA] 👉 $10 #age [DEMOGRAPHIC_DA…" at bounding box center [460, 372] width 758 height 314
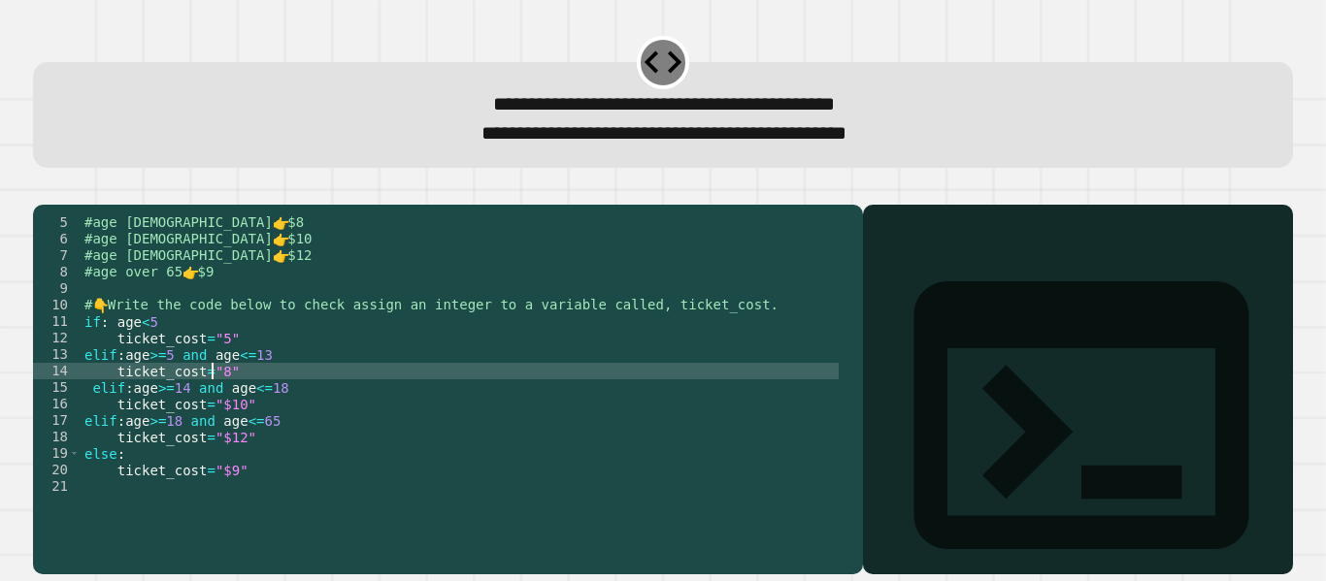
click at [209, 395] on div "#age [DEMOGRAPHIC_DATA] 👉 $8 #age [DEMOGRAPHIC_DATA] 👉 $10 #age [DEMOGRAPHIC_DA…" at bounding box center [460, 372] width 758 height 314
click at [210, 365] on div "#age [DEMOGRAPHIC_DATA] 👉 $8 #age [DEMOGRAPHIC_DATA] 👉 $10 #age [DEMOGRAPHIC_DA…" at bounding box center [460, 372] width 758 height 314
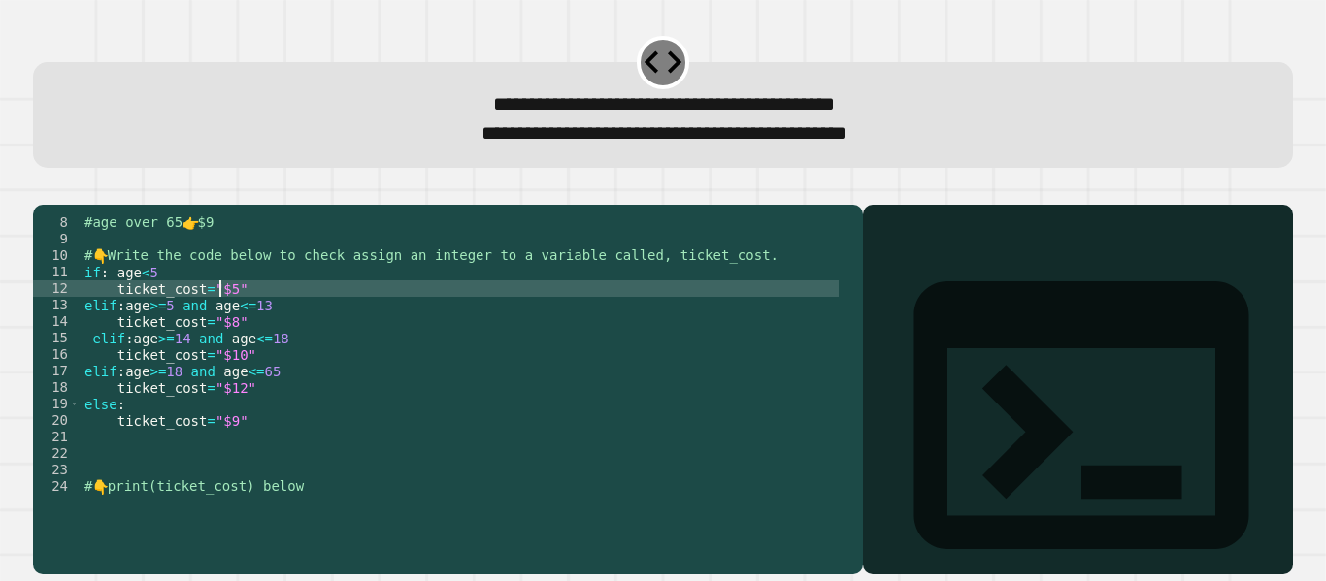
click at [373, 516] on div "#age over 65 👉 $9 # 👇 Write the code below to check assign an integer to a vari…" at bounding box center [460, 372] width 758 height 314
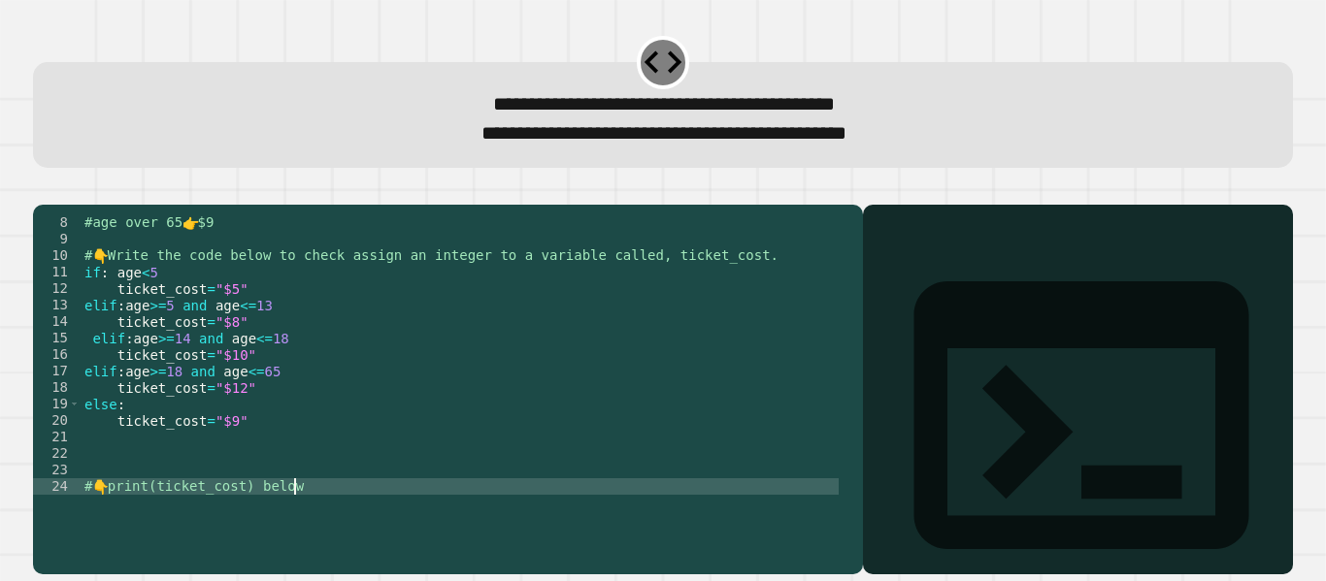
type textarea "**********"
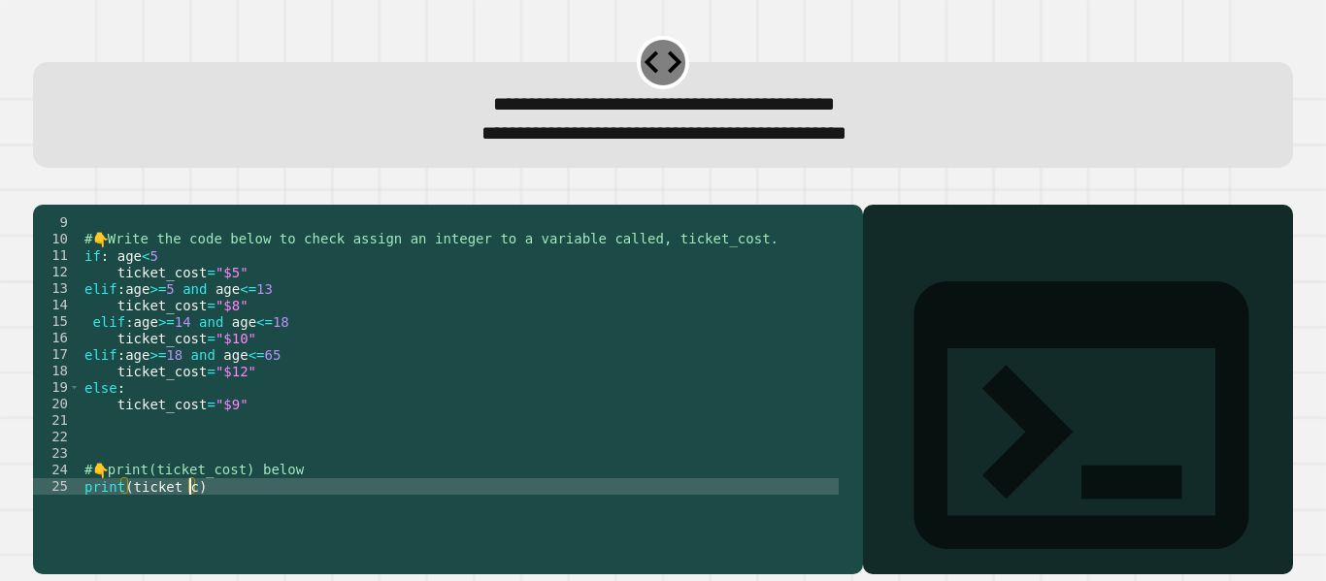
scroll to position [0, 8]
click at [43, 189] on icon "button" at bounding box center [43, 189] width 0 height 0
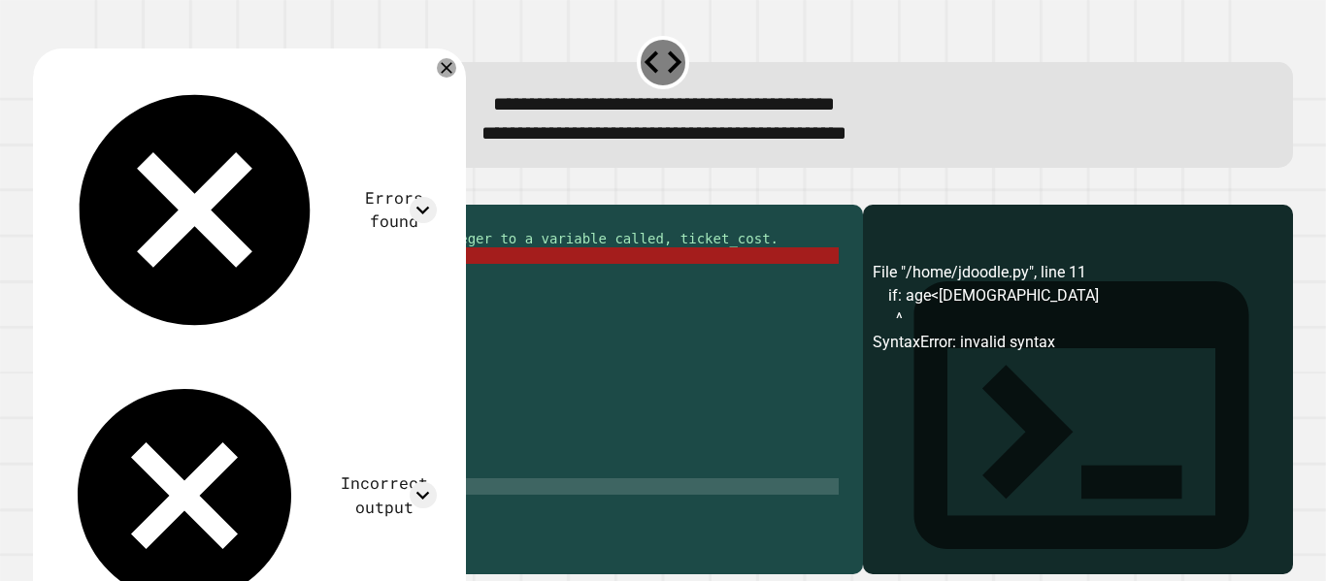
click at [145, 284] on div "# 👇 Write the code below to check assign an integer to a variable called, ticke…" at bounding box center [460, 372] width 758 height 314
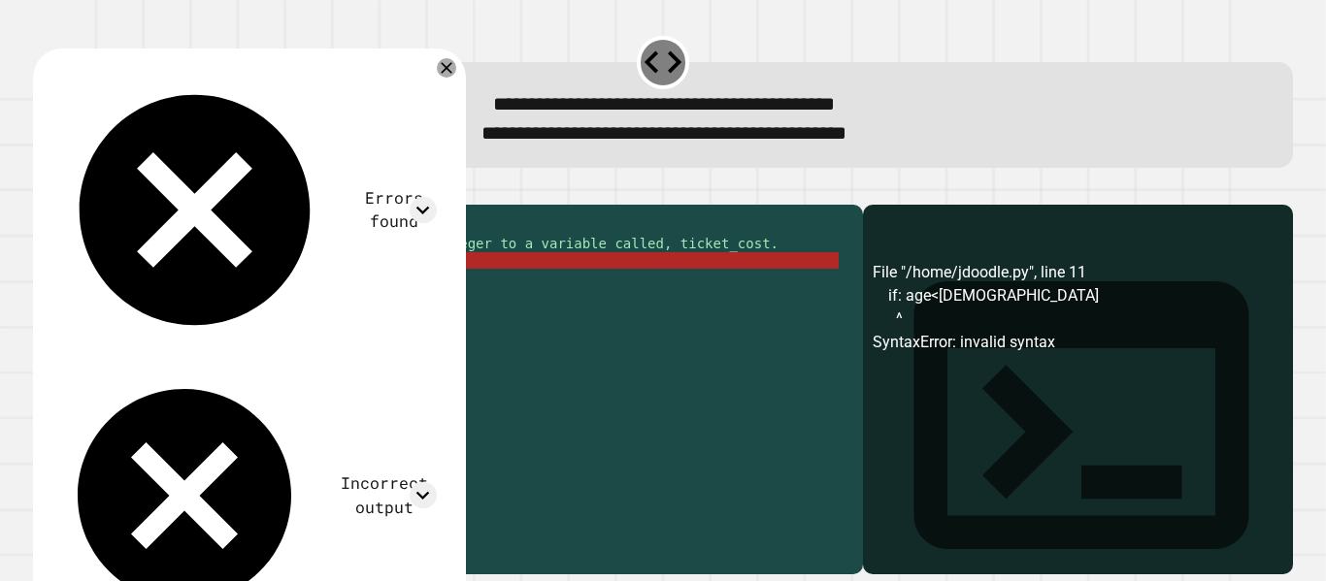
scroll to position [0, 0]
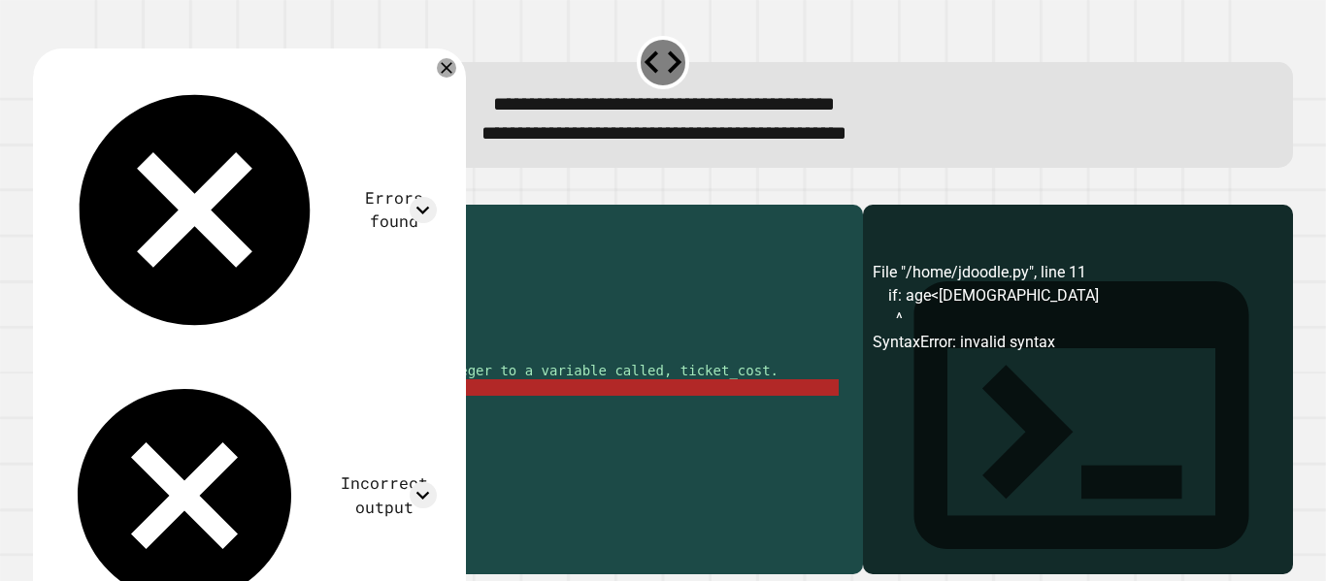
click at [103, 414] on div "age = [DEMOGRAPHIC_DATA] #TICKET COST RULEZ: #age less than 5 👉 $5 #age [DEMOGR…" at bounding box center [460, 372] width 758 height 314
click at [108, 414] on div "age = [DEMOGRAPHIC_DATA] #TICKET COST RULEZ: #age less than 5 👉 $5 #age [DEMOGR…" at bounding box center [460, 372] width 758 height 314
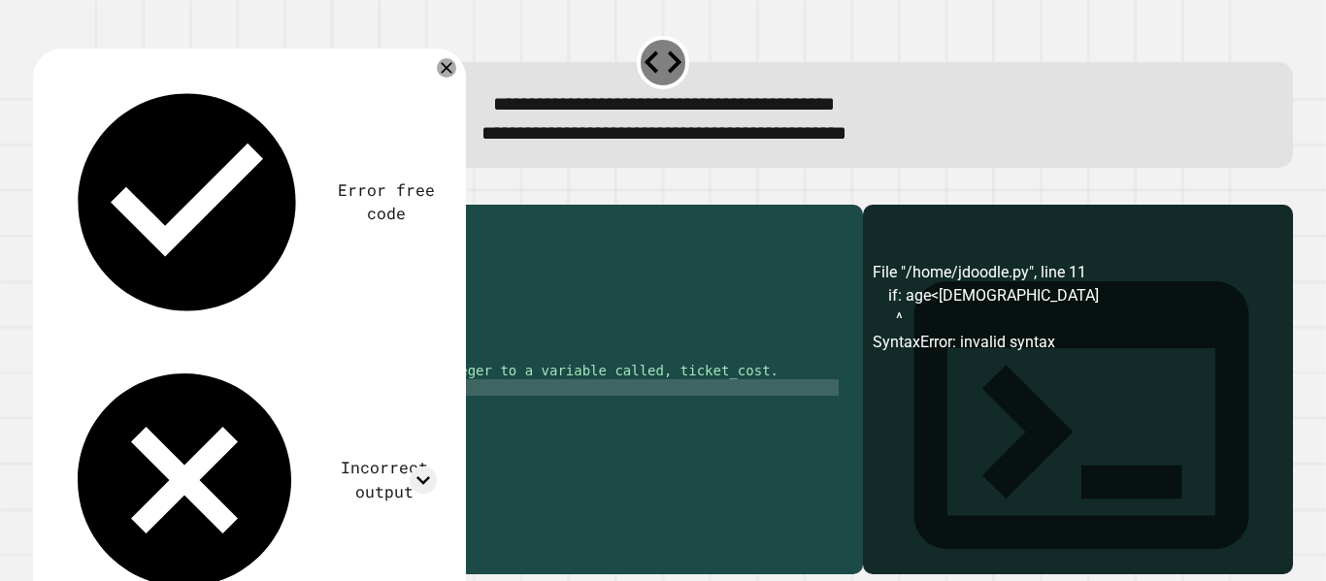
click at [144, 417] on div "age = [DEMOGRAPHIC_DATA] #TICKET COST RULEZ: #age less than 5 👉 $5 #age [DEMOGR…" at bounding box center [460, 372] width 758 height 314
click at [117, 452] on div "age = [DEMOGRAPHIC_DATA] #TICKET COST RULEZ: #age less than 5 👉 $5 #age [DEMOGR…" at bounding box center [460, 372] width 758 height 314
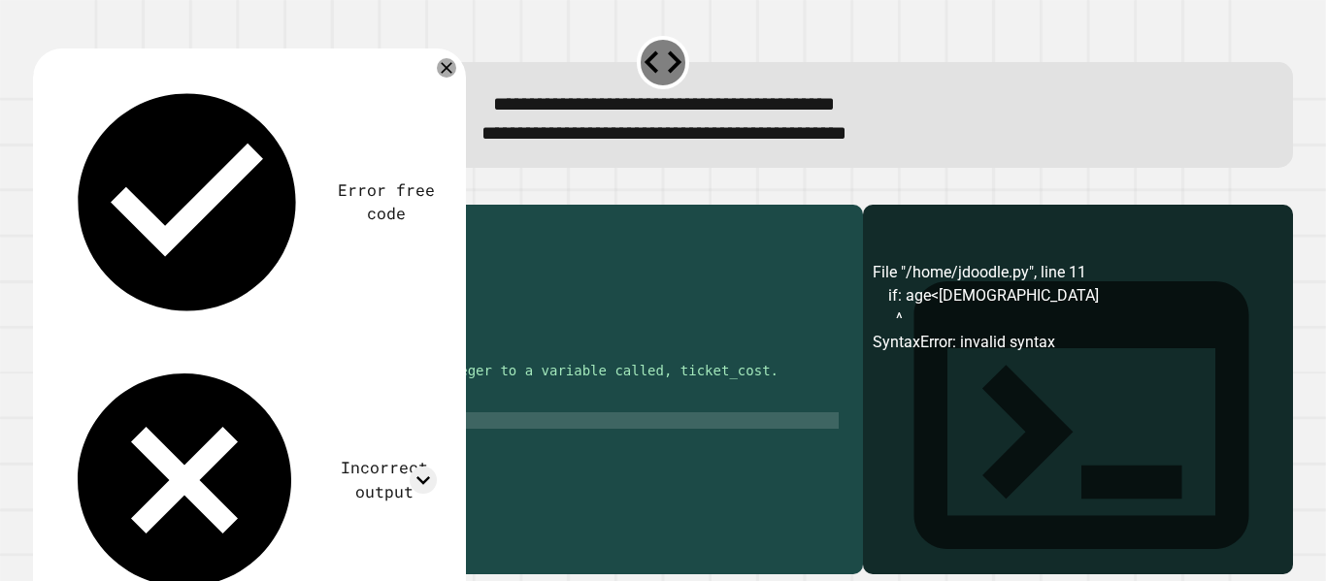
scroll to position [0, 3]
click at [294, 448] on div "age = [DEMOGRAPHIC_DATA] #TICKET COST RULEZ: #age less than 5 👉 $5 #age [DEMOGR…" at bounding box center [460, 372] width 758 height 314
click at [284, 481] on div "age = [DEMOGRAPHIC_DATA] #TICKET COST RULEZ: #age less than 5 👉 $5 #age [DEMOGR…" at bounding box center [460, 372] width 758 height 314
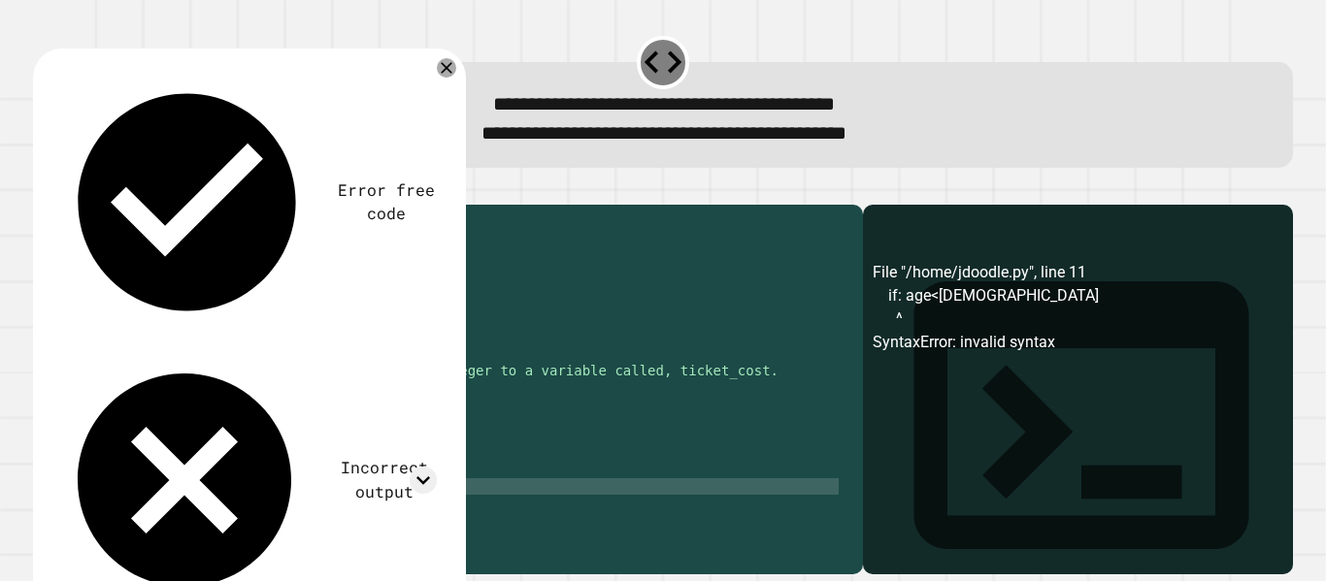
click at [279, 518] on div "age = [DEMOGRAPHIC_DATA] #TICKET COST RULEZ: #age less than 5 👉 $5 #age [DEMOGR…" at bounding box center [460, 372] width 758 height 314
click at [120, 513] on div "age = [DEMOGRAPHIC_DATA] #TICKET COST RULEZ: #age less than 5 👉 $5 #age [DEMOGR…" at bounding box center [460, 372] width 758 height 314
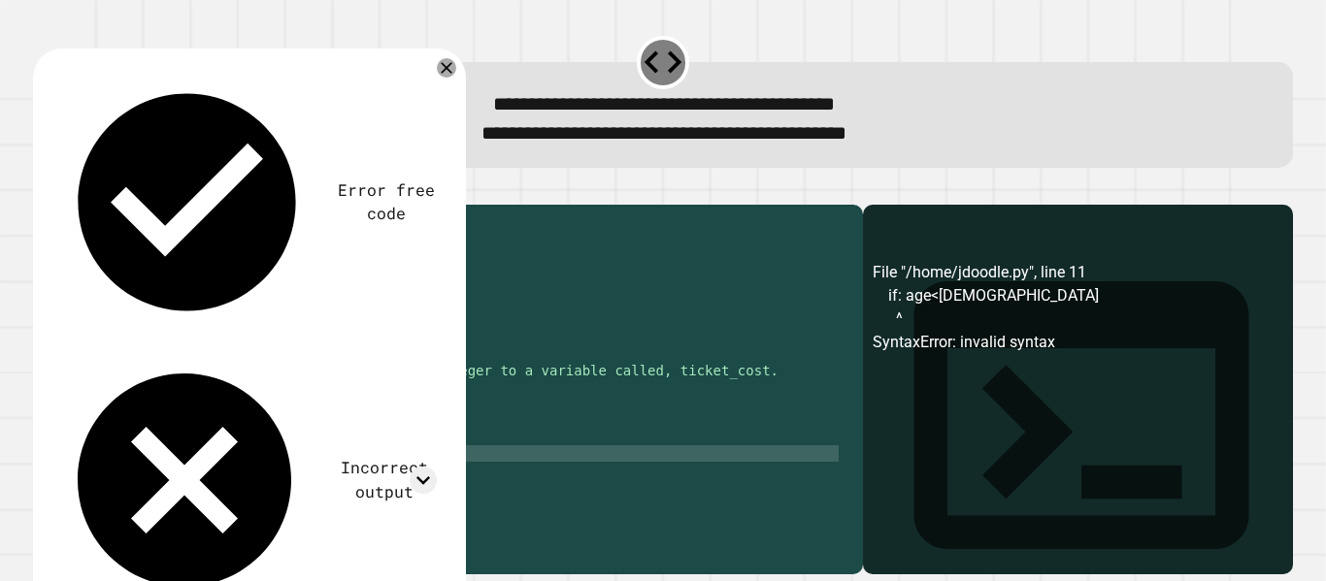
click at [129, 482] on div "age = [DEMOGRAPHIC_DATA] #TICKET COST RULEZ: #age less than 5 👉 $5 #age [DEMOGR…" at bounding box center [460, 372] width 758 height 314
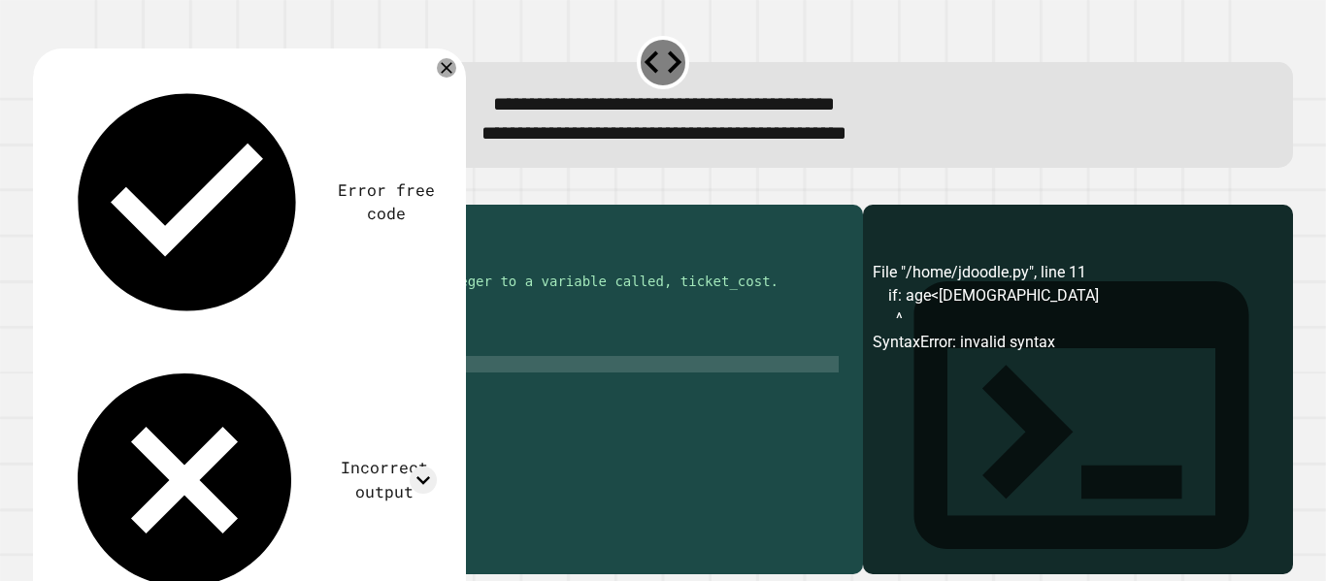
scroll to position [132, 0]
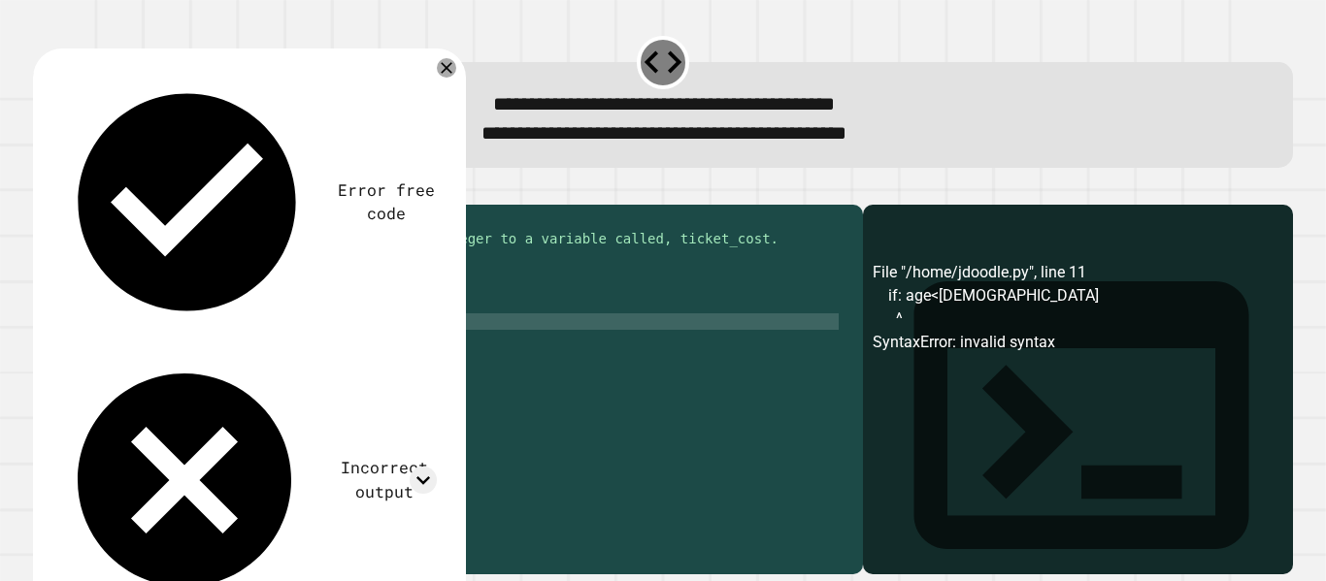
click at [43, 189] on icon "button" at bounding box center [43, 189] width 0 height 0
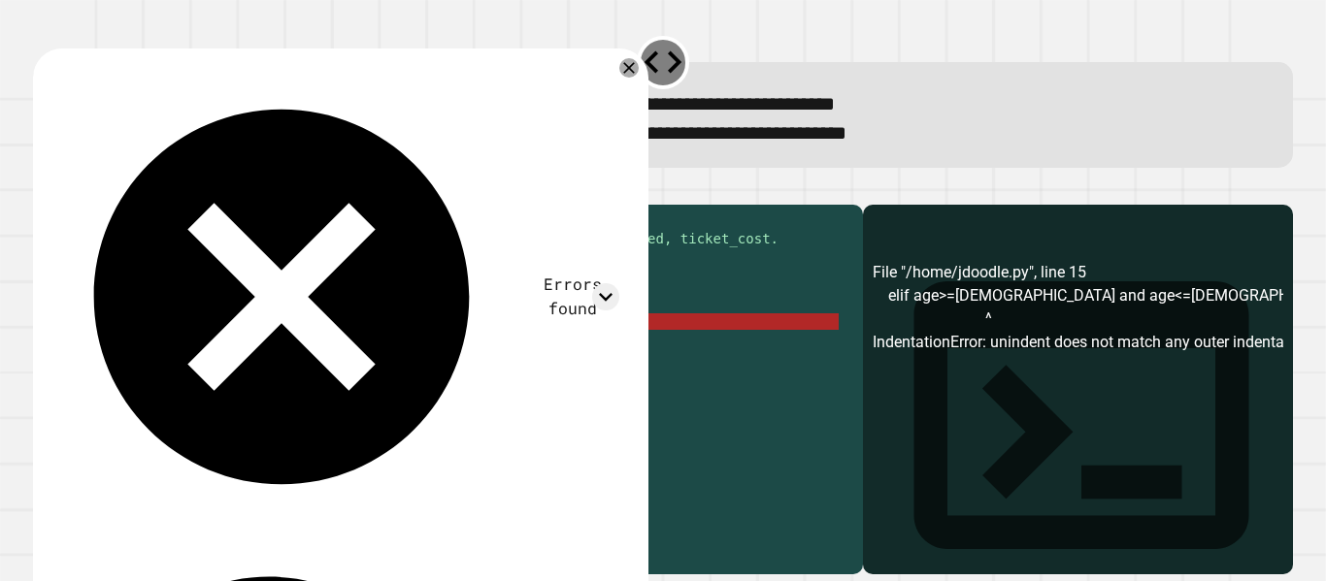
click at [90, 349] on div "# 👇 Write the code below to check assign an integer to a variable called, ticke…" at bounding box center [460, 372] width 758 height 314
type textarea "**********"
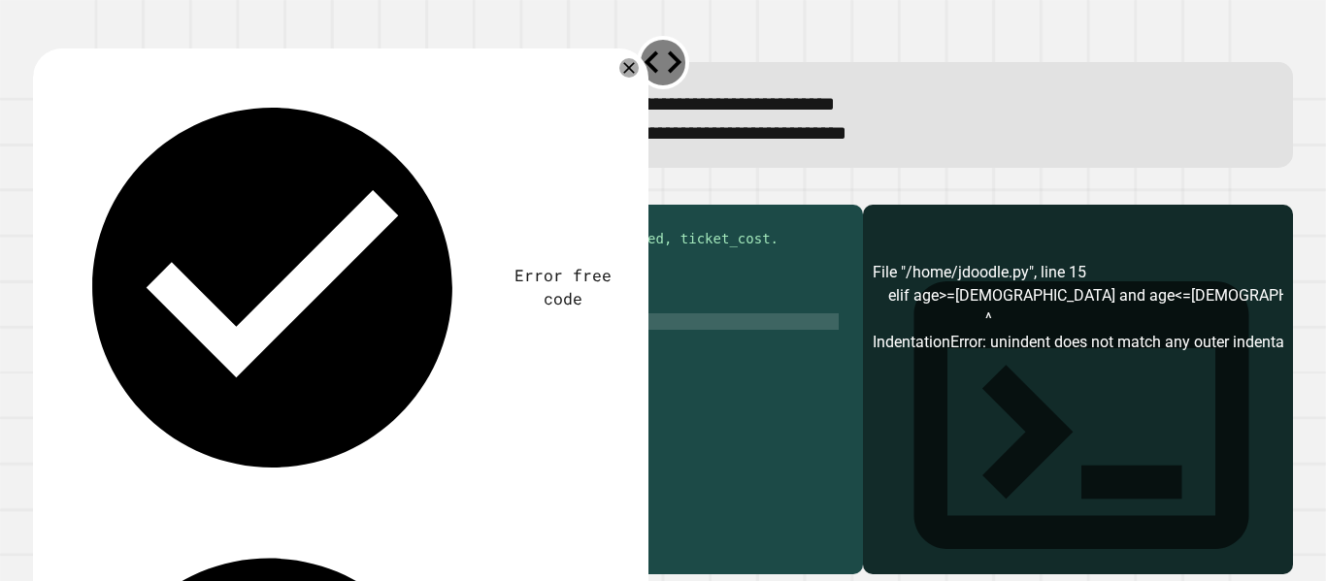
click at [43, 189] on icon "button" at bounding box center [43, 189] width 0 height 0
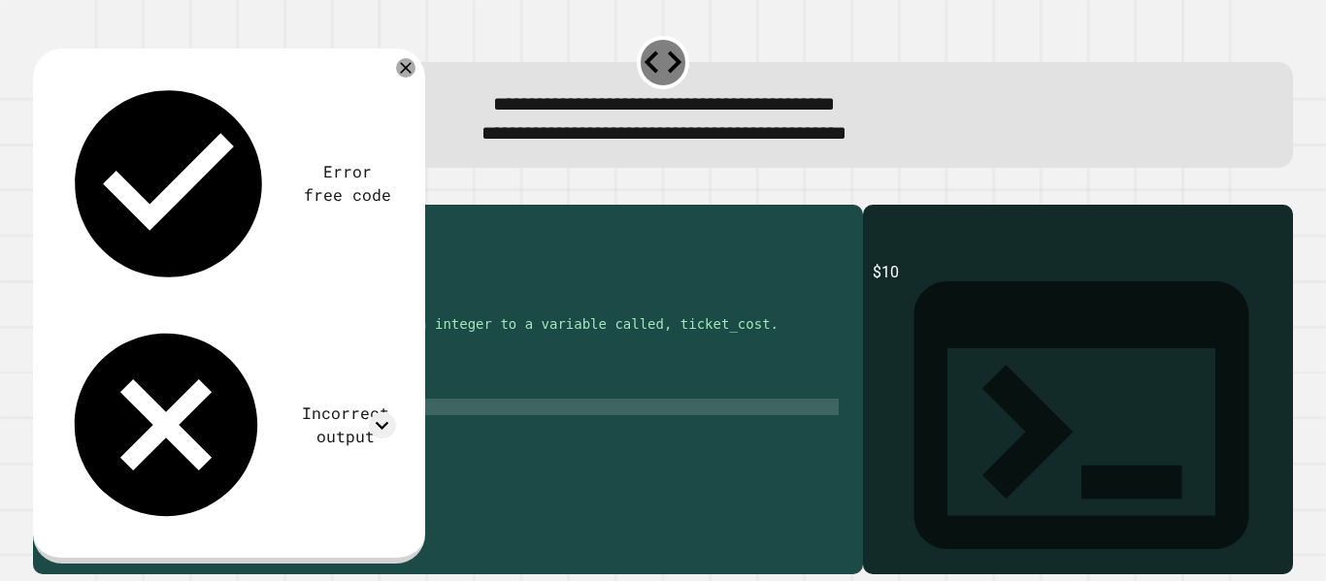
scroll to position [47, 0]
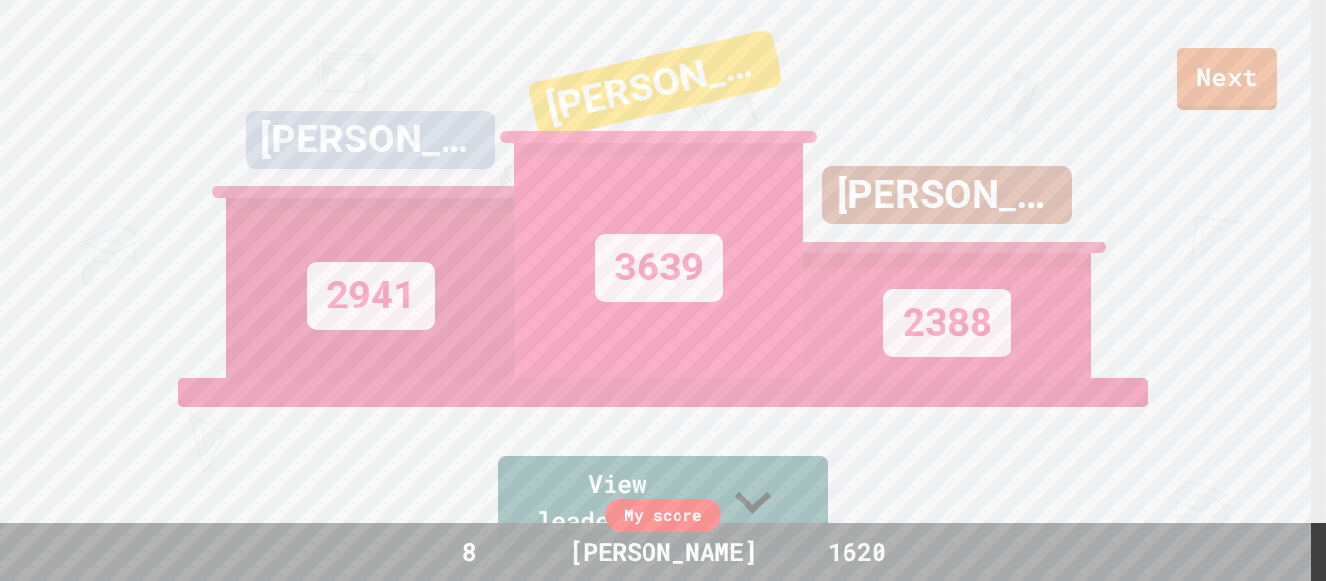
click at [1215, 42] on div "Next" at bounding box center [663, 55] width 1326 height 110
click at [1203, 63] on link "Next" at bounding box center [1227, 77] width 98 height 64
